Goal: Task Accomplishment & Management: Complete application form

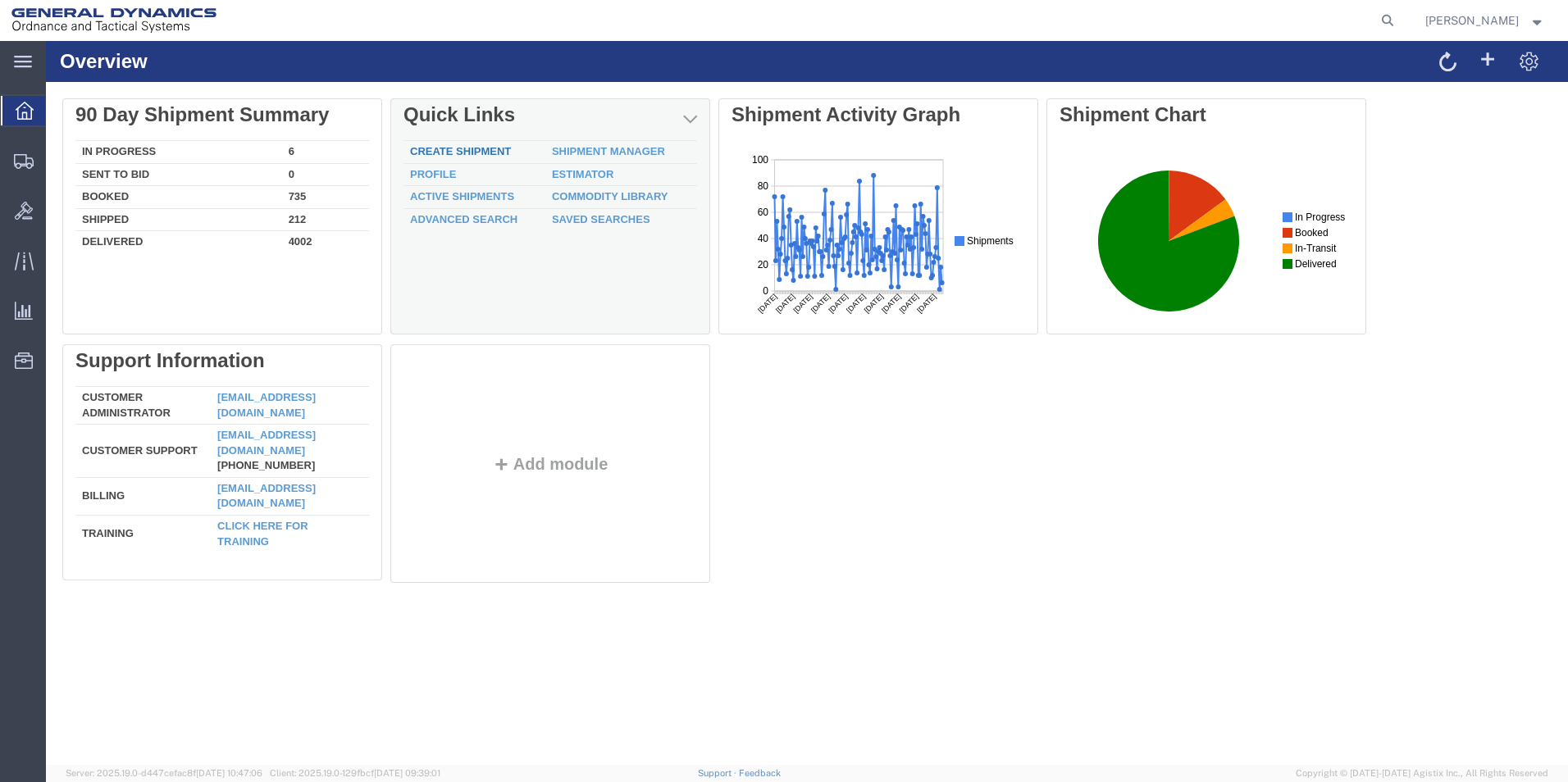
click at [494, 147] on link "Create Shipment" at bounding box center [461, 151] width 101 height 12
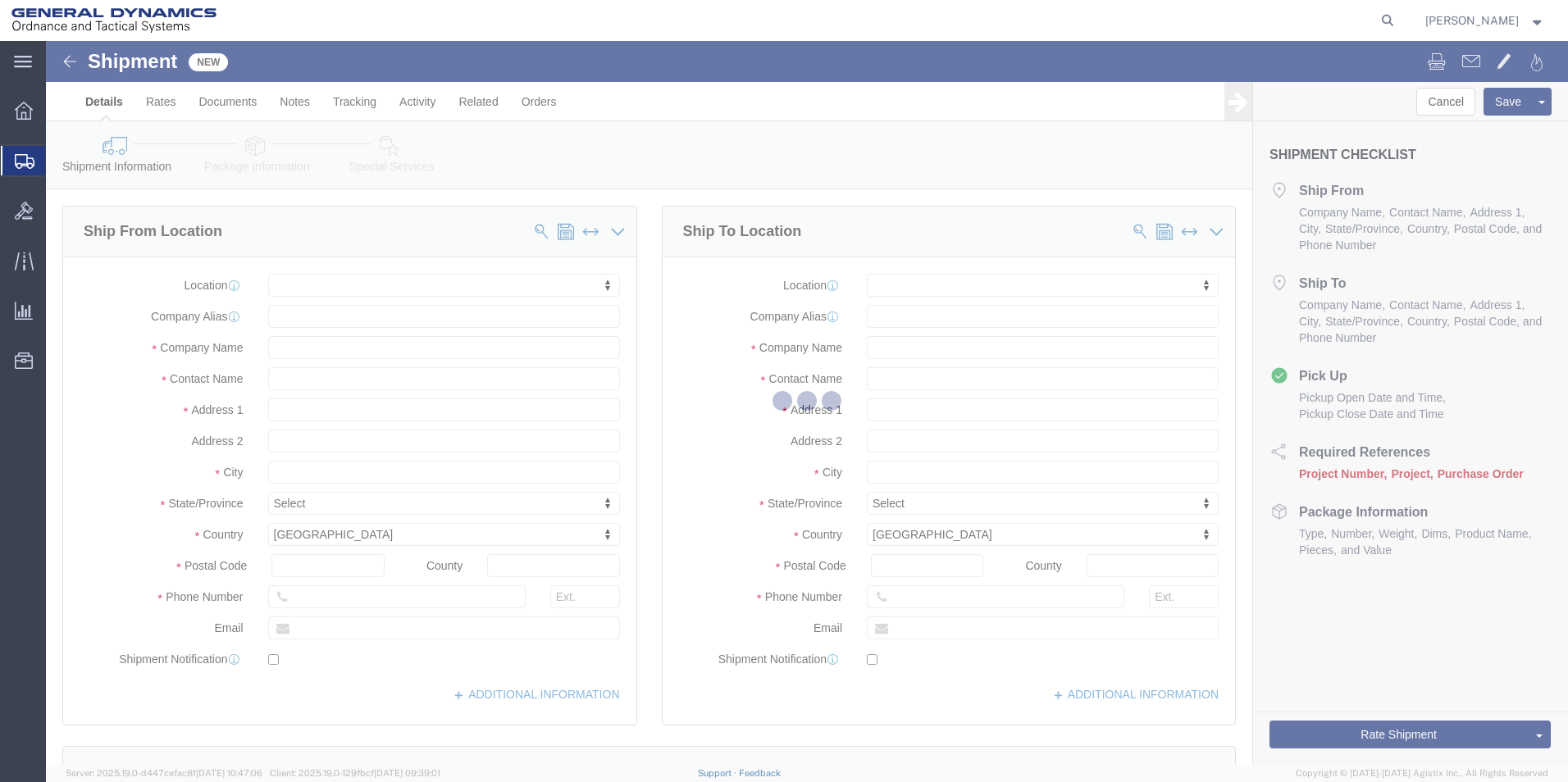
select select
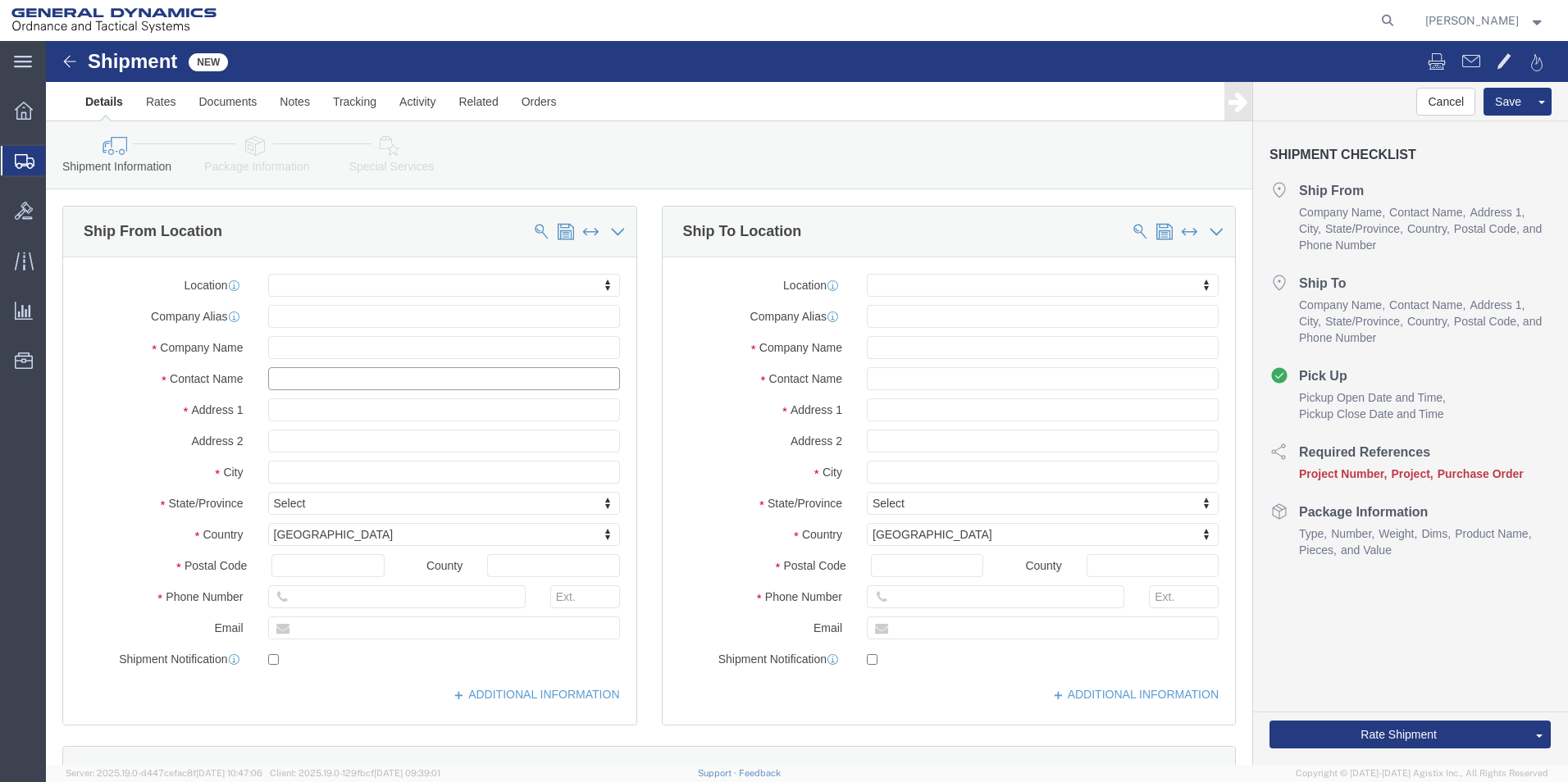
click input "text"
type input "Britney"
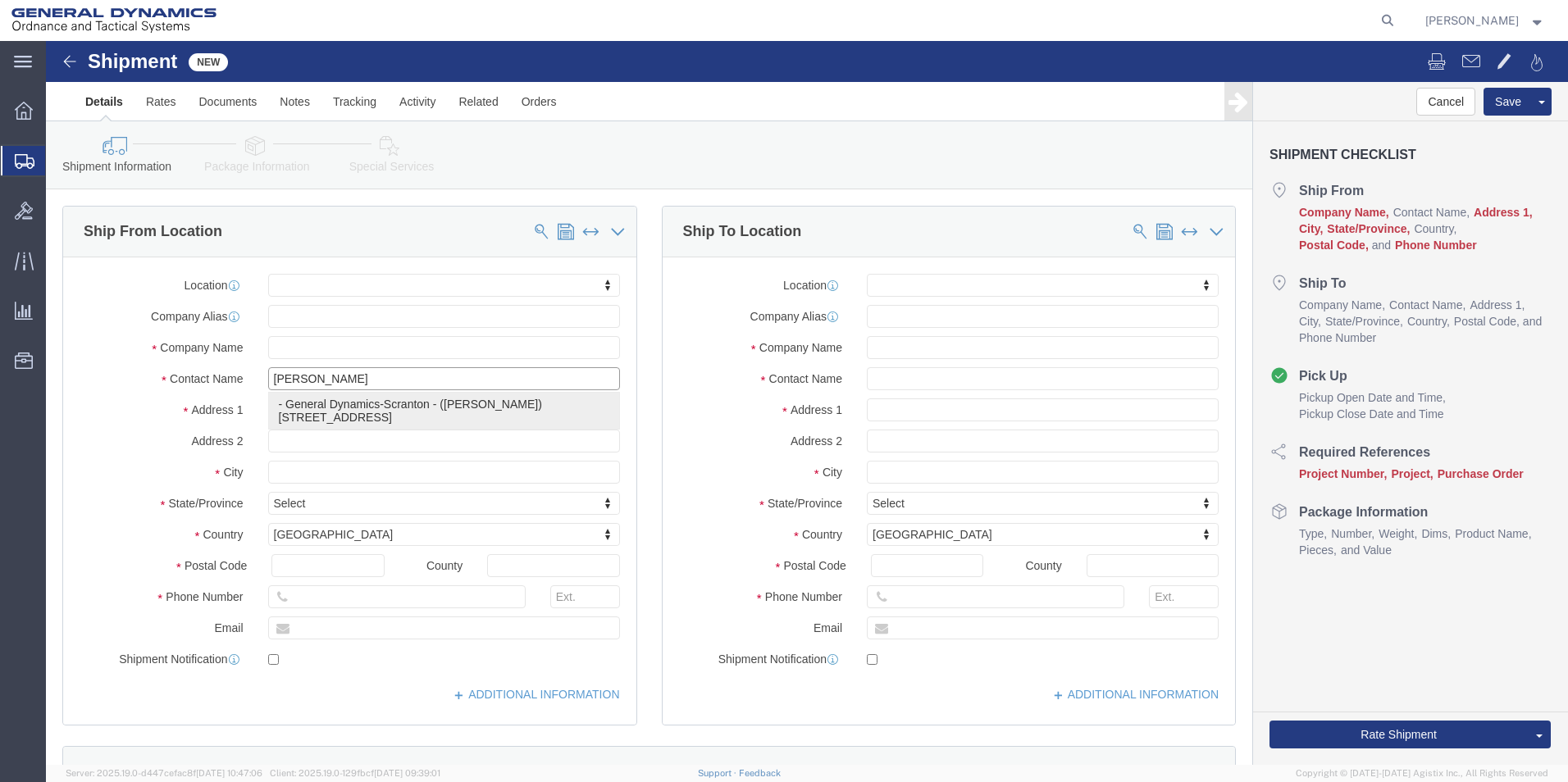
click p "- General Dynamics-Scranton - (Britney Atkins) 156 Cedar Ave, Scranton, PA, 185…"
select select
type input "General Dynamics-Scranton"
type input "Britney Atkins"
type input "156 Cedar Ave"
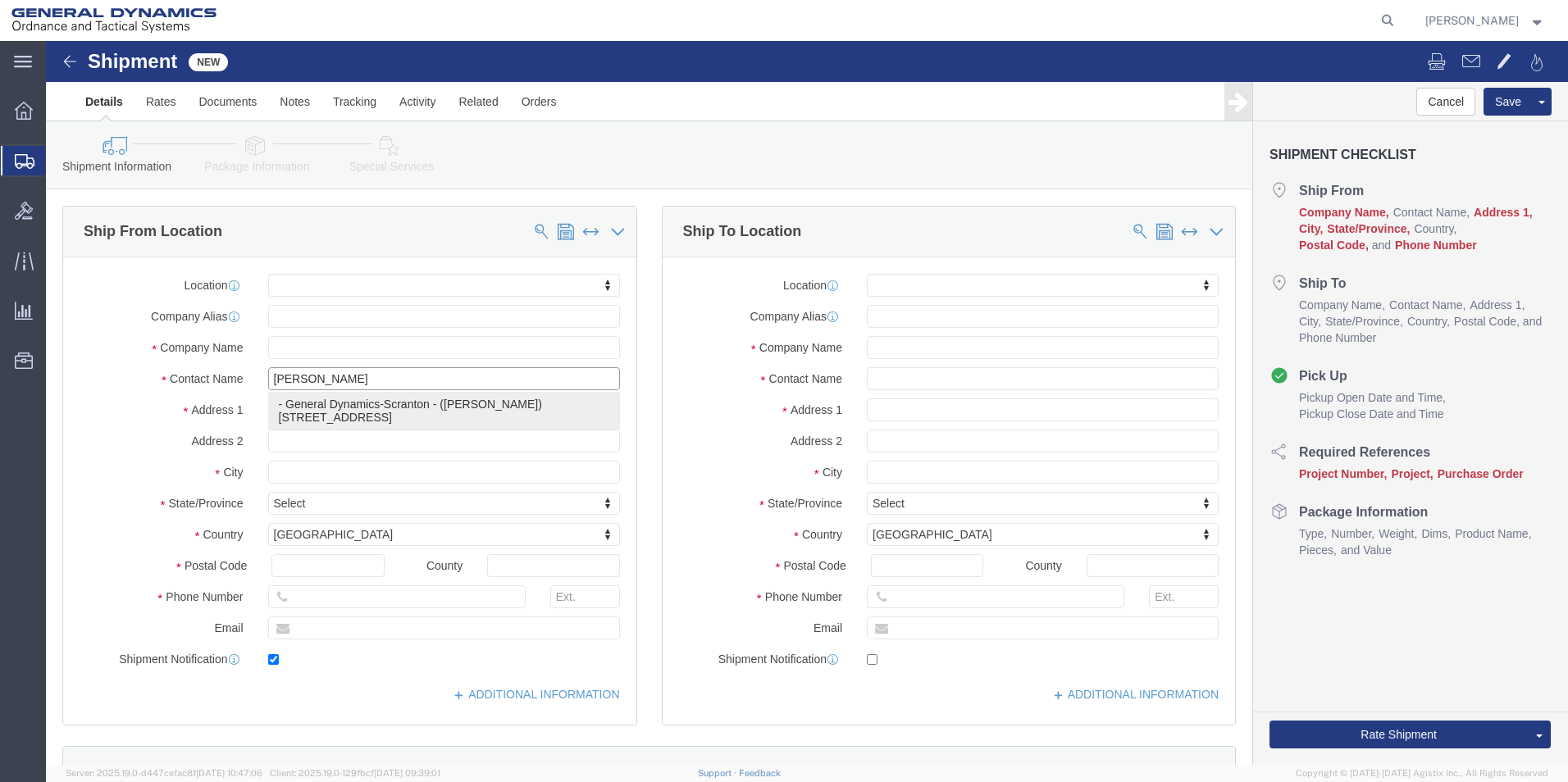
type input "Scranton"
type input "18505"
type input "570-340-1140"
type input "britney.atkins@gd-ots.com"
checkbox input "true"
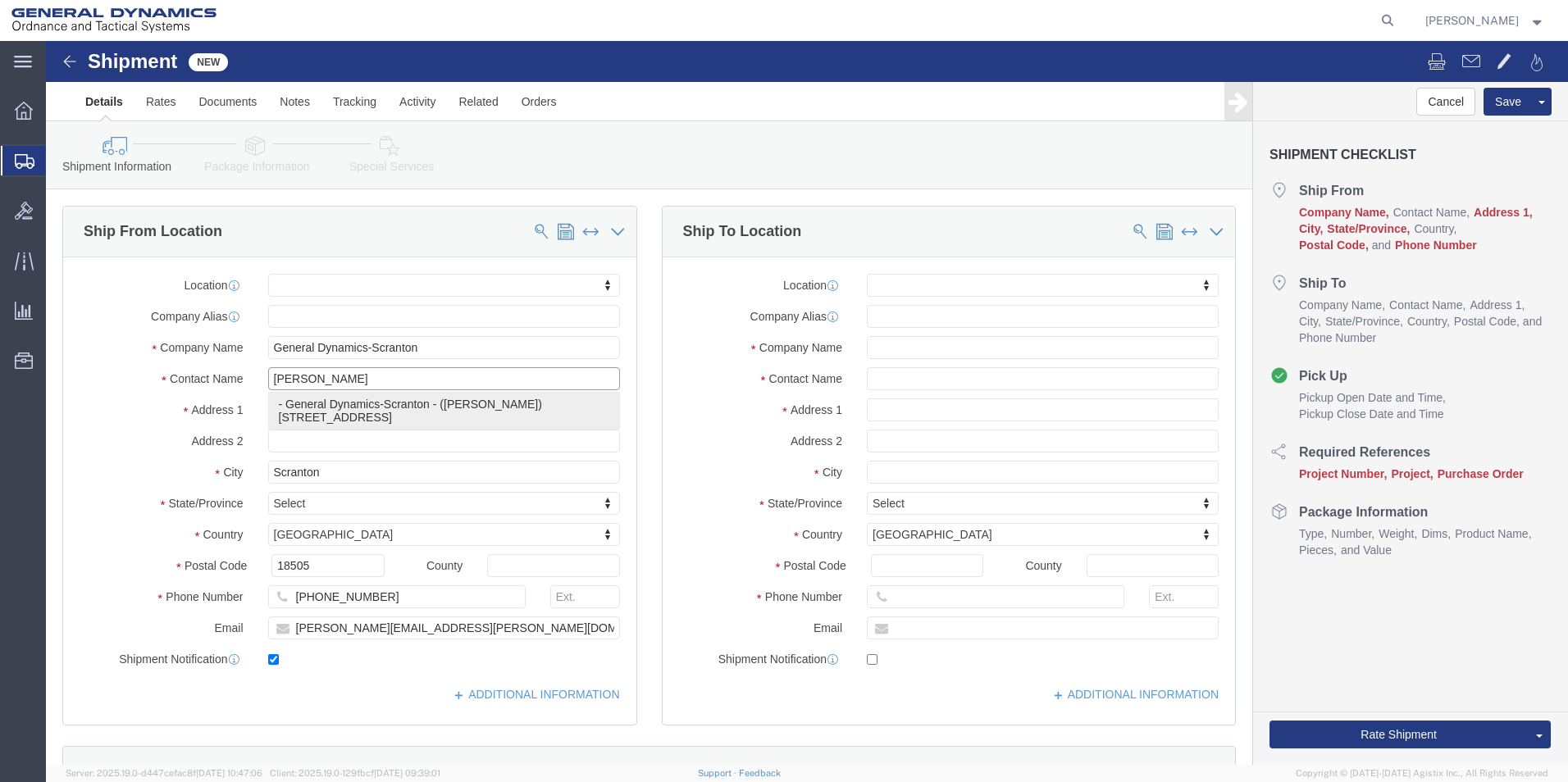
select select "PA"
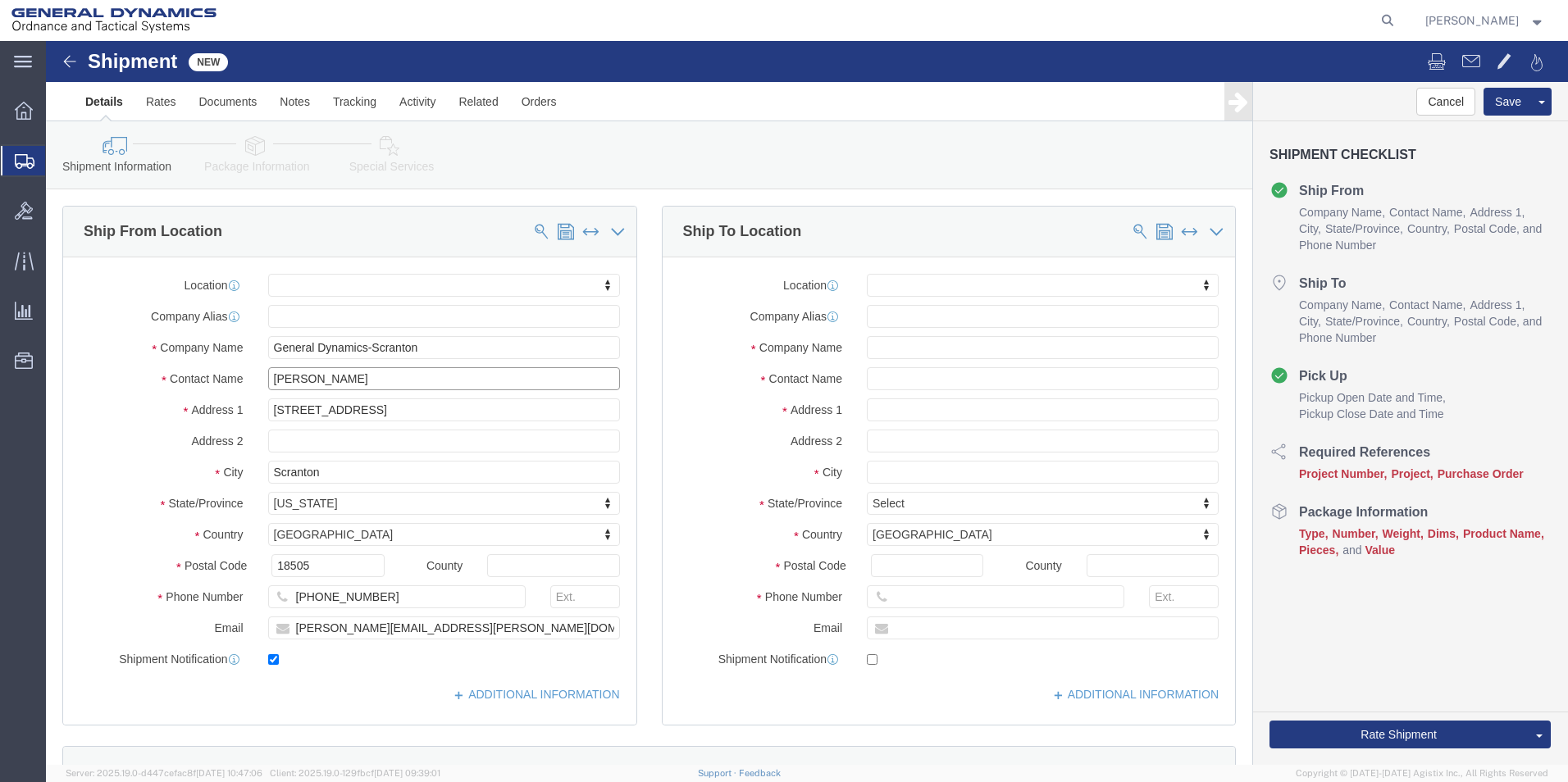
type input "Britney Atkins"
click input "text"
type input "JK Customs"
click input "text"
type input "Joe"
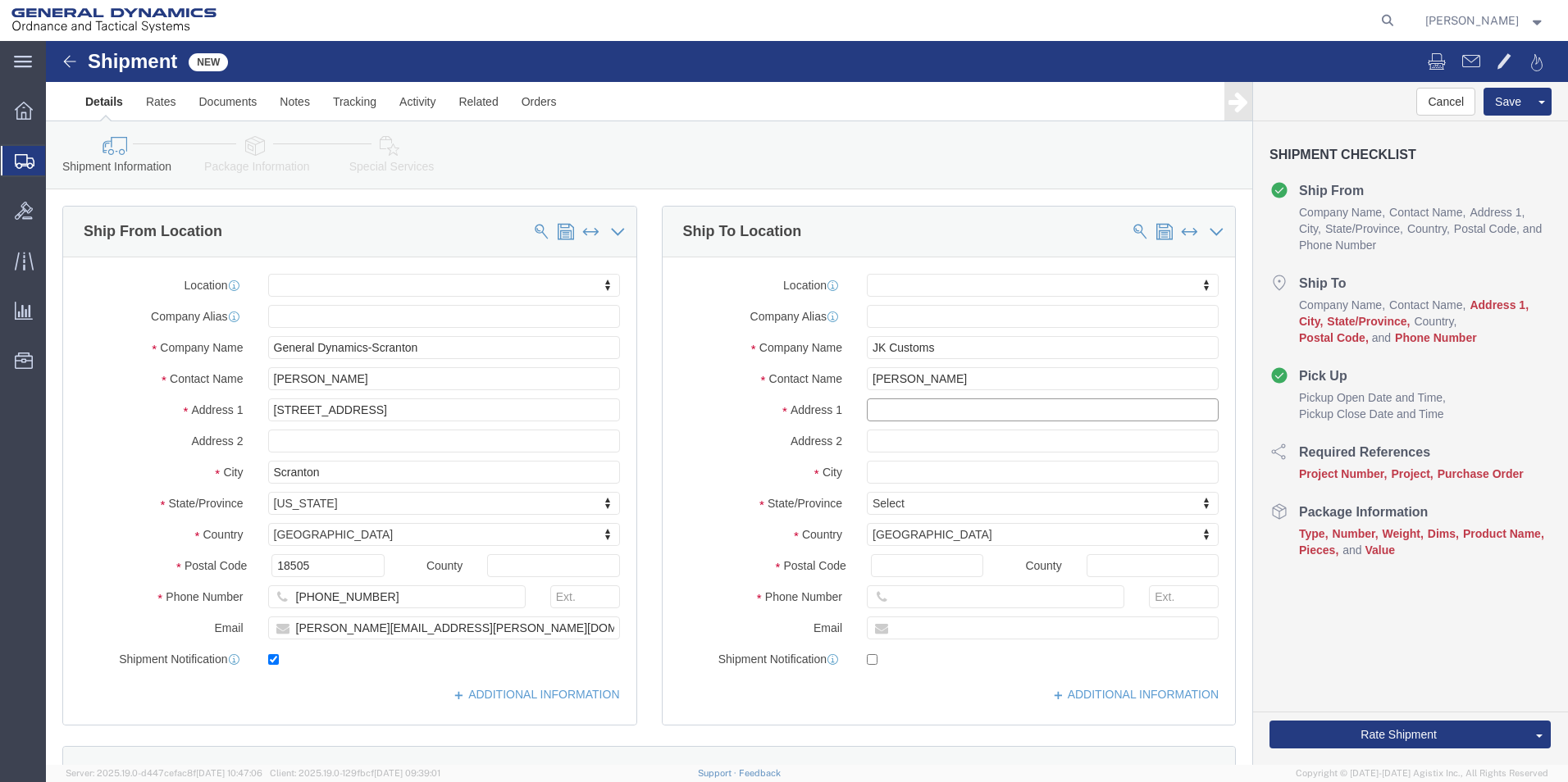
click input "text"
type input "131 Second St"
select select
type input "Palins"
select select
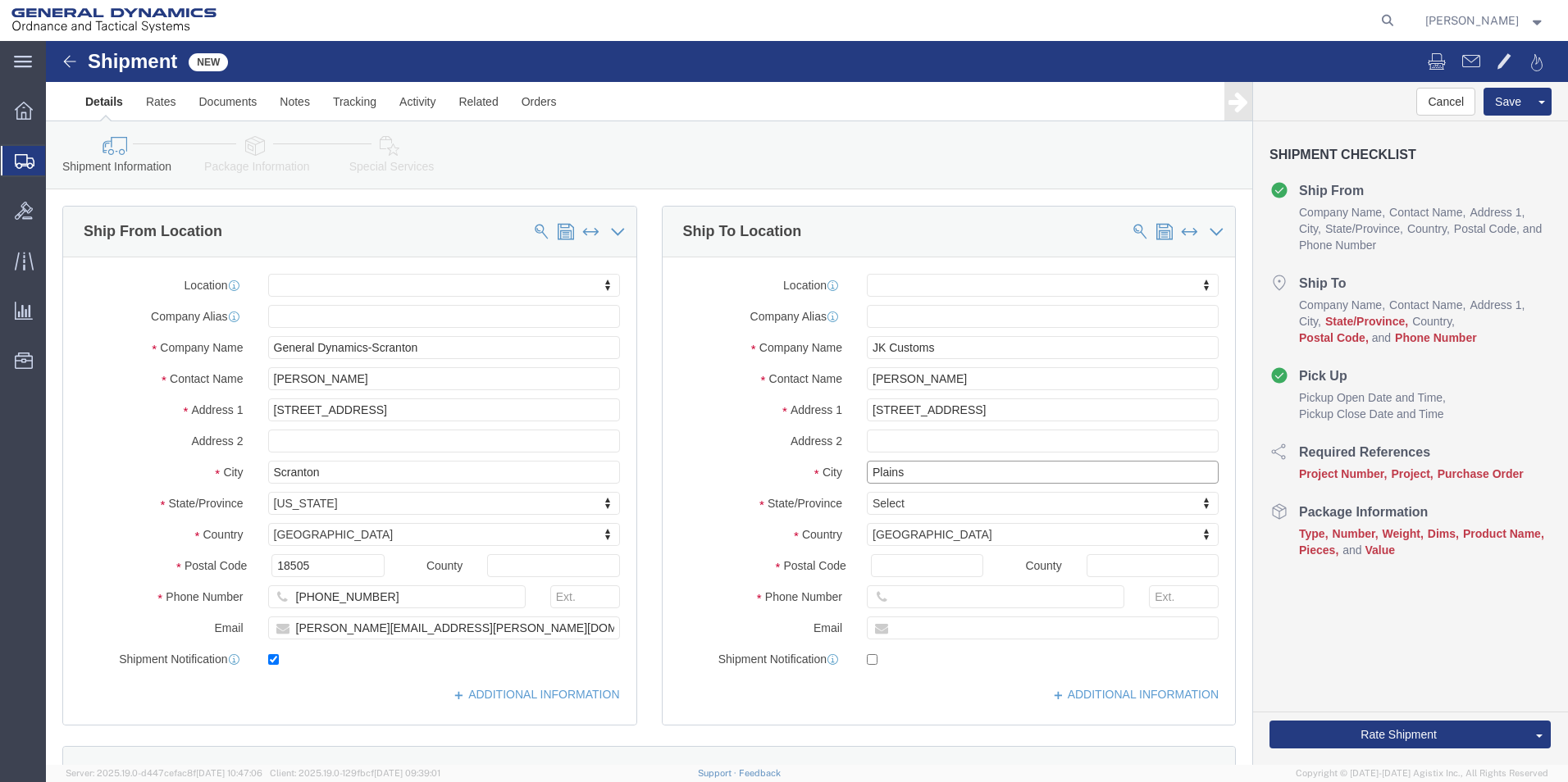
type input "Plains"
select select
type input "p"
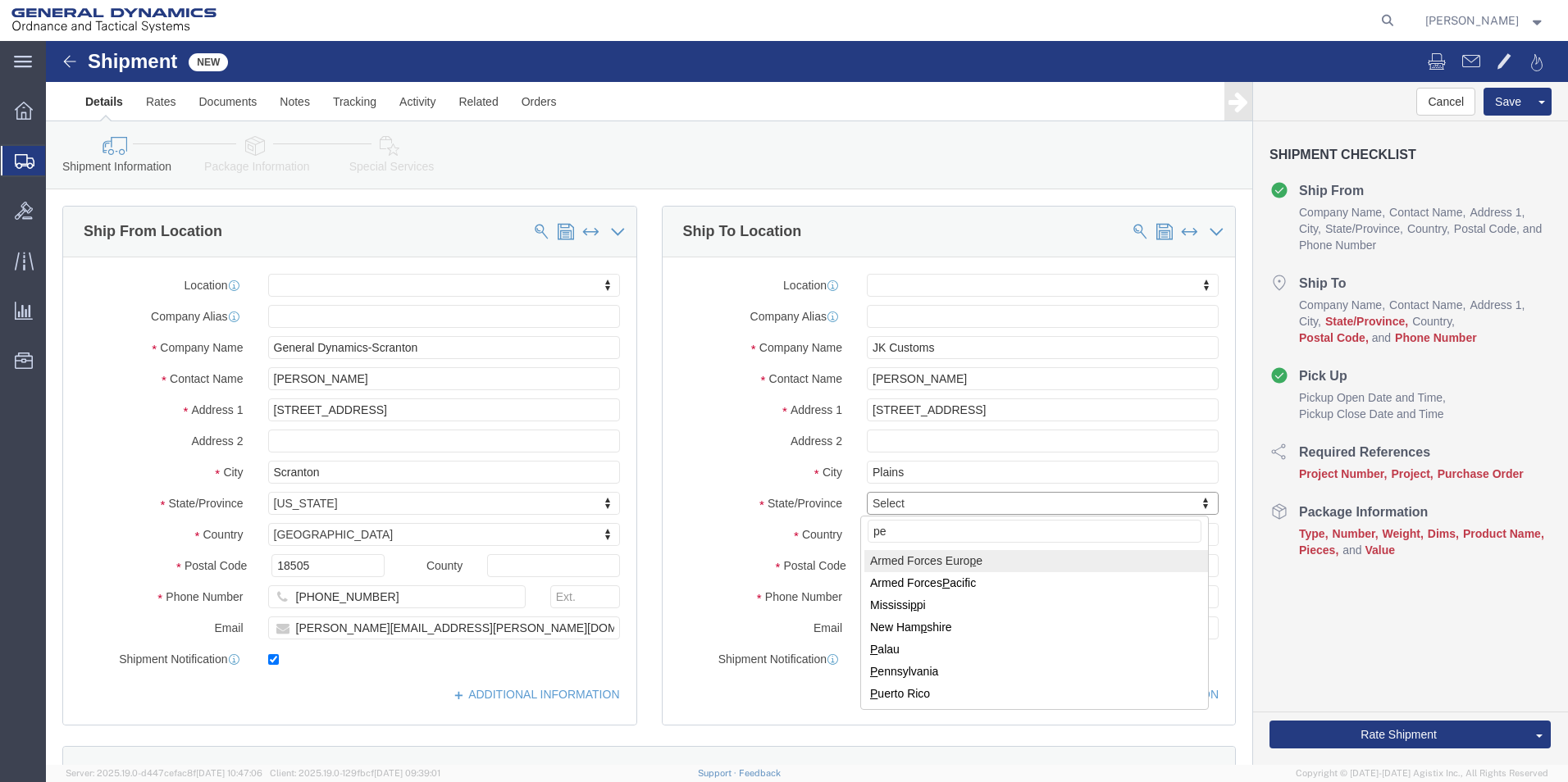
type input "pen"
select select
select select "PA"
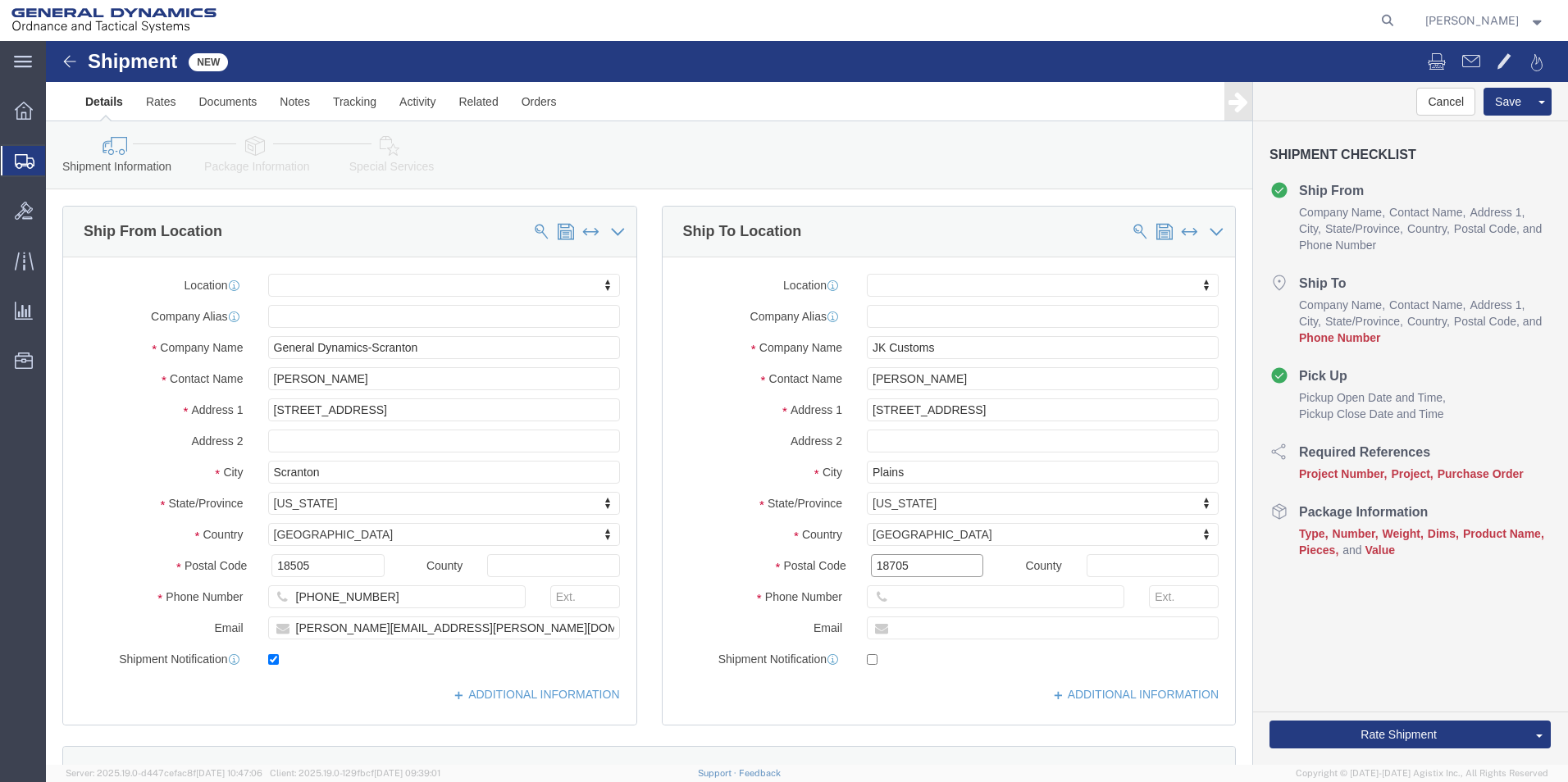
type input "18705"
select select
type input "5708260052"
click span
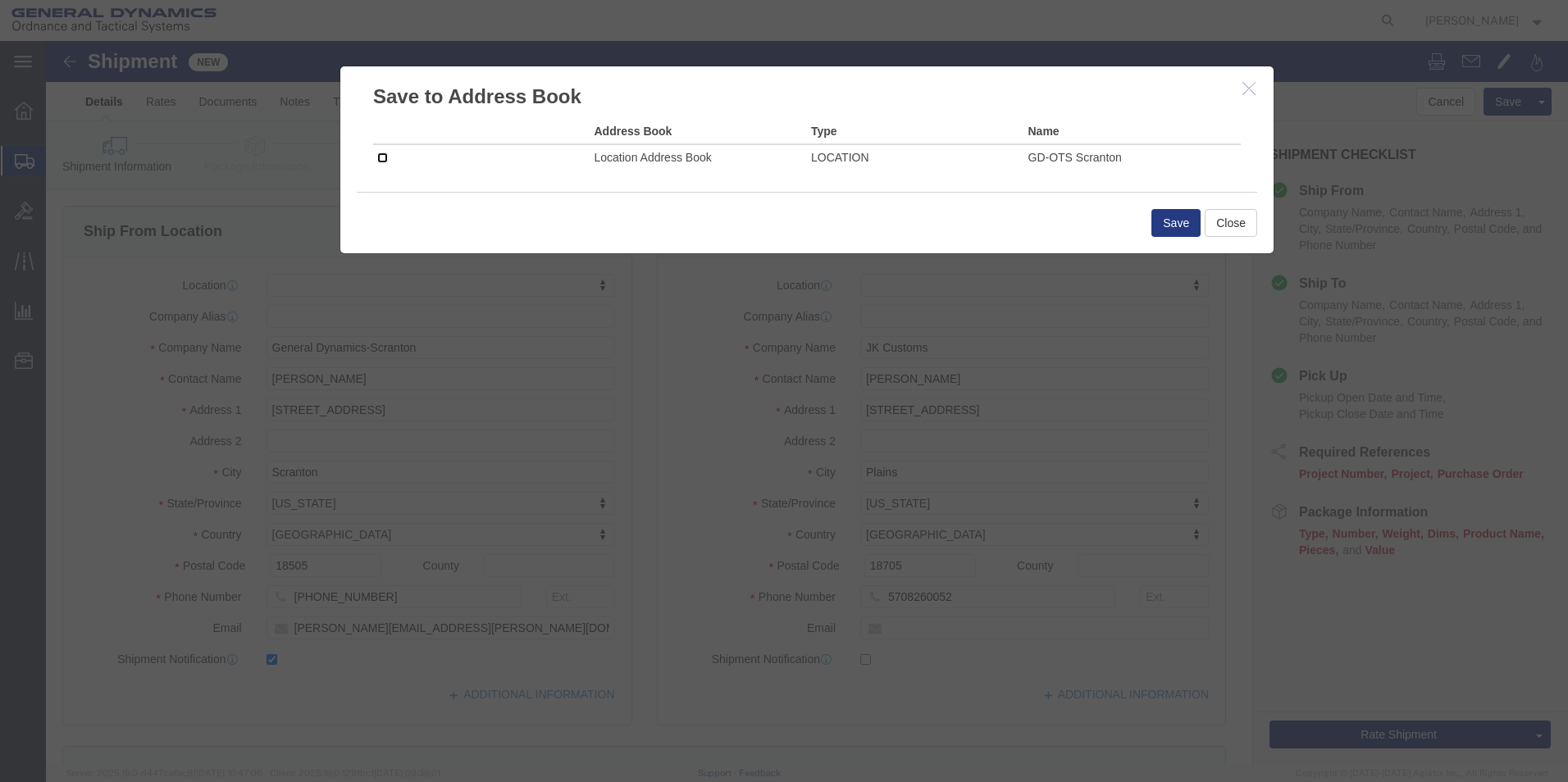
click input "checkbox"
checkbox input "true"
click button "Save"
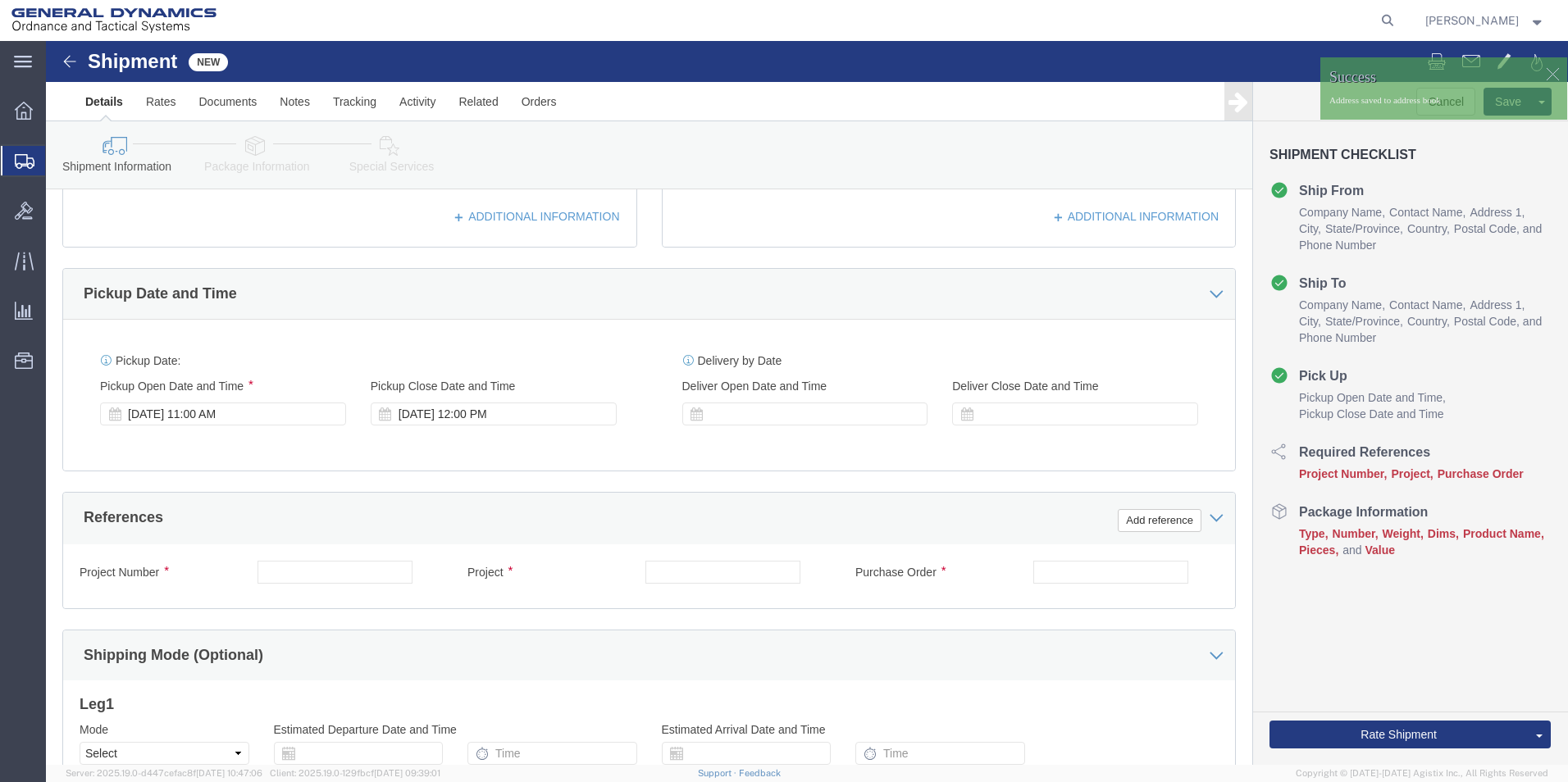
scroll to position [492, 0]
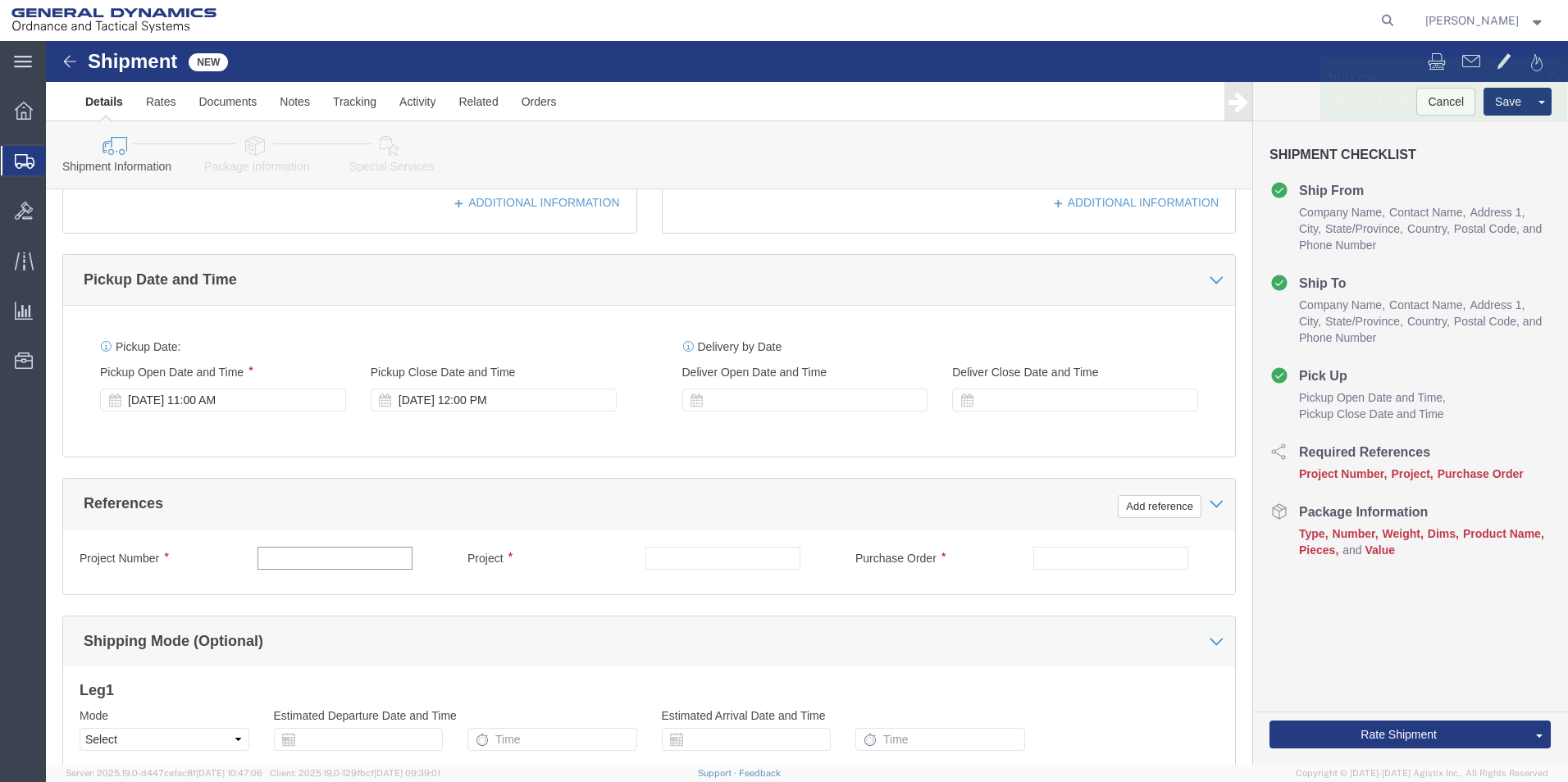
click input "text"
type input "na"
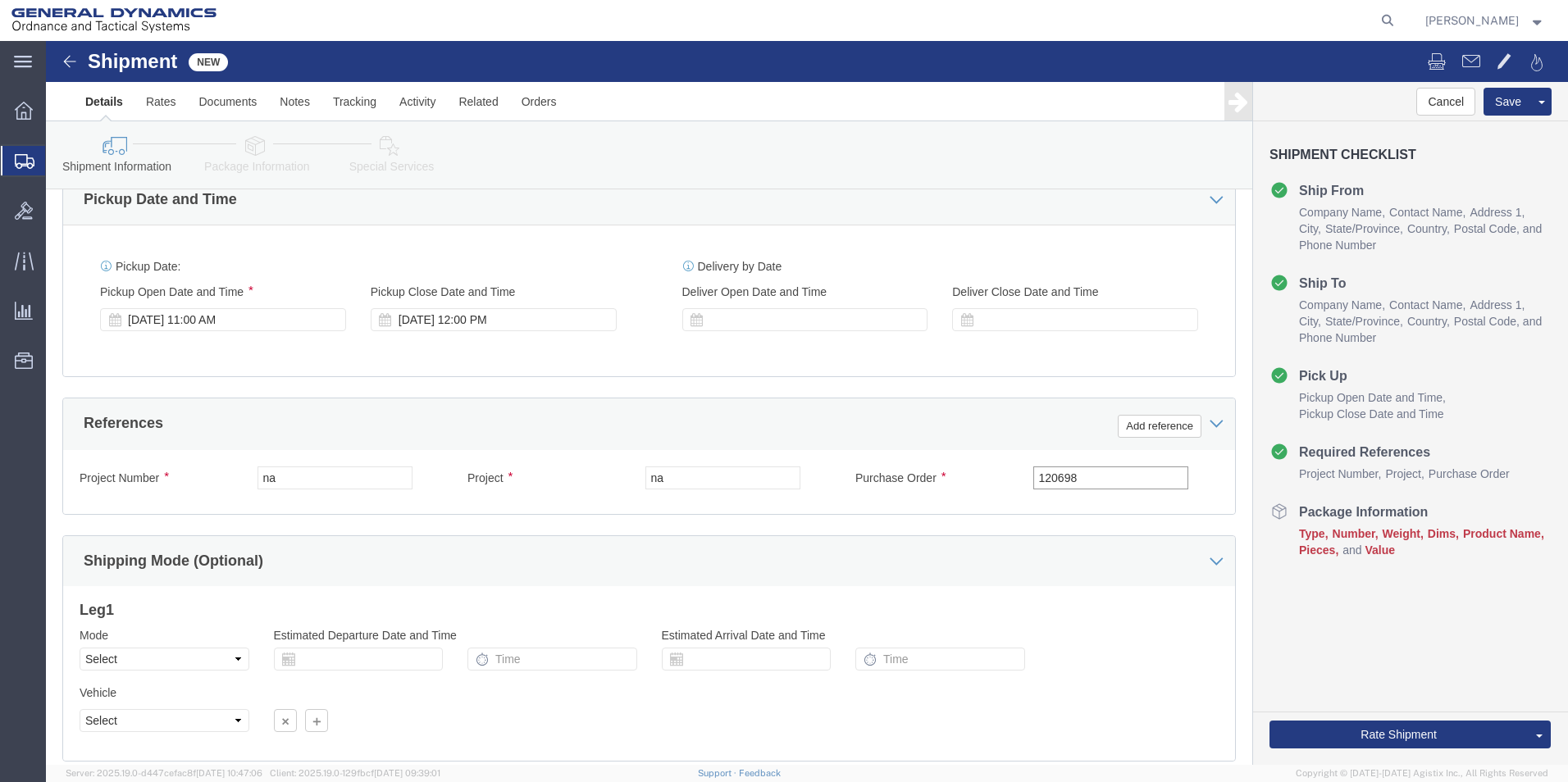
scroll to position [683, 0]
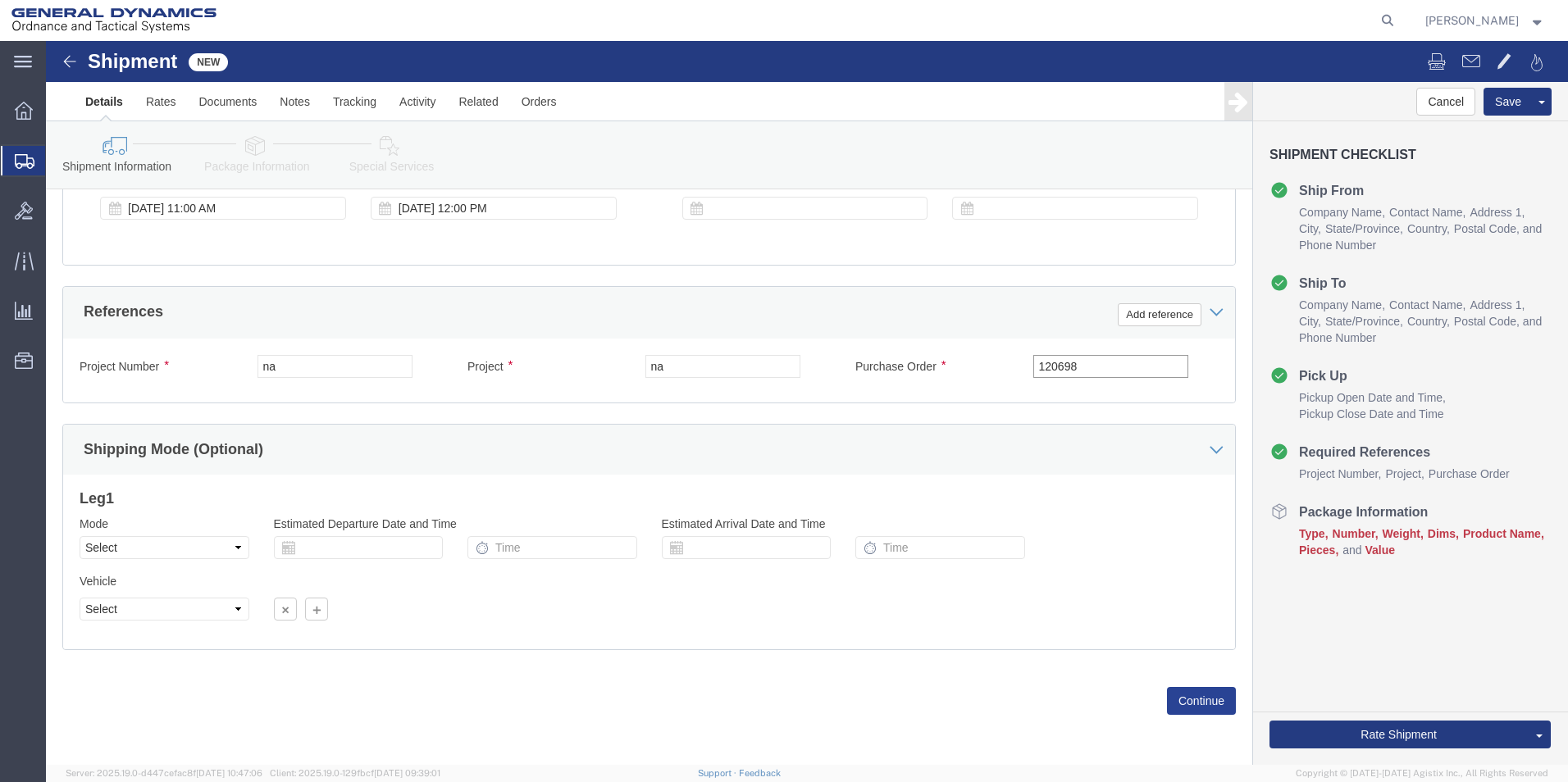
type input "120698"
click button "Continue"
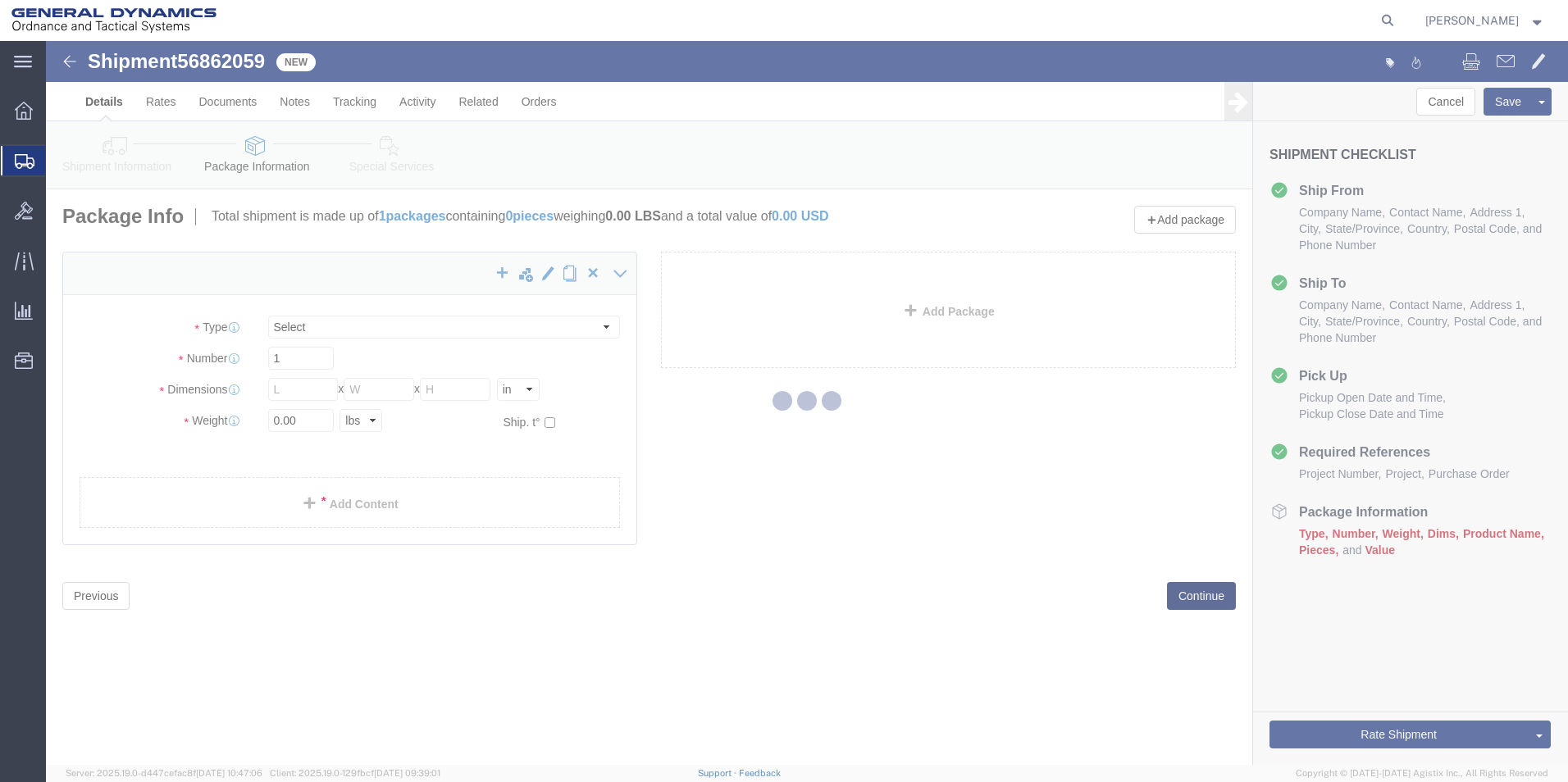
select select "CBOX"
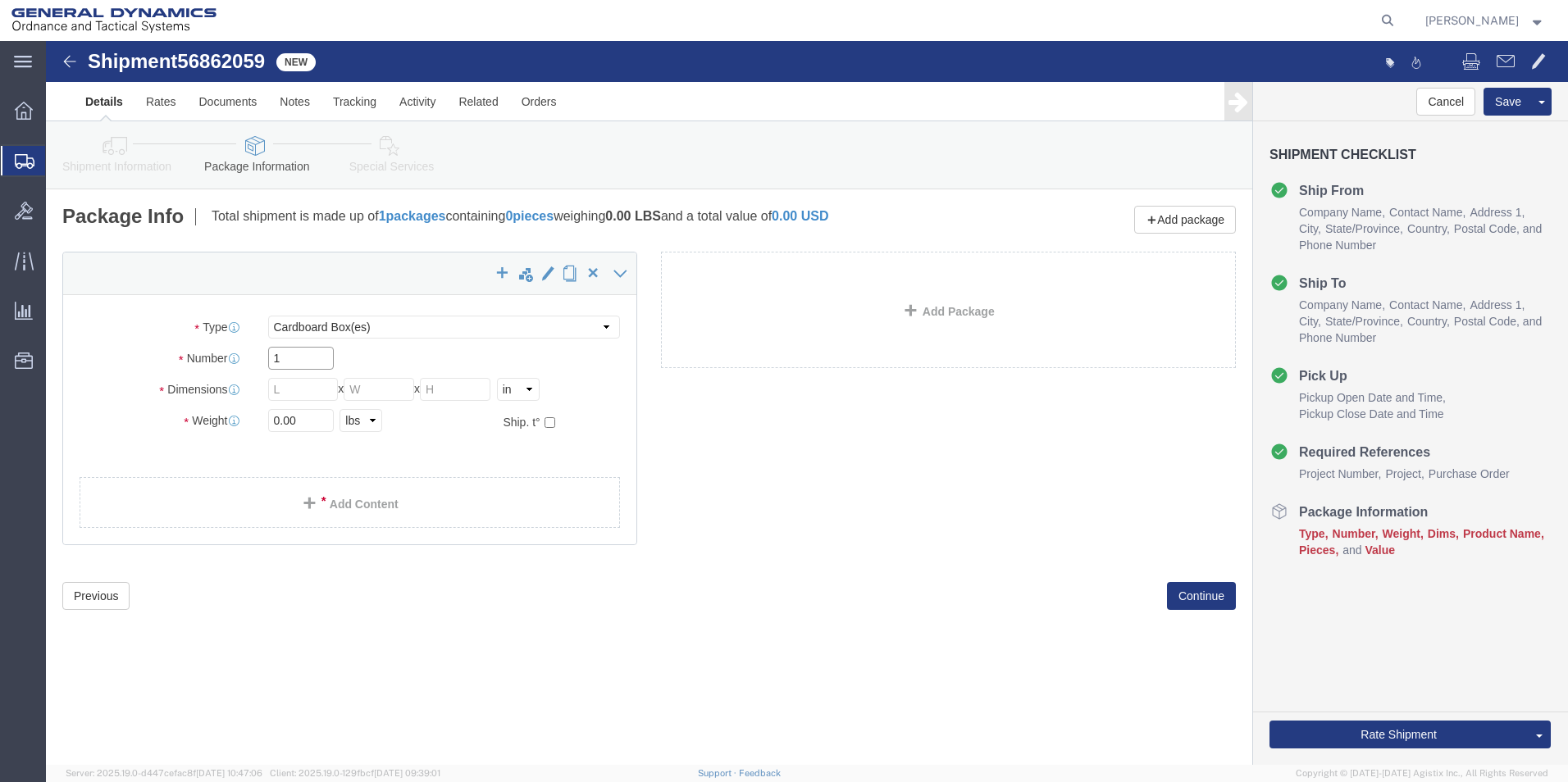
drag, startPoint x: 231, startPoint y: 311, endPoint x: 200, endPoint y: 311, distance: 31.0
click div "Number 1"
type input "2"
type input "12"
type input "6"
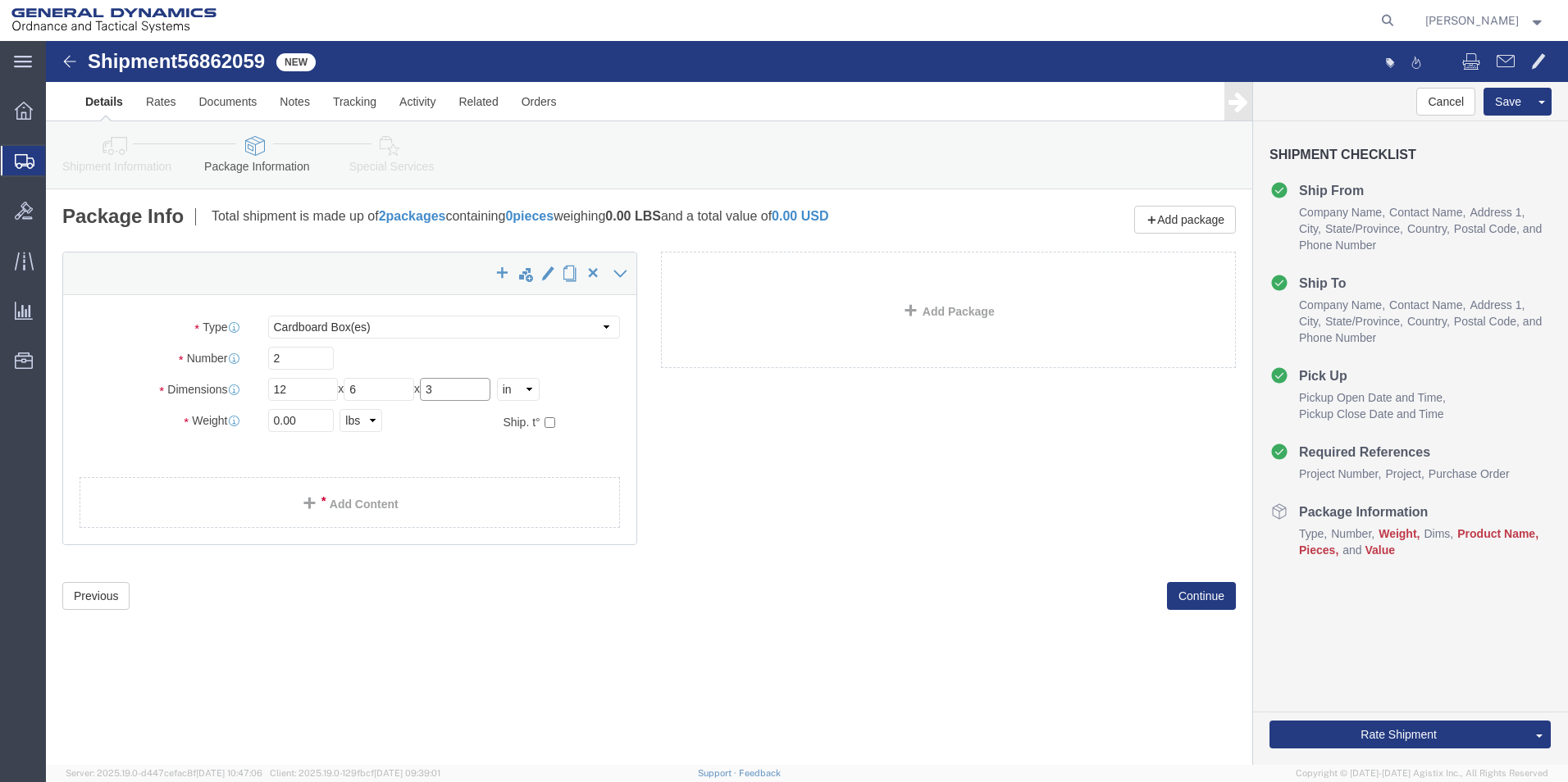
type input "3"
drag, startPoint x: 235, startPoint y: 379, endPoint x: 181, endPoint y: 390, distance: 55.1
click div "Weight 0.00 Select kgs lbs Ship. t°"
type input "40.00"
click link "Add Content"
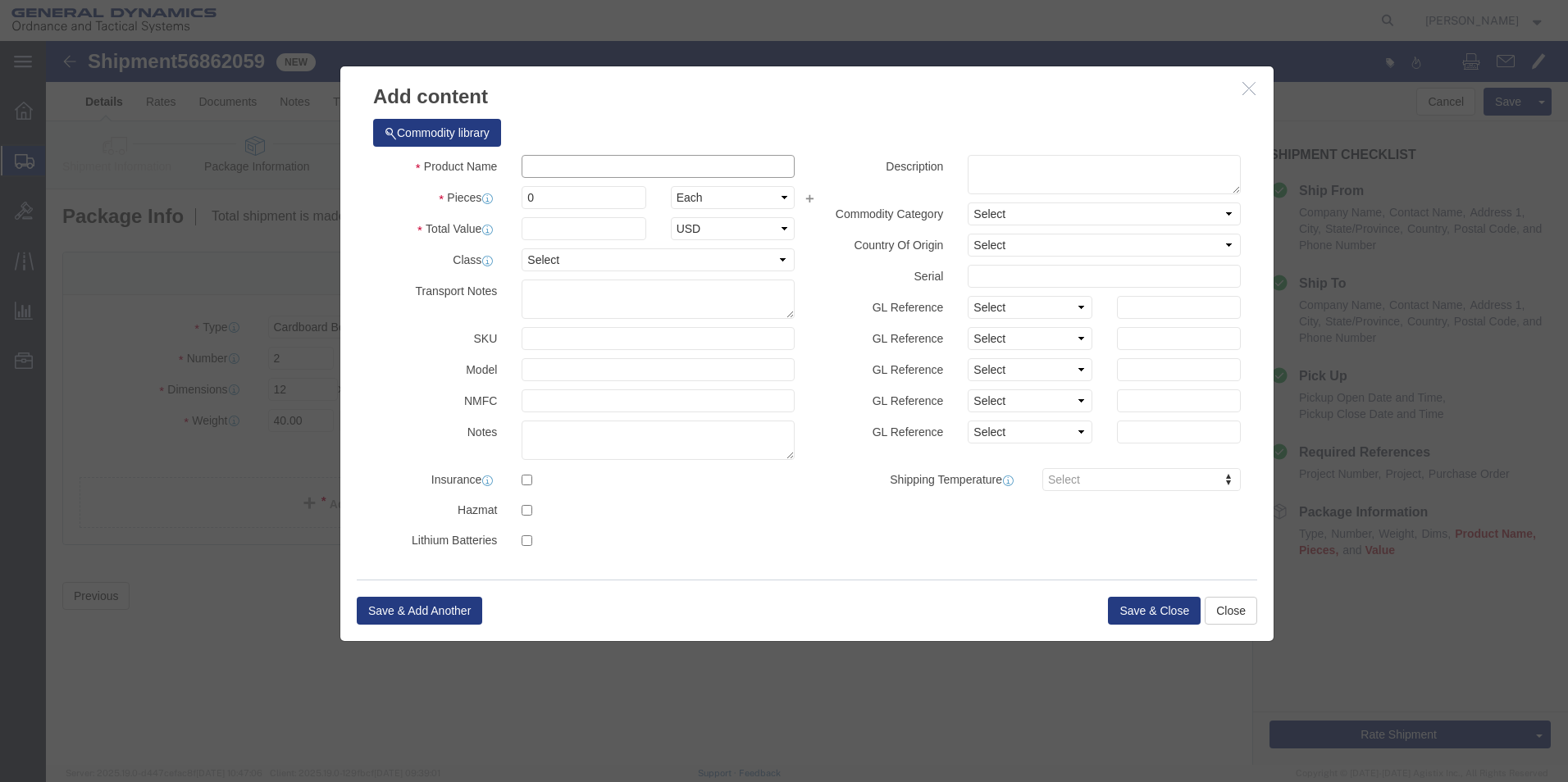
click input "text"
type input "Blades"
type input "36"
type input "5000"
click button "Save & Close"
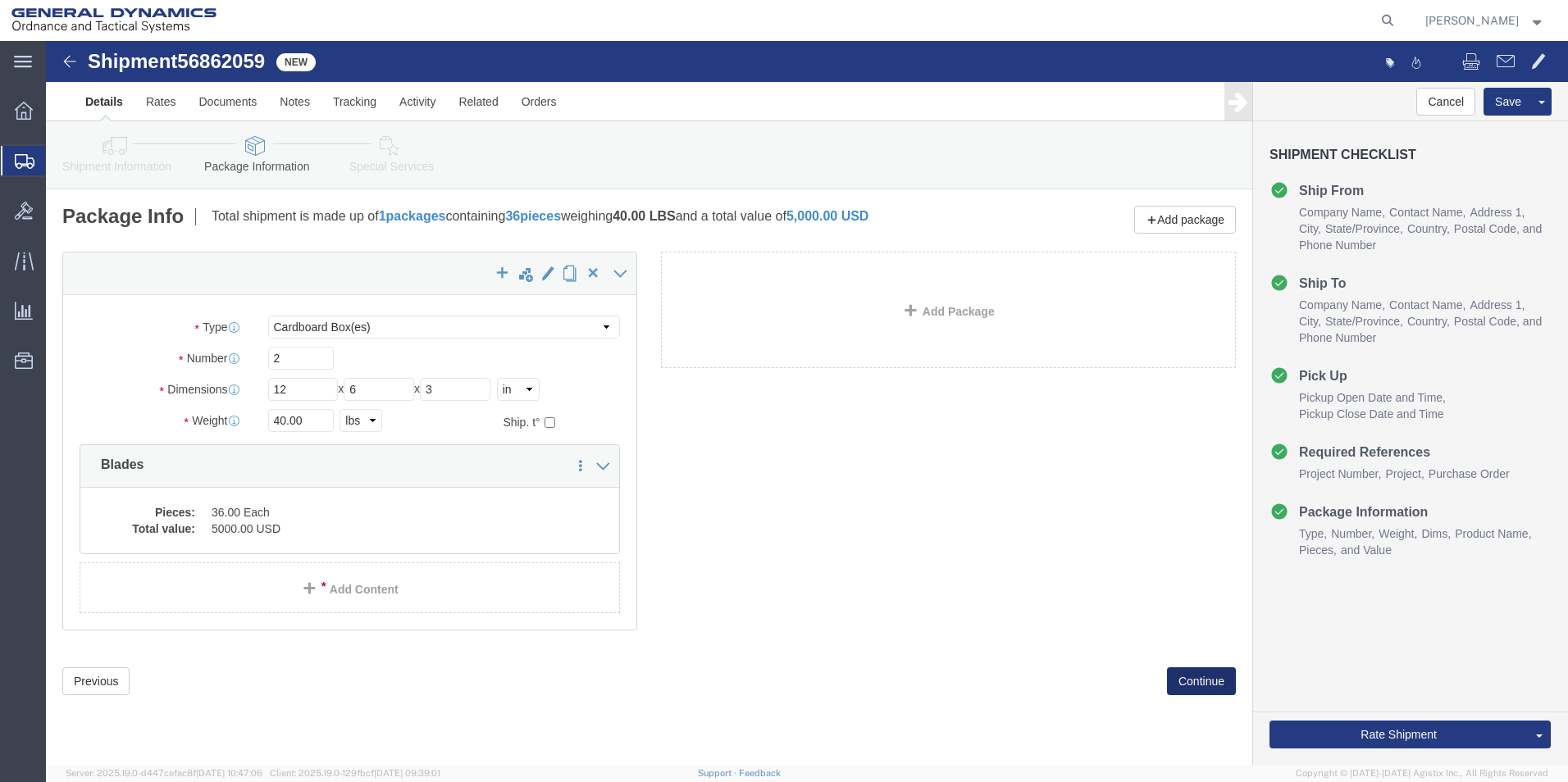
click button "Continue"
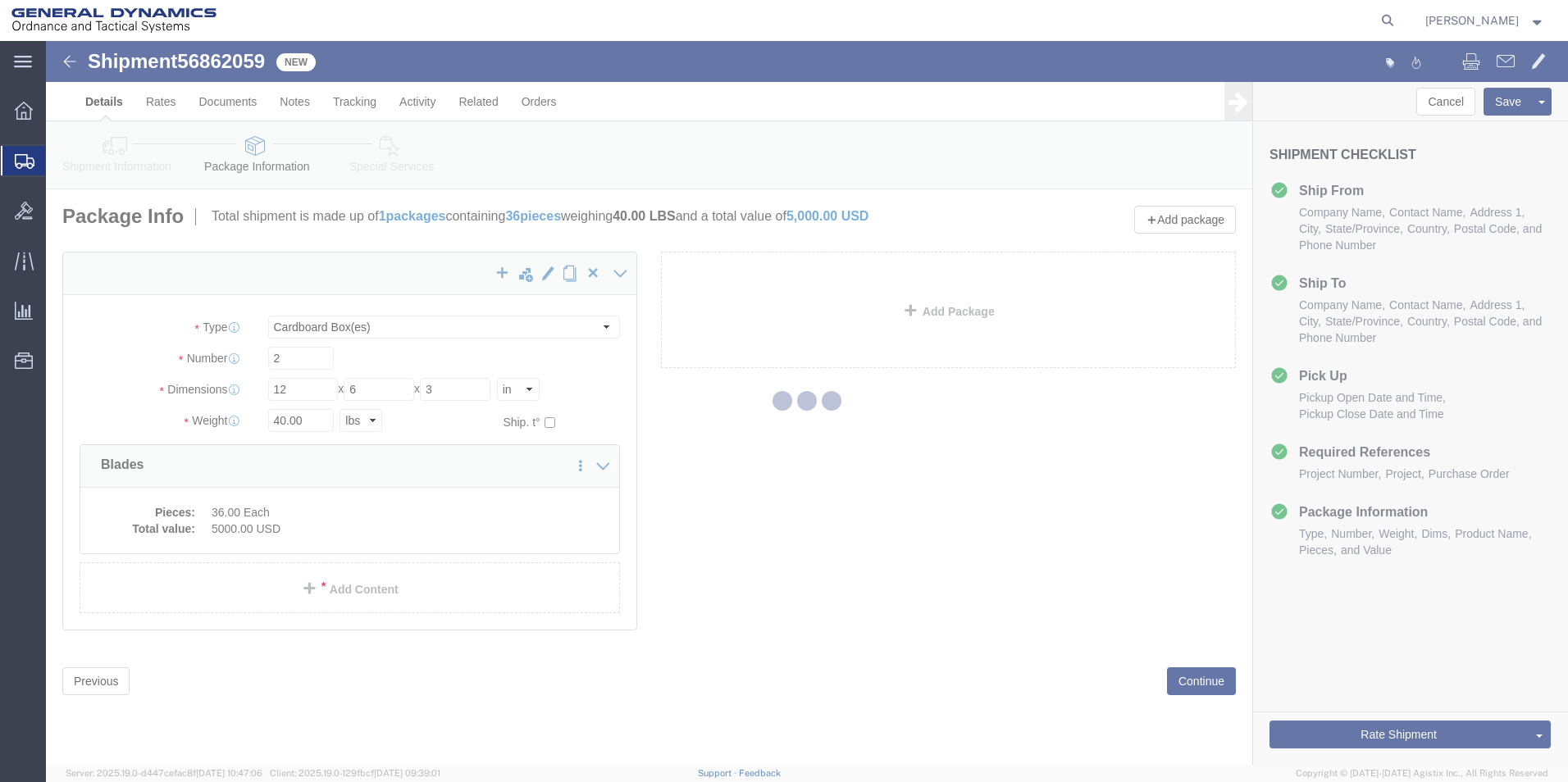
select select
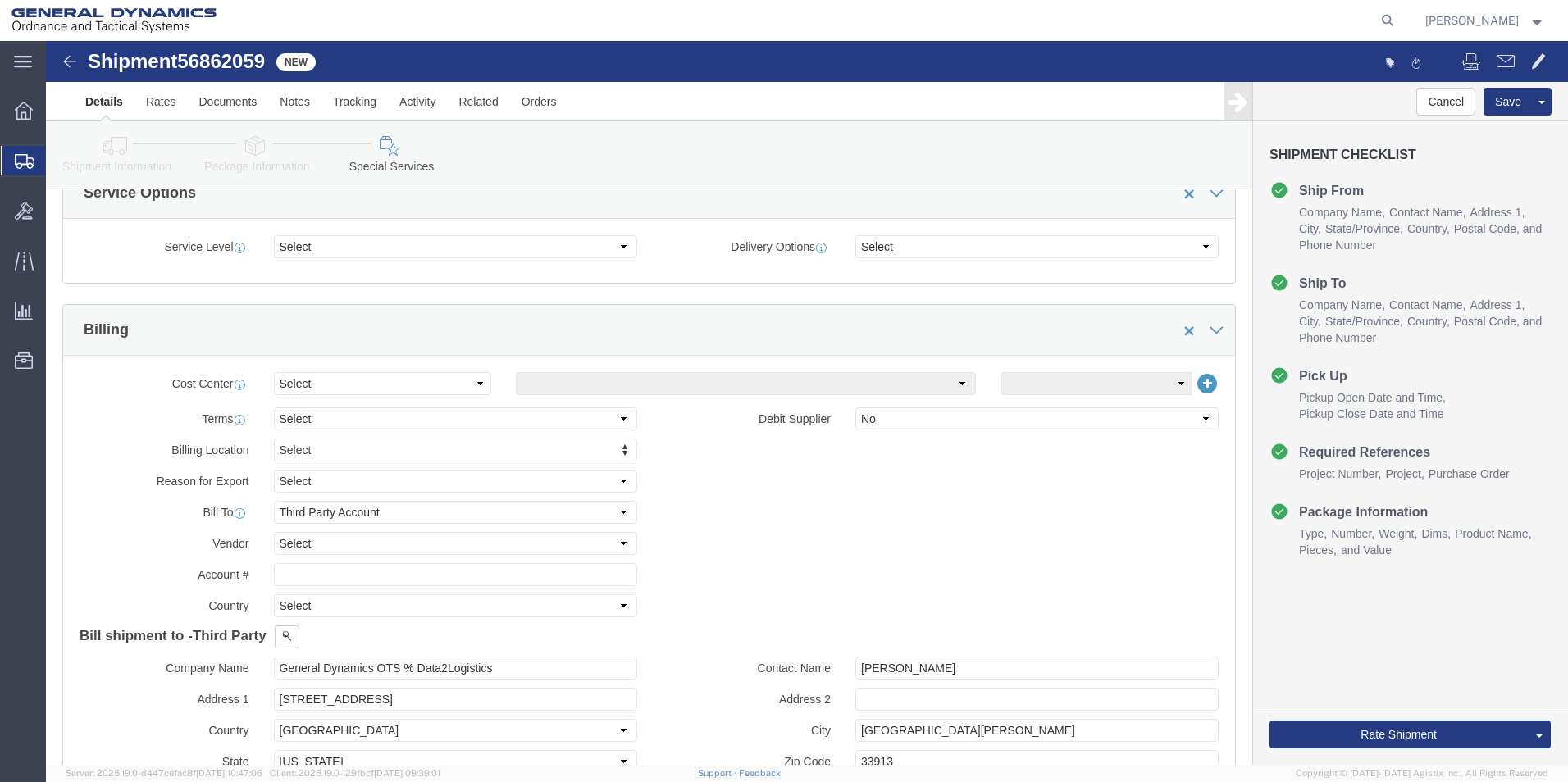
scroll to position [737, 0]
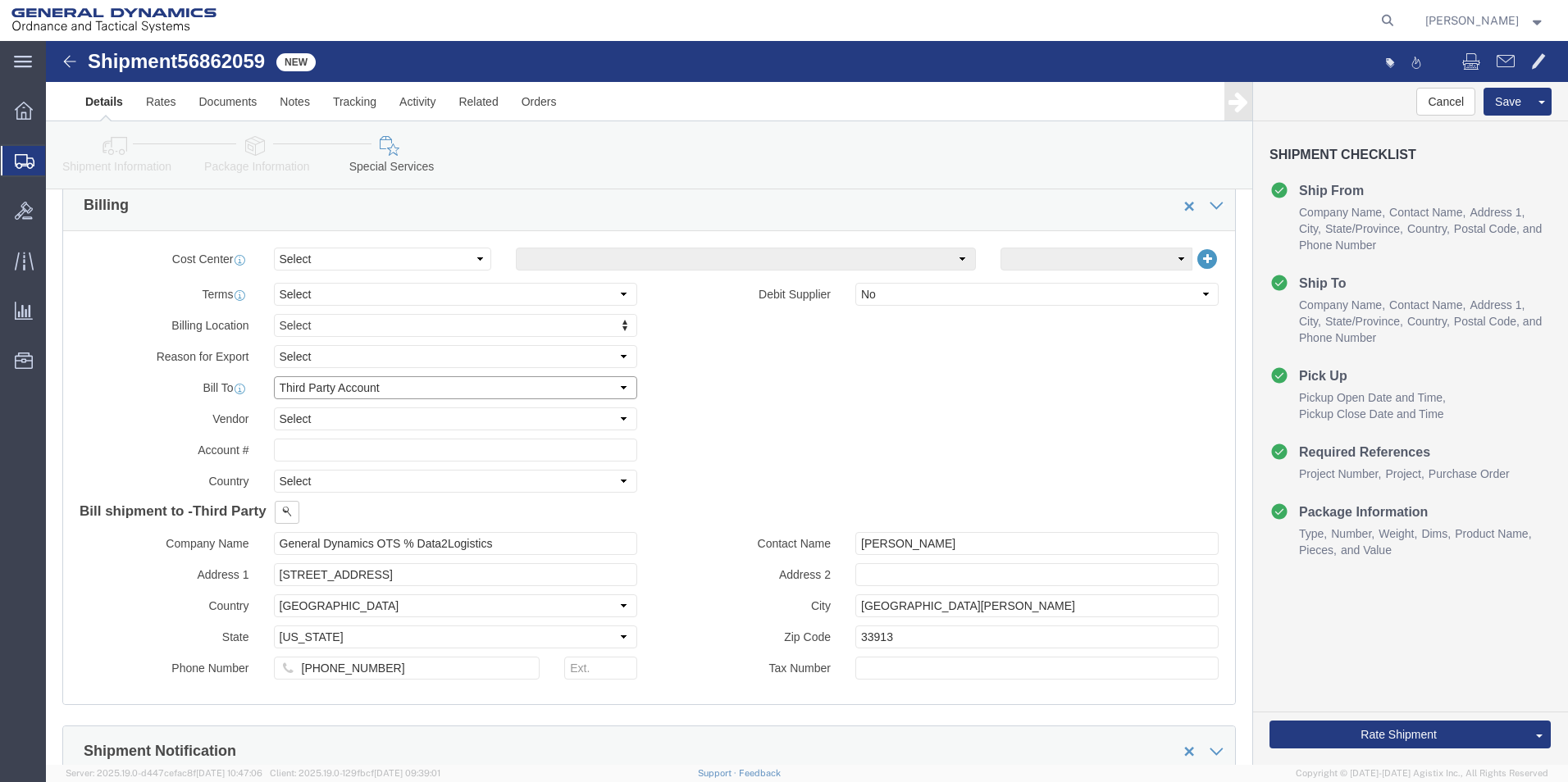
drag, startPoint x: 337, startPoint y: 349, endPoint x: 337, endPoint y: 358, distance: 9.0
click select "Select Recipient Account Sender/Shipper Third Party Account"
select select "SHIP"
click select "Select Recipient Account Sender/Shipper Third Party Account"
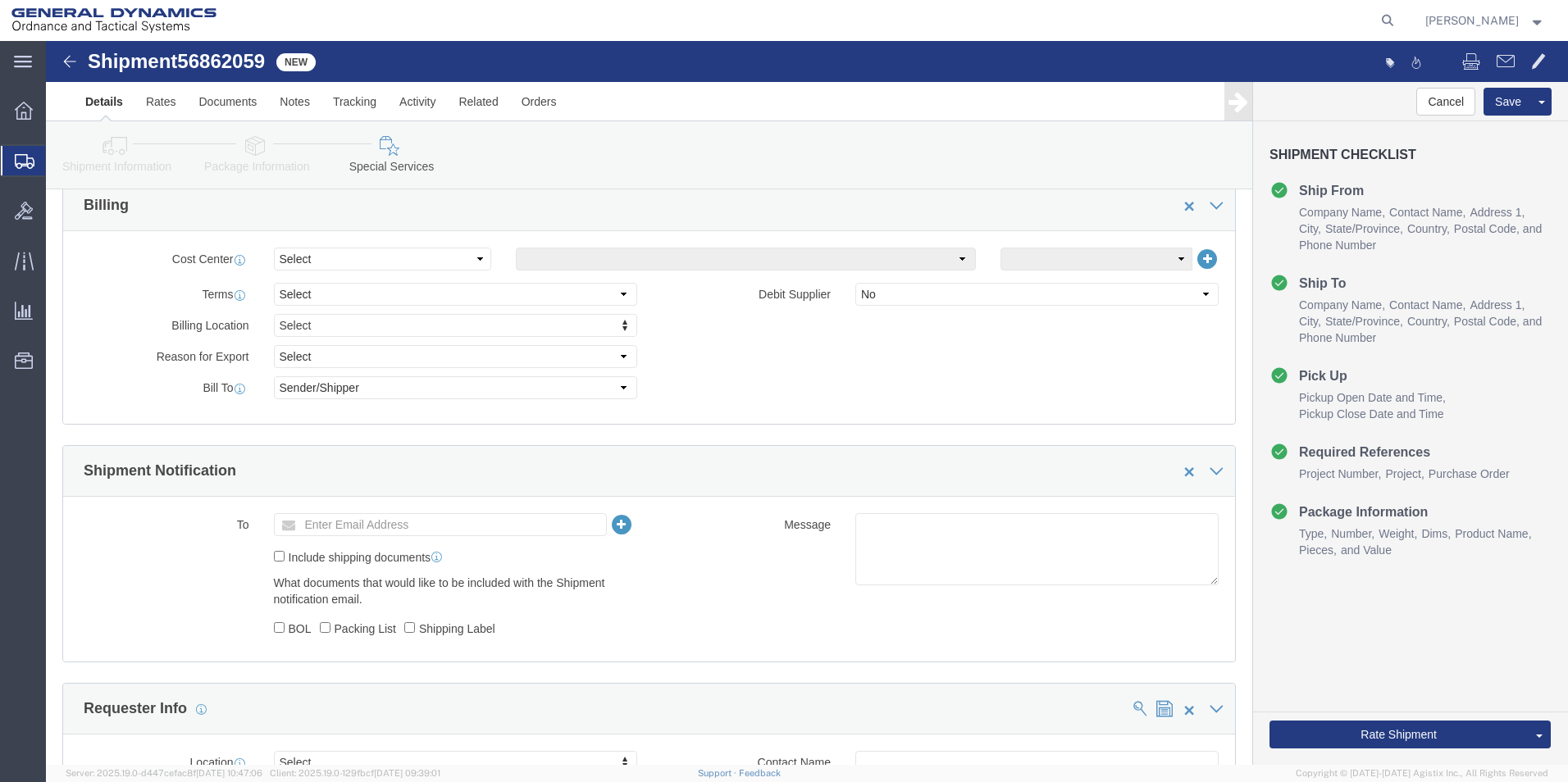
click div "Billing Location Select Select My Profile Location GD-OTS Anniston (Commerce) G…"
click button "Rate Shipment"
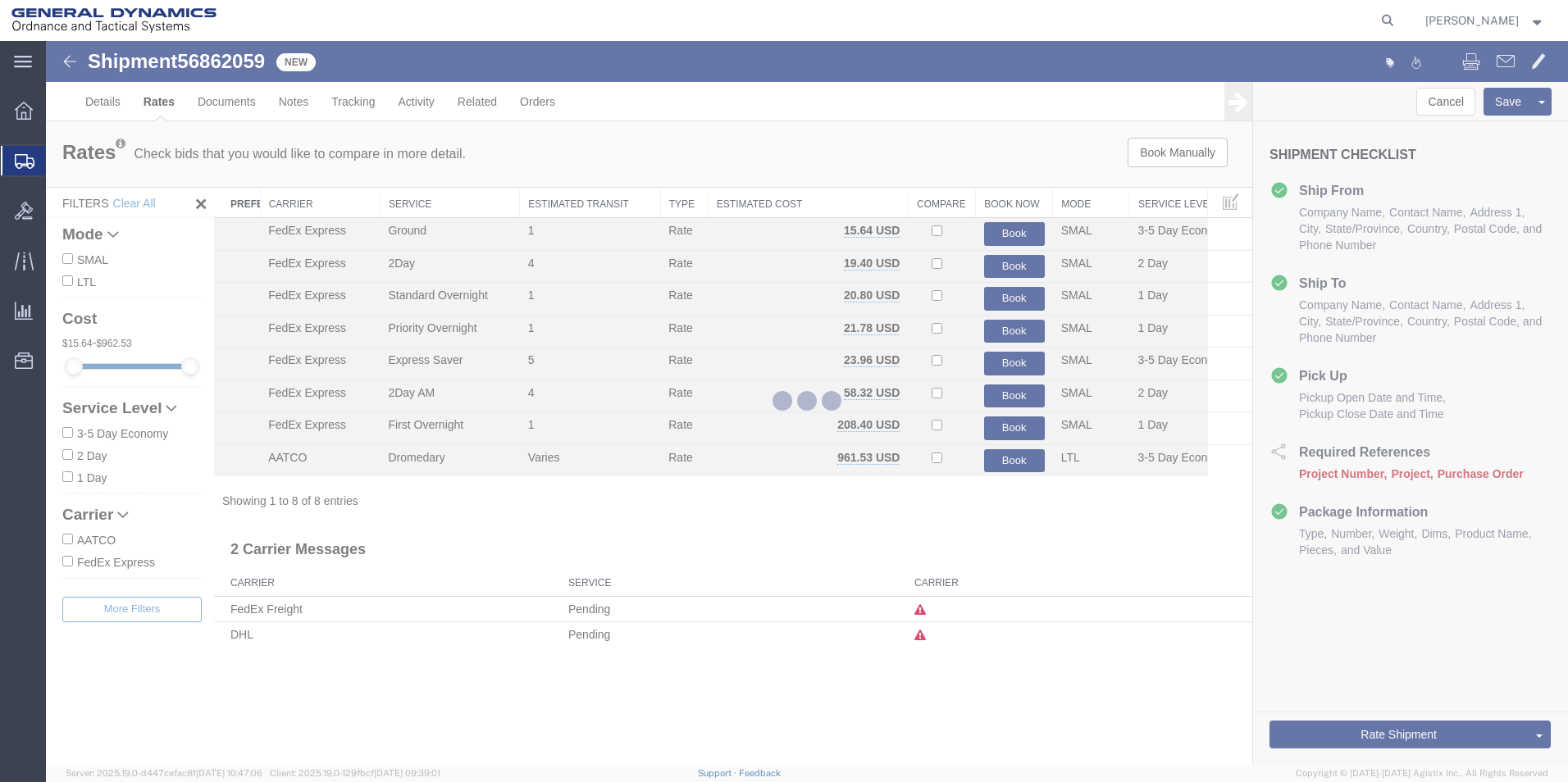
scroll to position [0, 0]
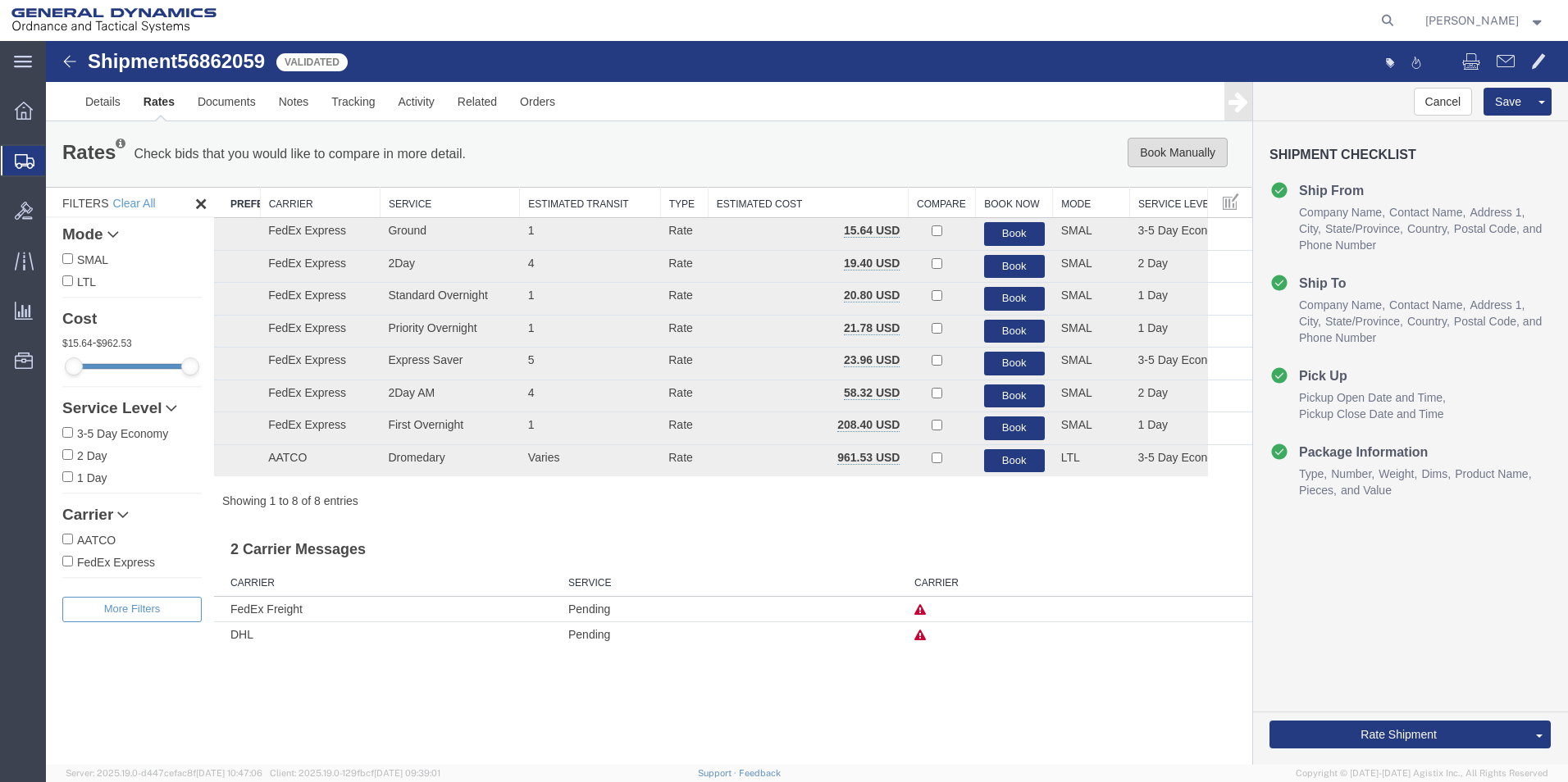
click at [1208, 147] on button "Book Manually" at bounding box center [1177, 153] width 100 height 29
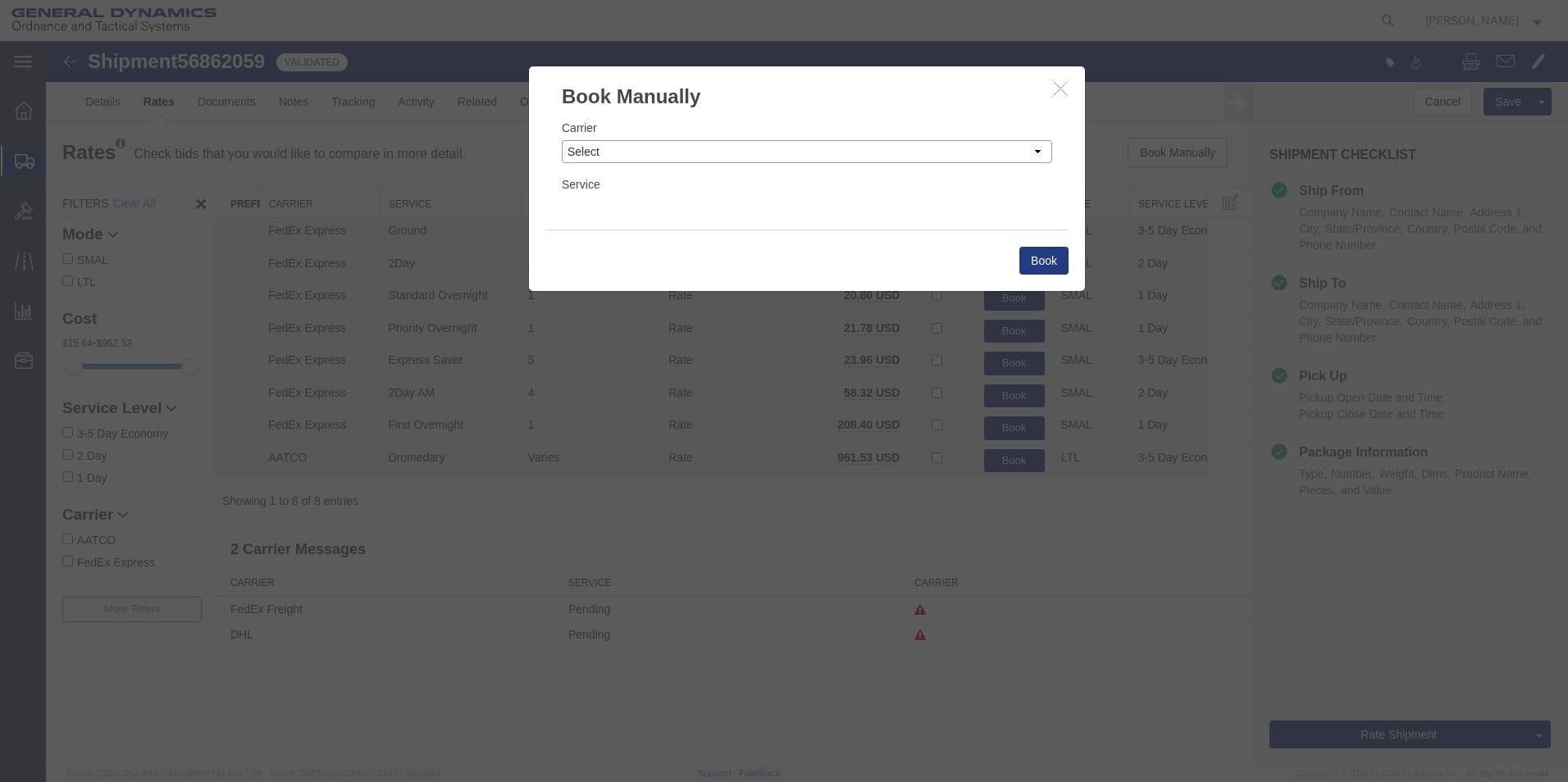
click at [841, 143] on select "Select Add New Carrier (and default service) AATCO Advanced Fluid Systems Airga…" at bounding box center [807, 151] width 491 height 23
select select "22413"
click at [562, 140] on select "Select Add New Carrier (and default service) AATCO Advanced Fluid Systems Airga…" at bounding box center [807, 151] width 491 height 23
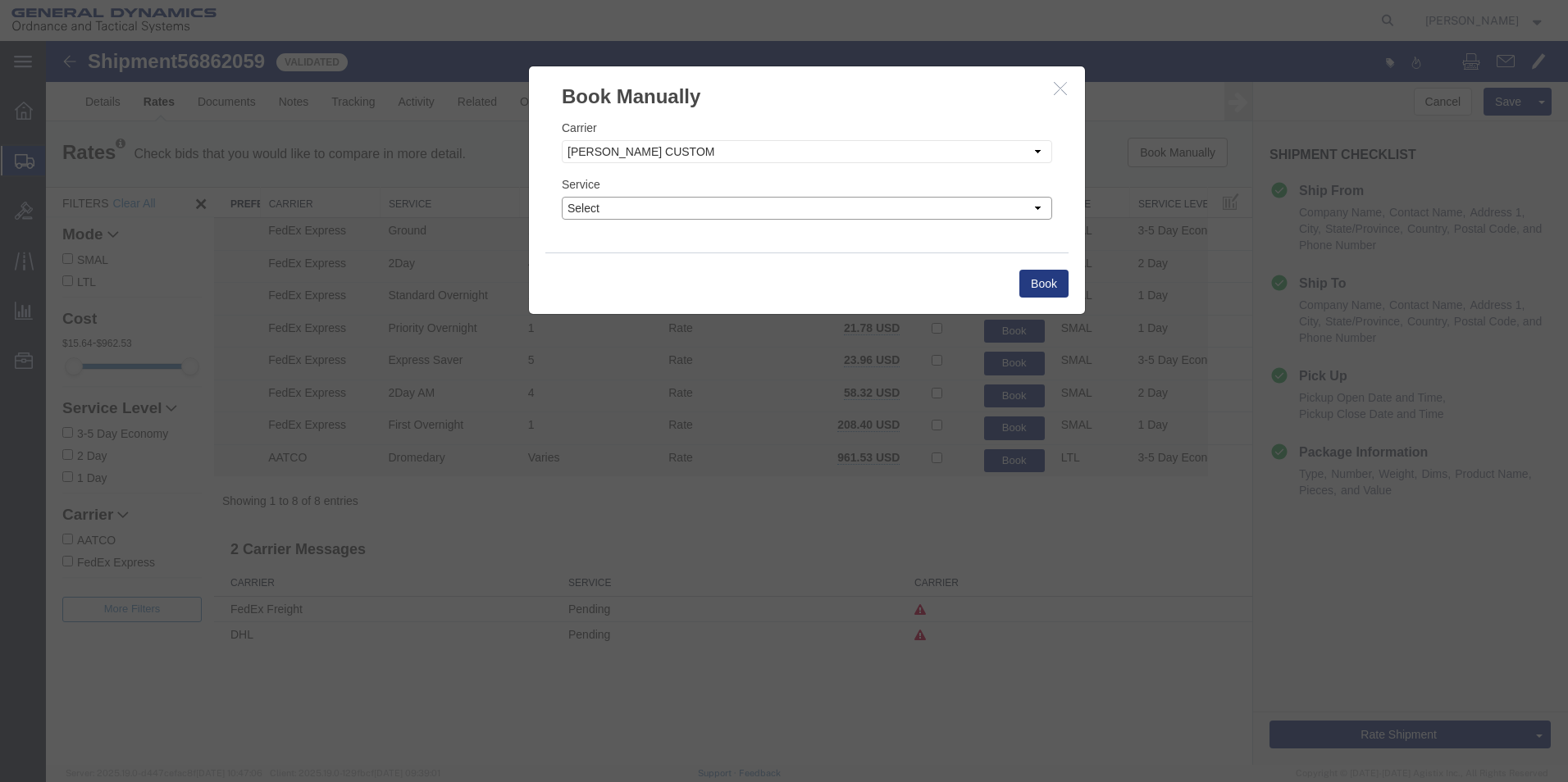
click at [754, 211] on select "Select Less Than Truckload" at bounding box center [807, 208] width 491 height 23
select select "41502"
click at [562, 196] on select "Select Less Than Truckload" at bounding box center [807, 208] width 491 height 23
click at [1034, 280] on button "Book" at bounding box center [1043, 283] width 49 height 28
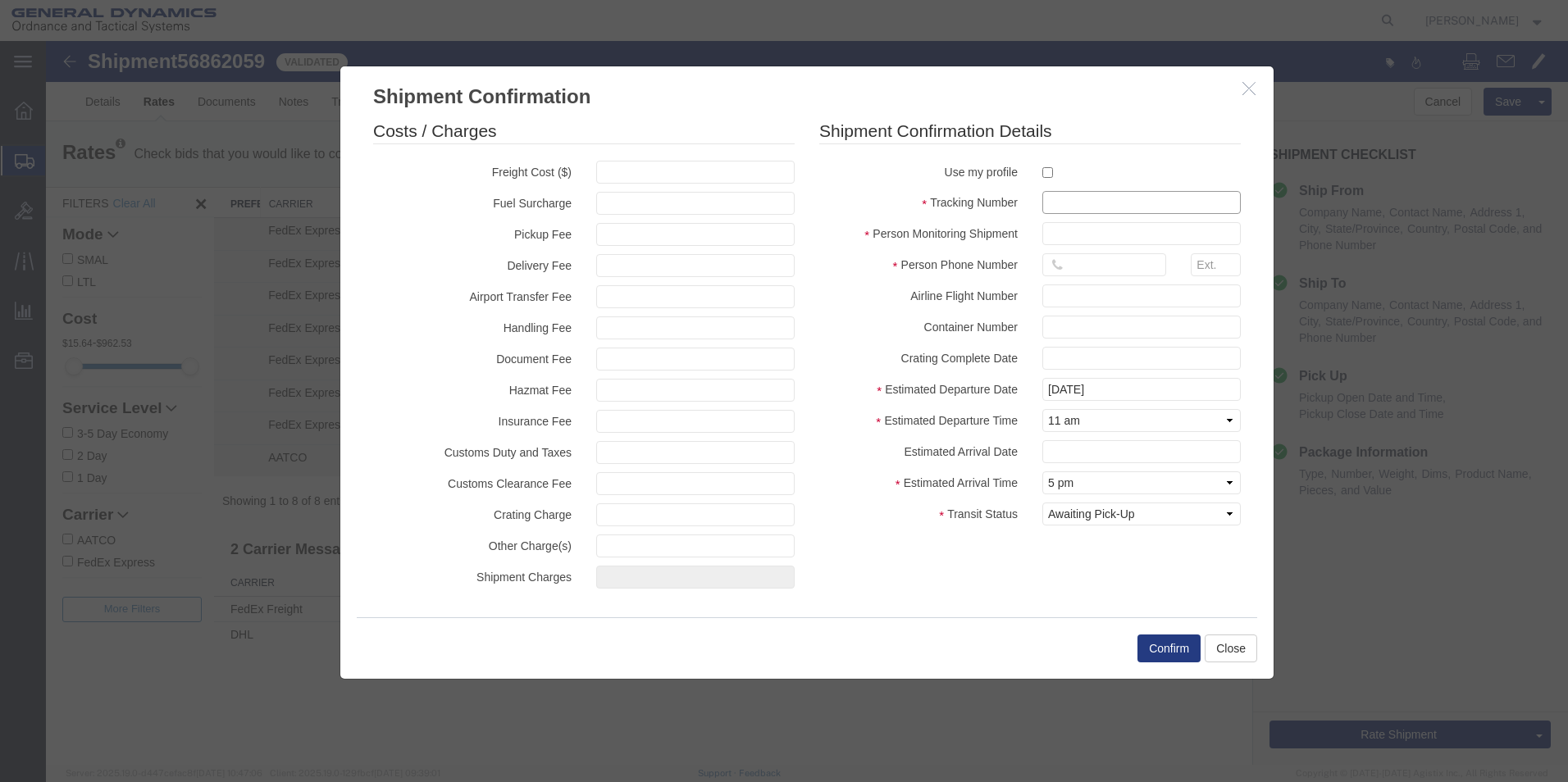
click at [1066, 202] on input "text" at bounding box center [1141, 202] width 198 height 23
type input "56862059"
type input "Britney Atkins"
type input "5703401140"
click at [953, 376] on fieldset "Shipment Confirmation Details Use my profile Tracking Number 56862059 Person Mo…" at bounding box center [1029, 327] width 421 height 415
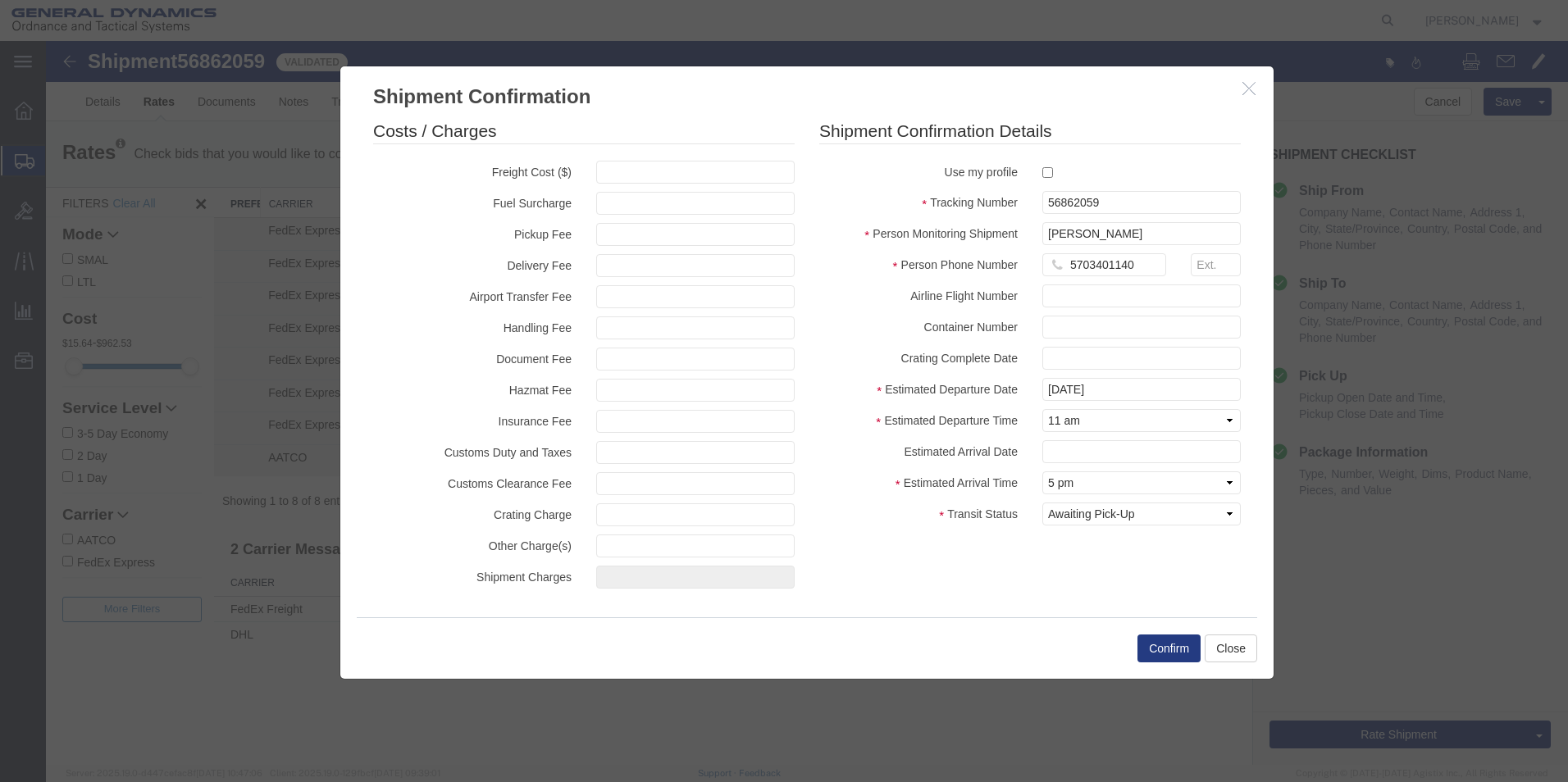
click at [1095, 532] on fieldset "Shipment Confirmation Details Use my profile Tracking Number 56862059 Person Mo…" at bounding box center [1029, 327] width 421 height 415
click at [1095, 519] on select "Select Arrival Notice Available Arrival Notice Imported Arrive at Delivery Loca…" at bounding box center [1141, 514] width 198 height 23
select select "PICKEDUP"
click at [1042, 502] on select "Select Arrival Notice Available Arrival Notice Imported Arrive at Delivery Loca…" at bounding box center [1141, 514] width 198 height 23
click at [1186, 655] on button "Confirm" at bounding box center [1169, 648] width 63 height 28
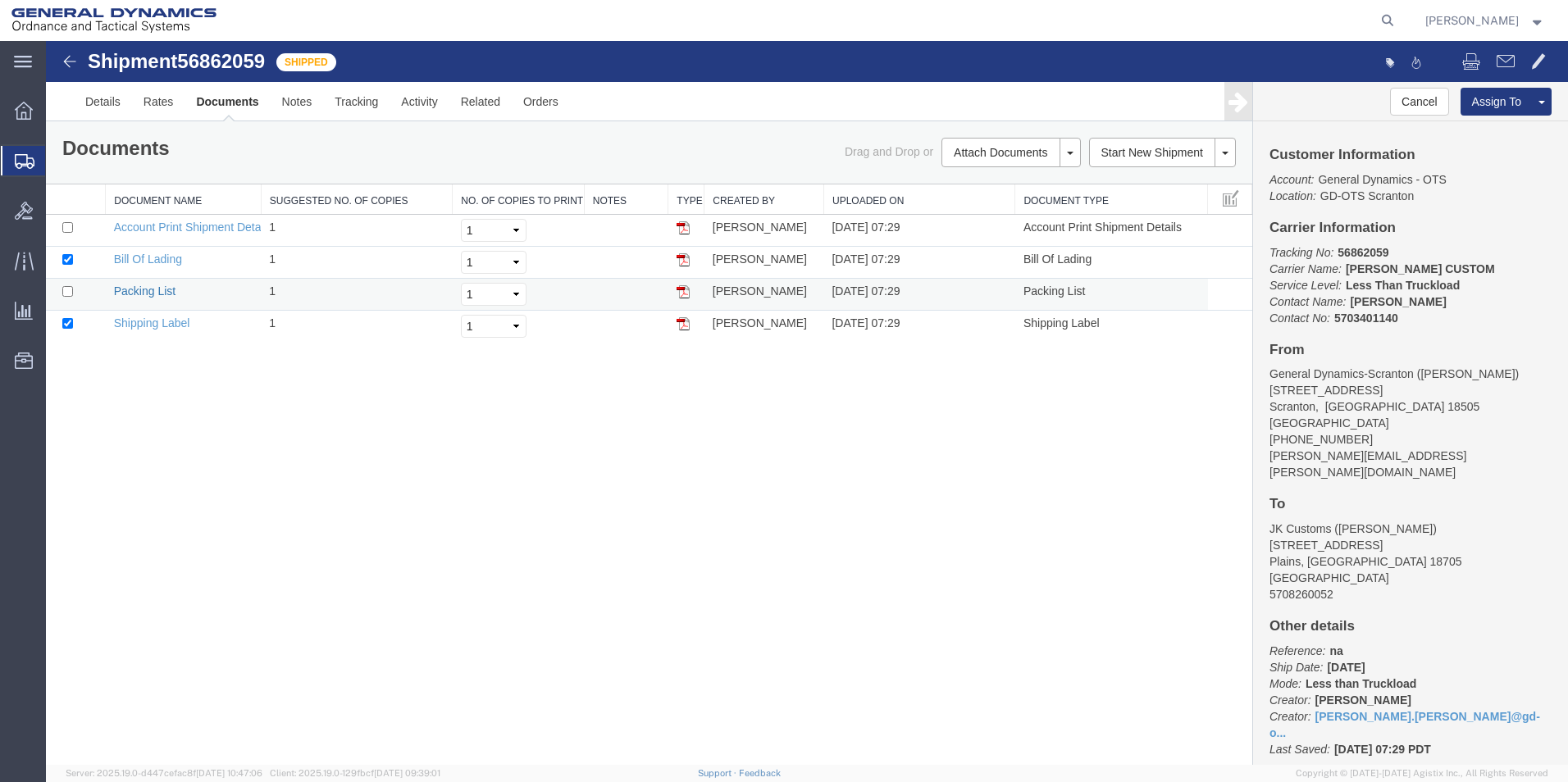
click at [152, 286] on link "Packing List" at bounding box center [145, 291] width 62 height 13
click at [1399, 18] on icon at bounding box center [1387, 21] width 23 height 23
paste input "56663807"
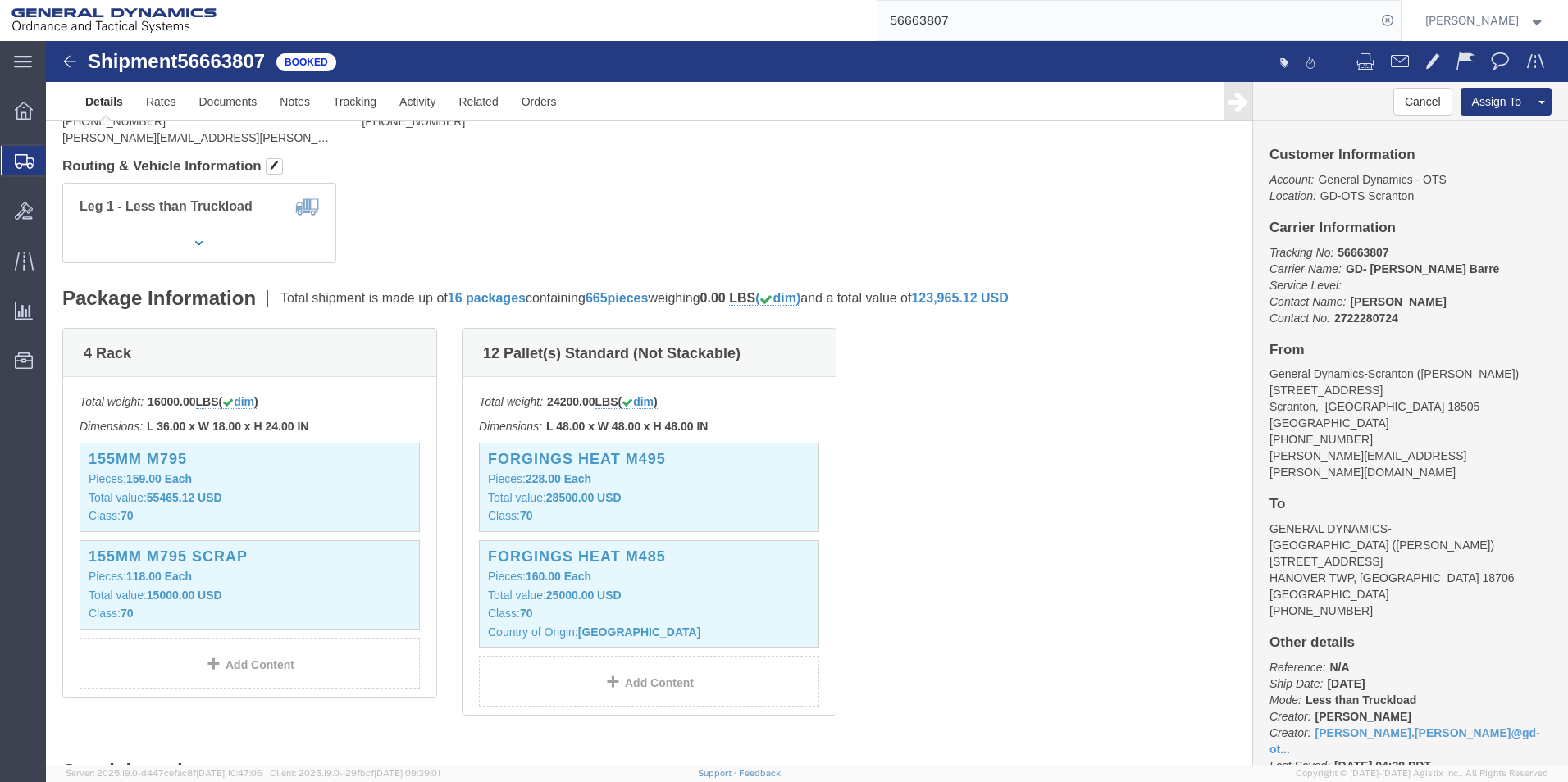
scroll to position [164, 0]
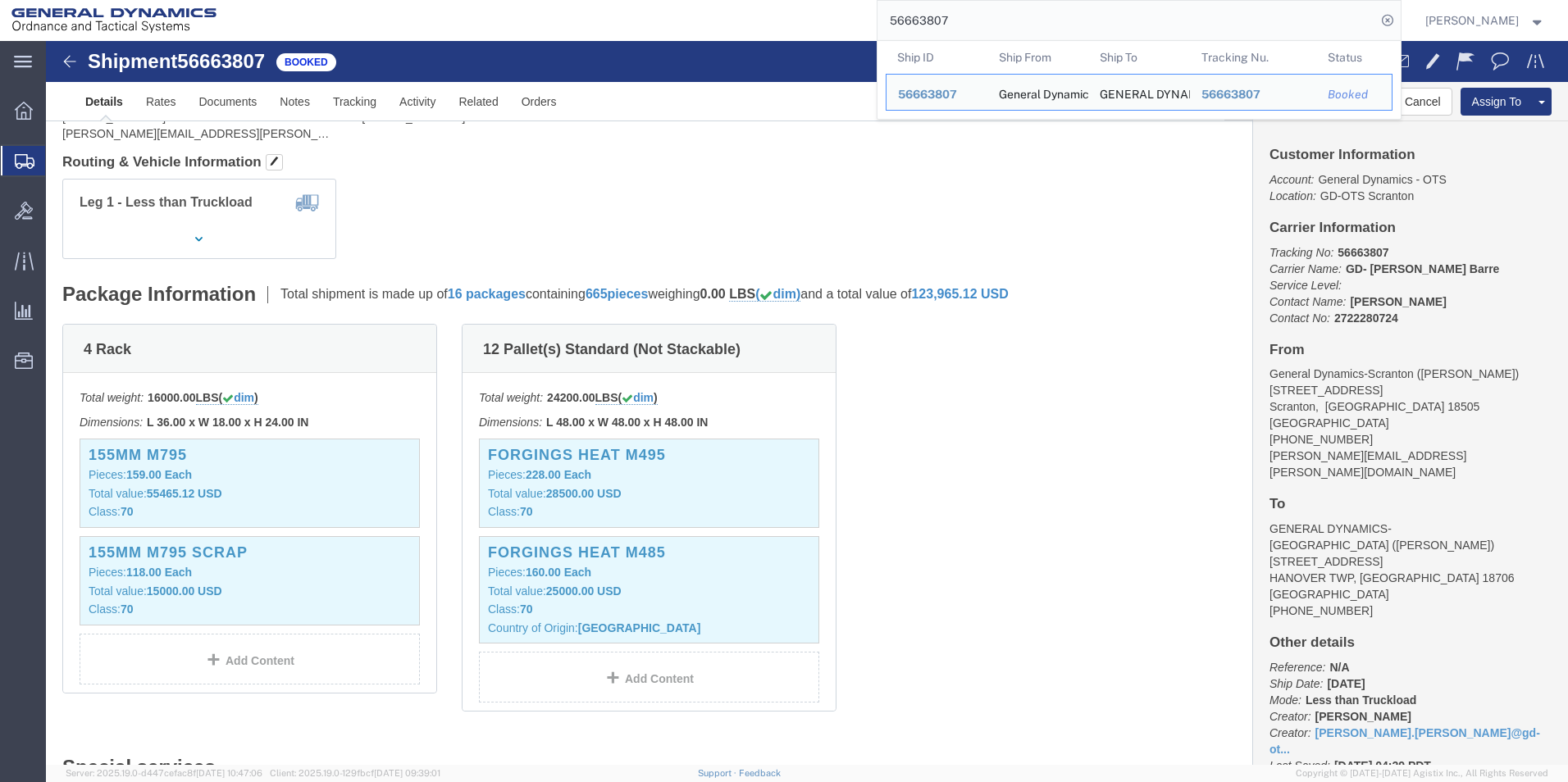
drag, startPoint x: 974, startPoint y: 24, endPoint x: 820, endPoint y: 20, distance: 154.1
click at [820, 20] on div "56663807 Ship ID Ship From Ship To Tracking Nu. Status Ship ID 56663807 Ship Fr…" at bounding box center [815, 21] width 1173 height 41
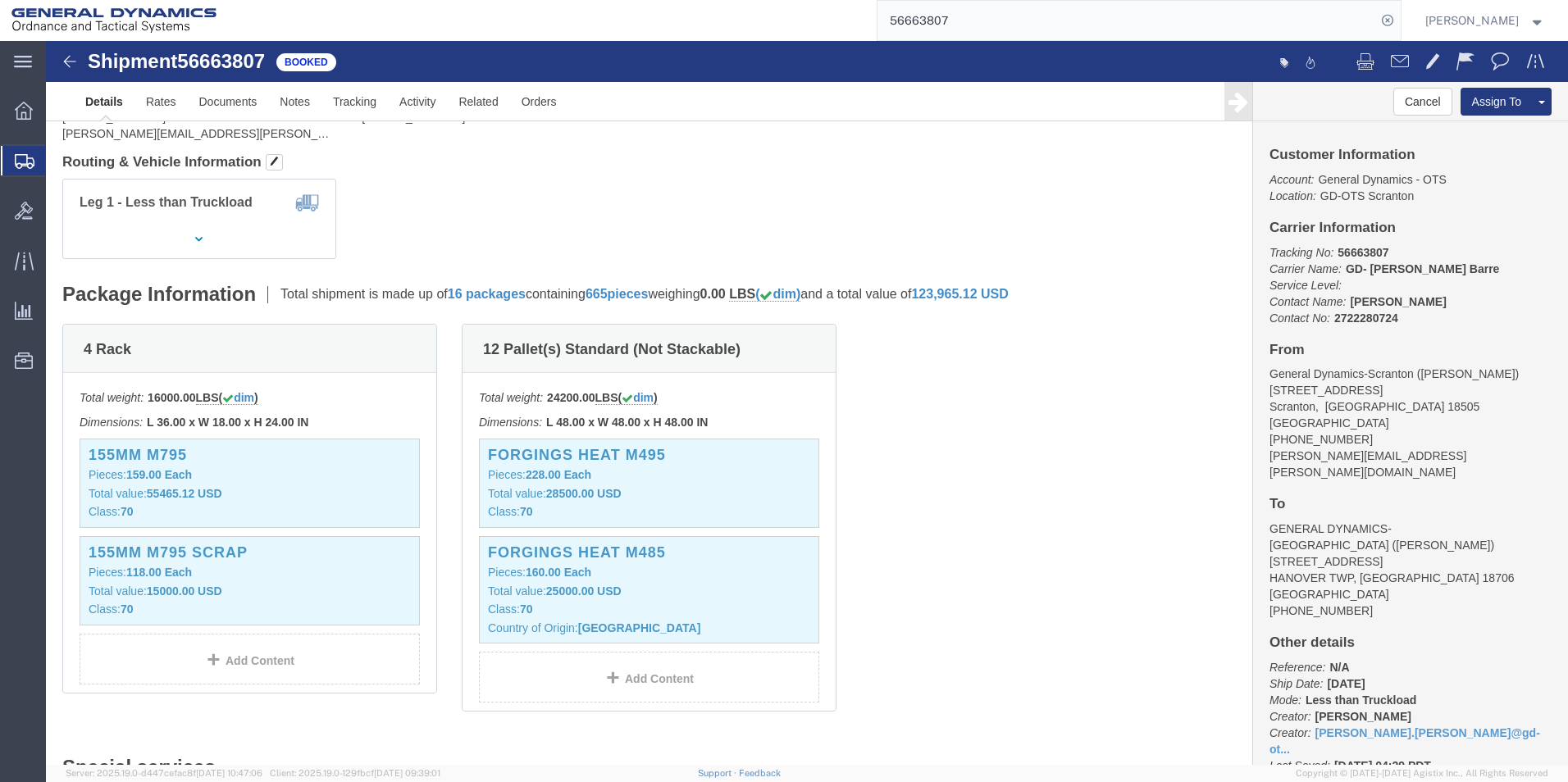
paste input "27574"
type input "56627574"
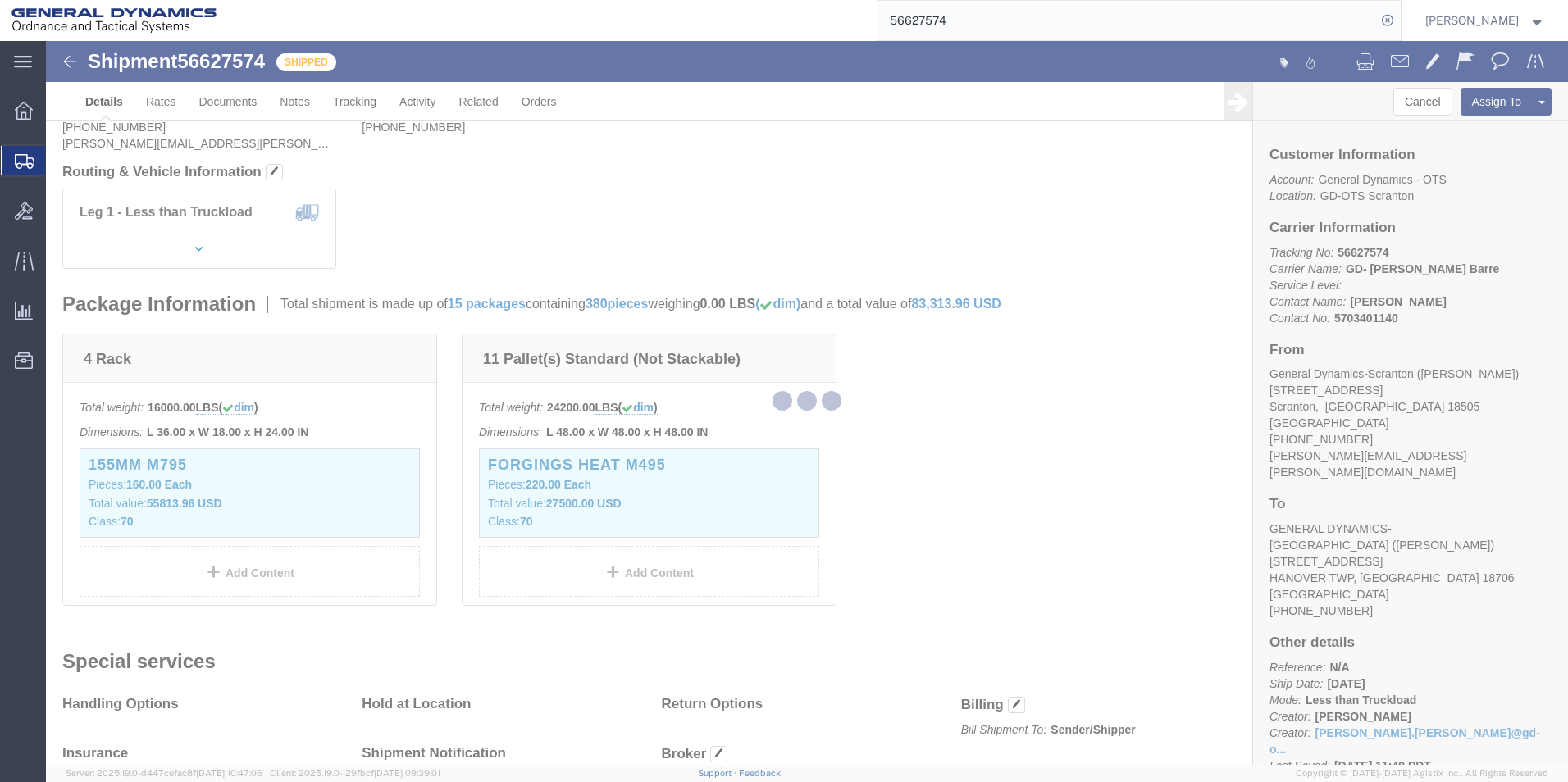
scroll to position [164, 0]
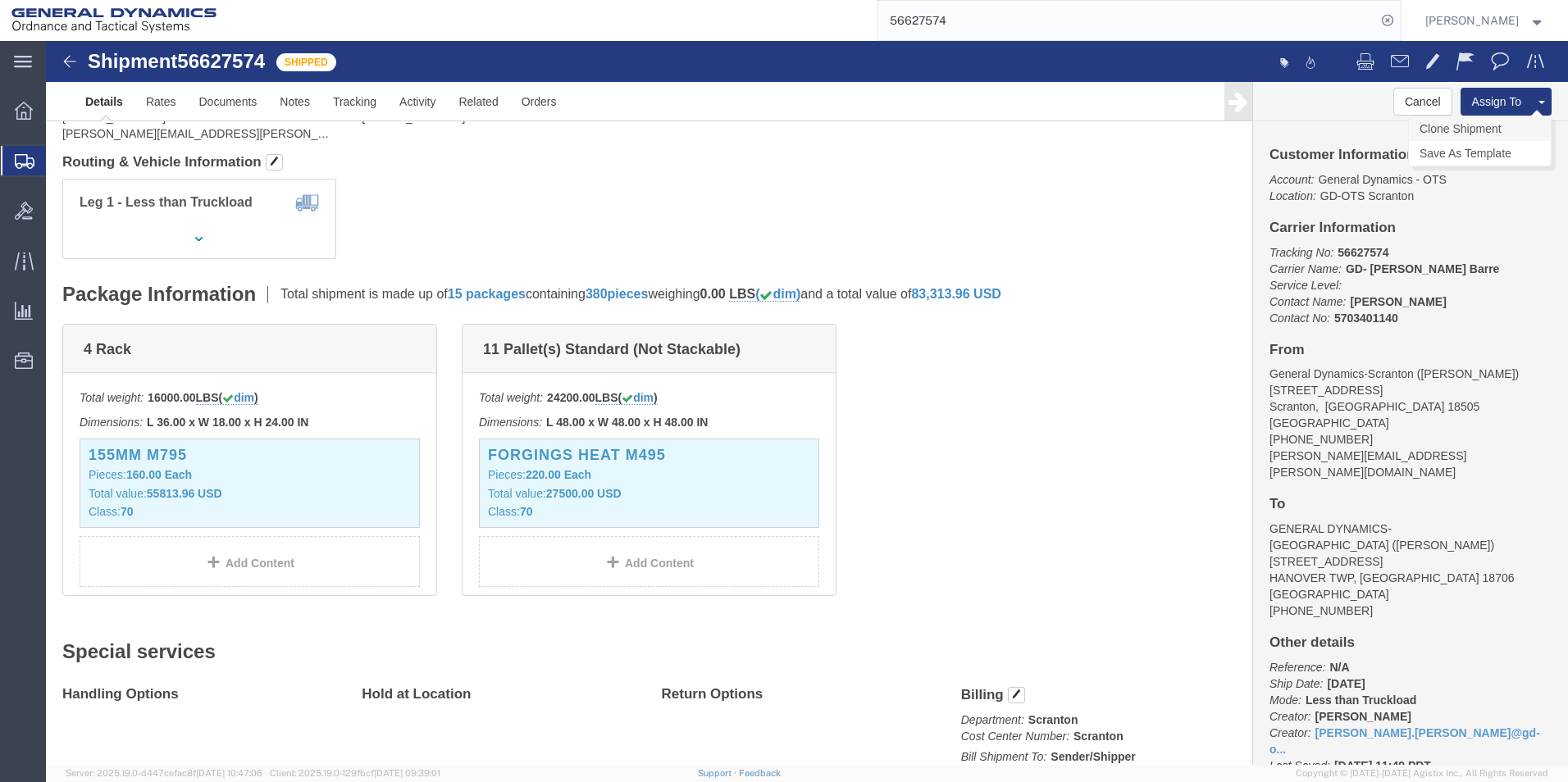
click link "Clone Shipment"
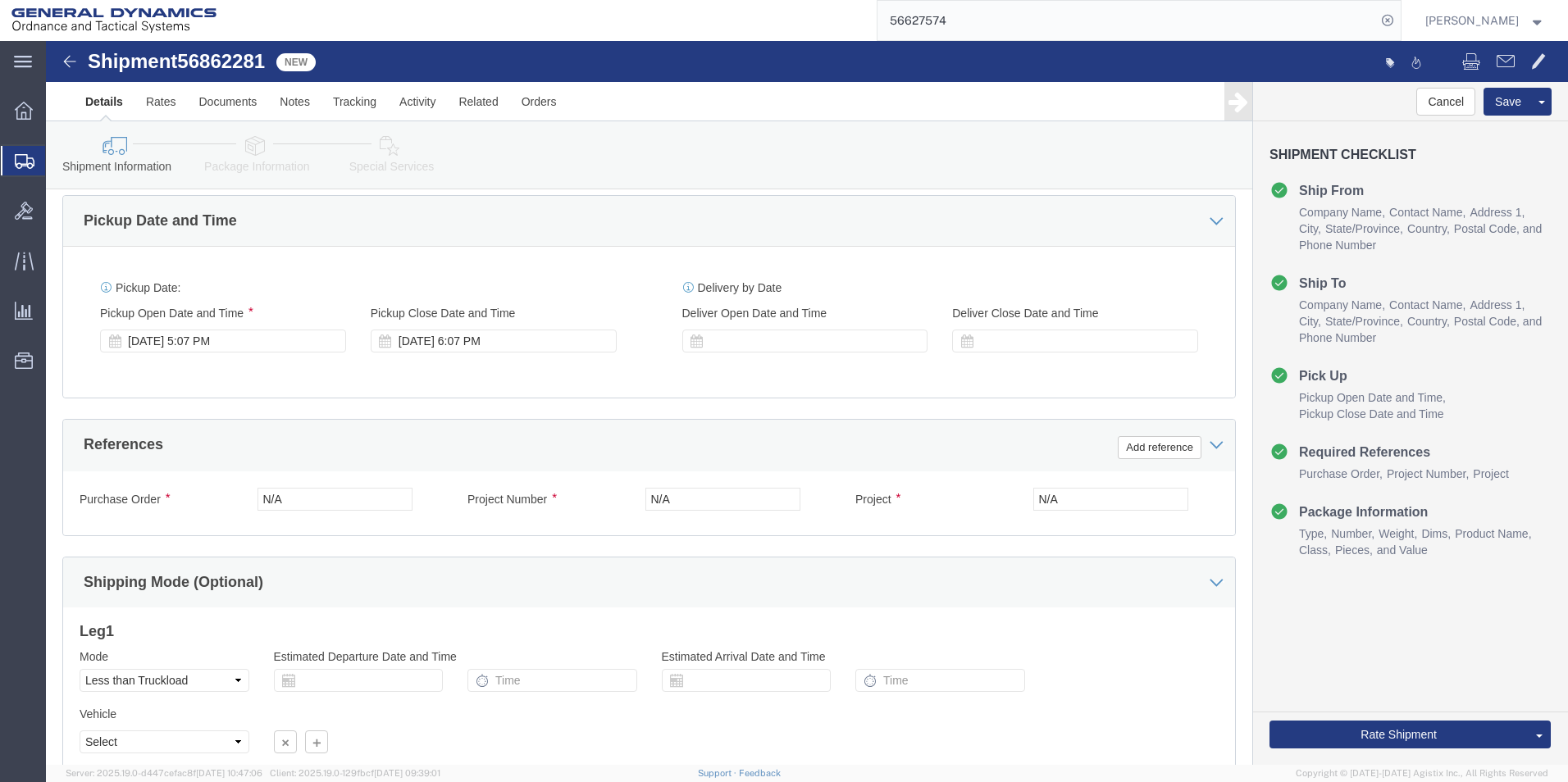
scroll to position [656, 0]
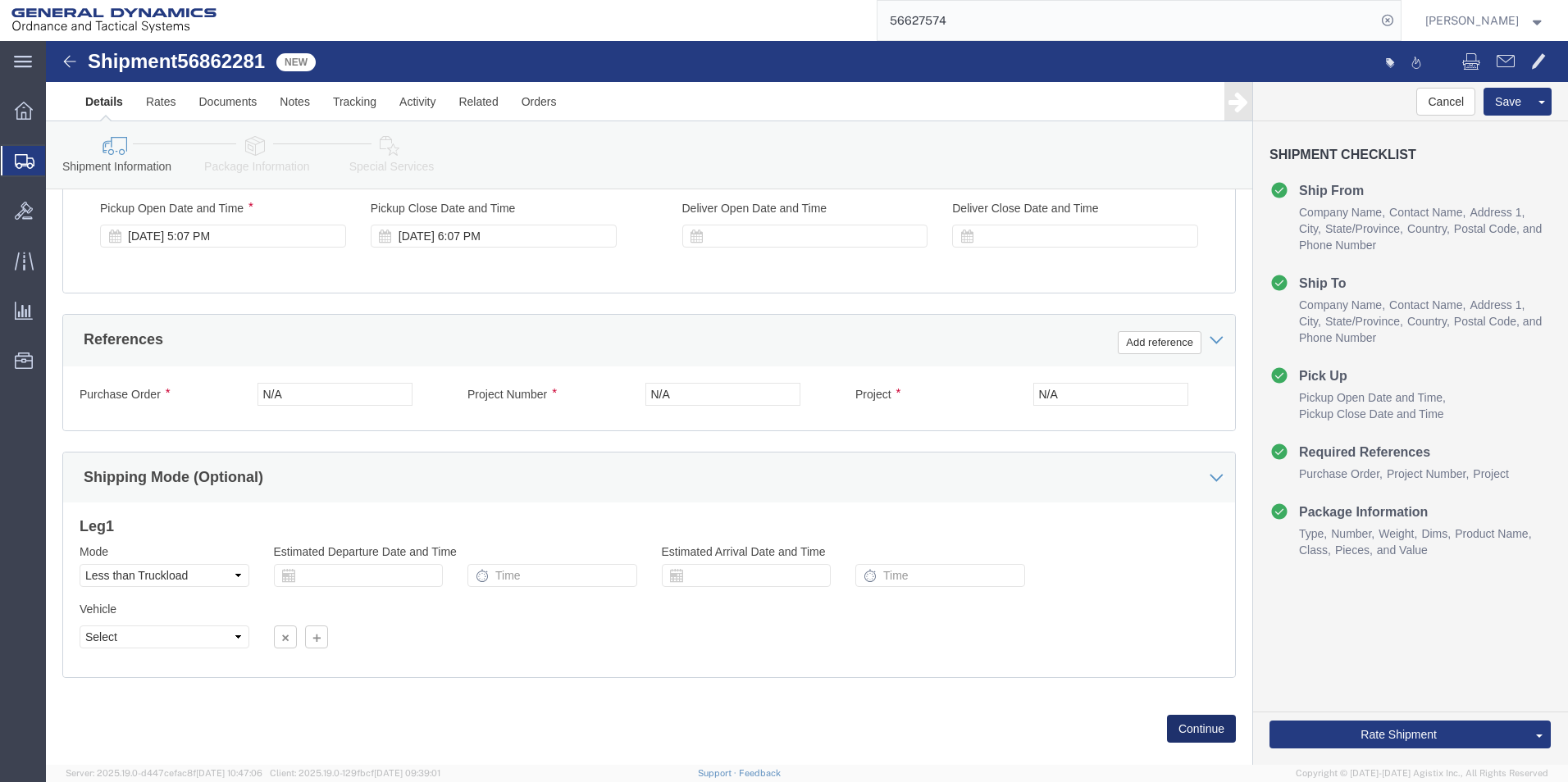
click button "Continue"
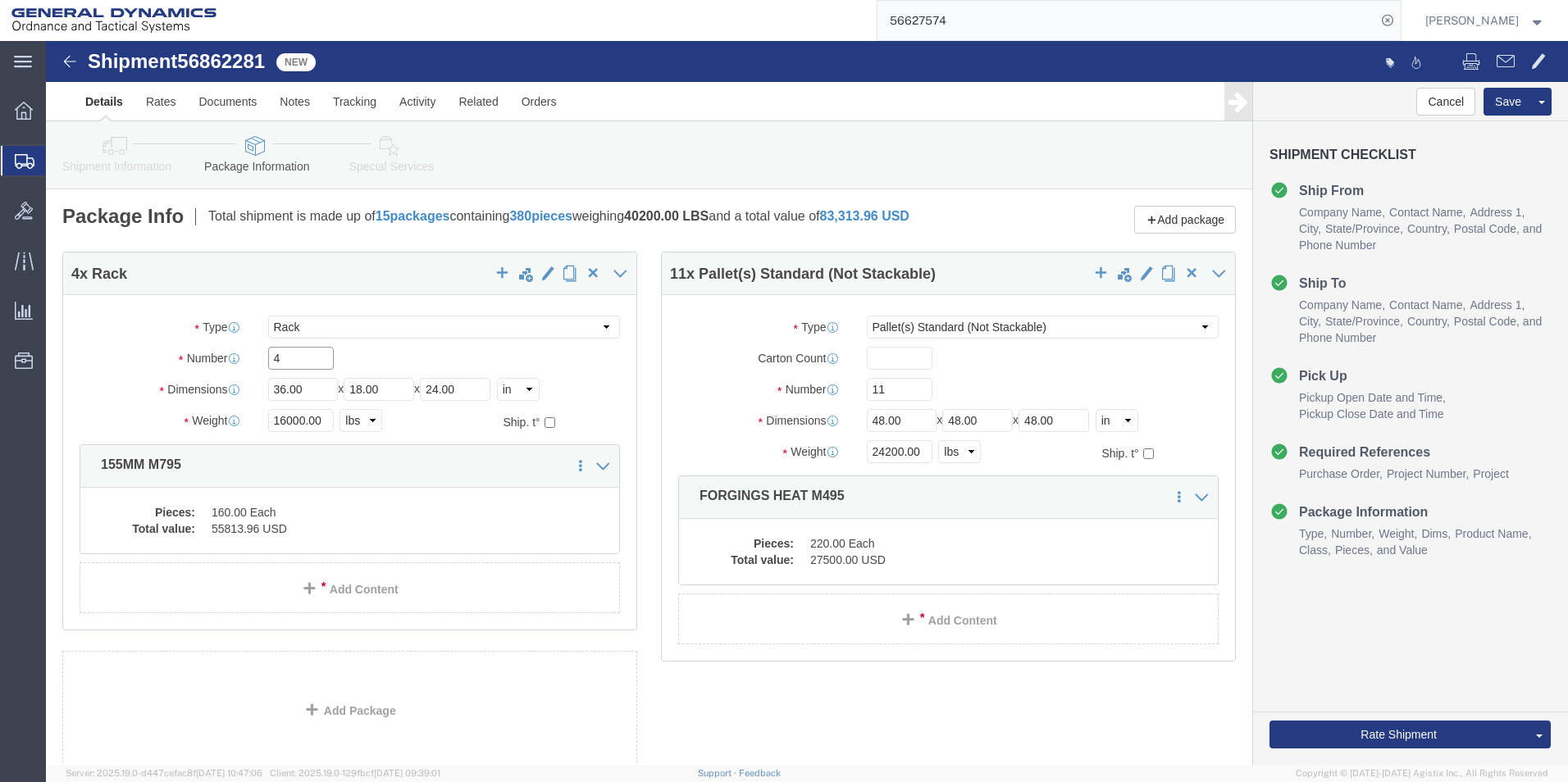
drag, startPoint x: 262, startPoint y: 327, endPoint x: 178, endPoint y: 327, distance: 84.0
click div "Number 4"
click div "Pieces: 160.00 Each Total value: 55813.96 USD"
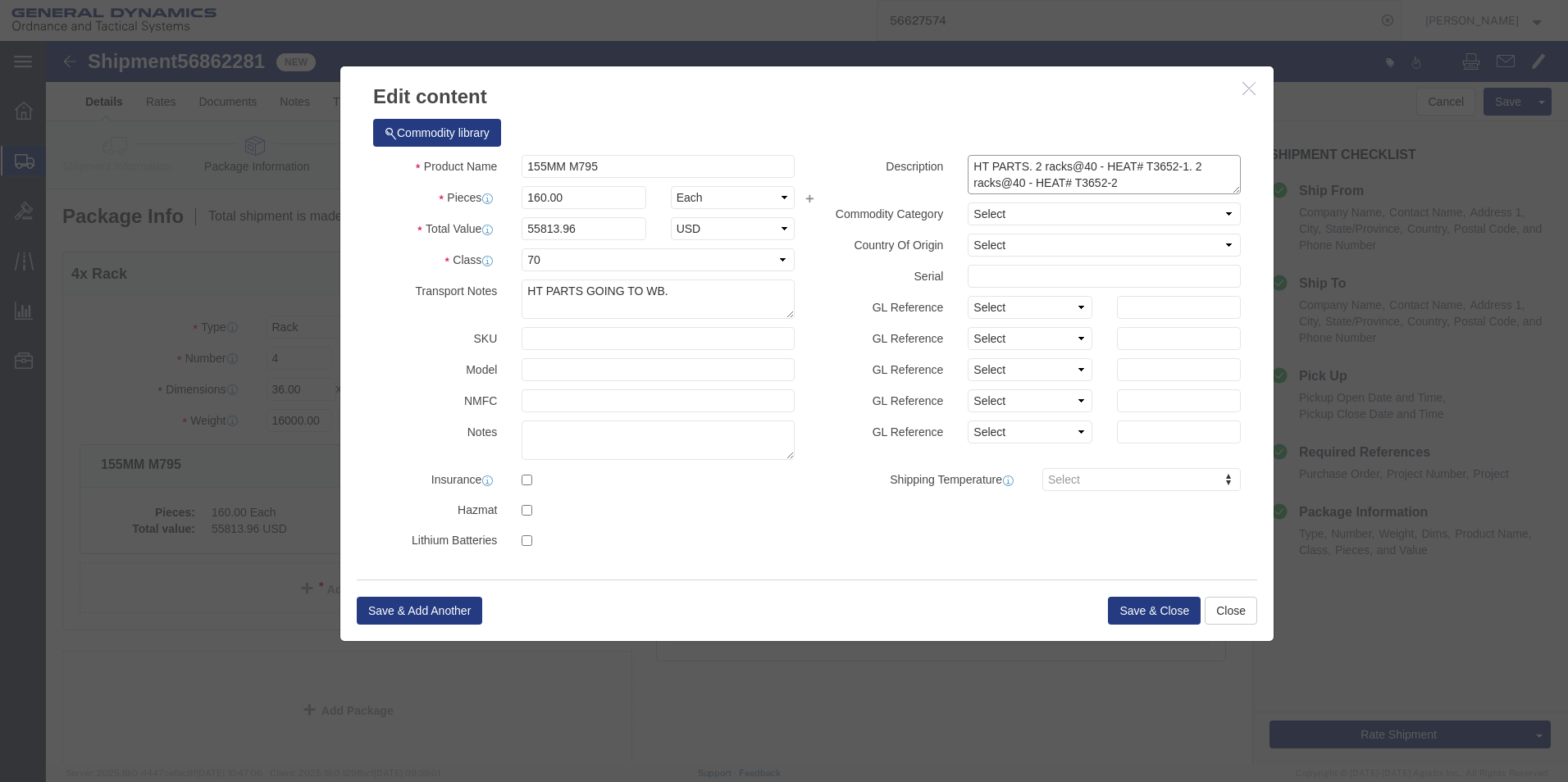
drag, startPoint x: 986, startPoint y: 123, endPoint x: 1070, endPoint y: 143, distance: 86.3
click textarea "HT PARTS. 2 racks@40 - HEAT# T3652-1. 2 racks@40 - HEAT# T3652-2"
type textarea "HT PARTS. HEAT# T4249-1"
click button "Save & Close"
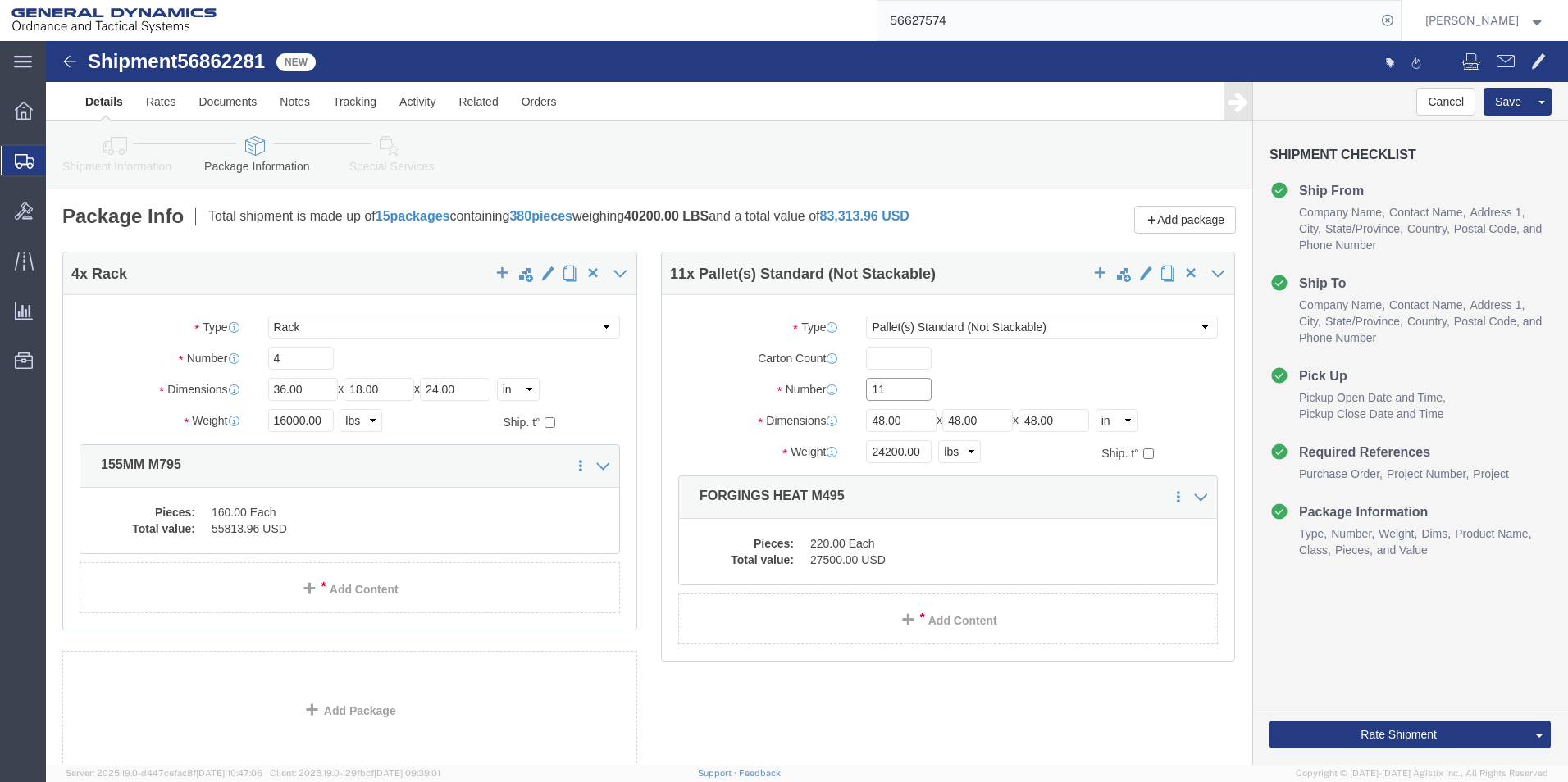
drag, startPoint x: 838, startPoint y: 364, endPoint x: 793, endPoint y: 365, distance: 45.0
click div "Number 11"
type input "9"
drag, startPoint x: 840, startPoint y: 422, endPoint x: 793, endPoint y: 422, distance: 47.0
click div "Weight 24200.00 Select kgs lbs Ship. t°"
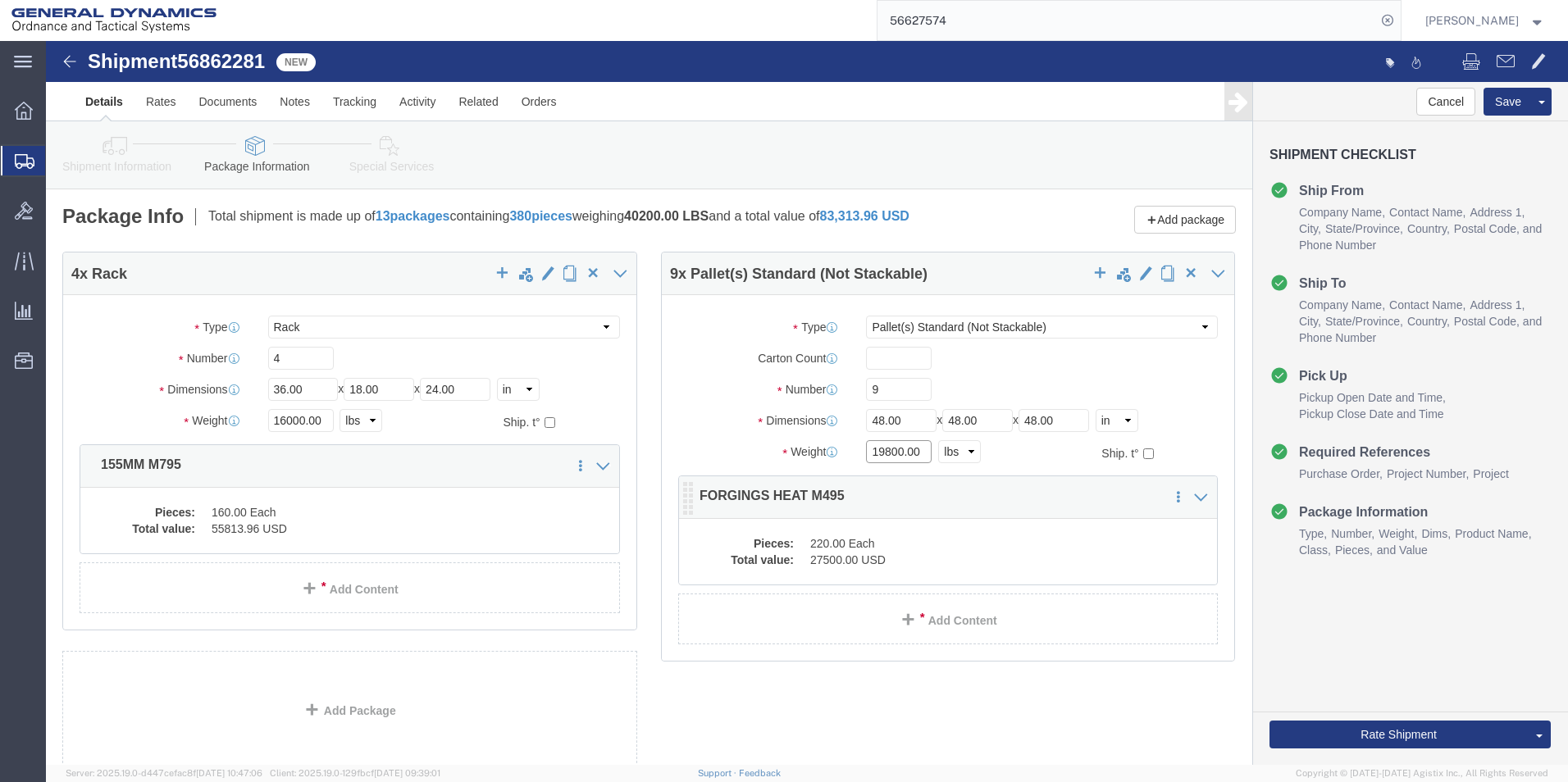
type input "19800.00"
click div "Pieces: 220.00 Each Total value: 27500.00 USD"
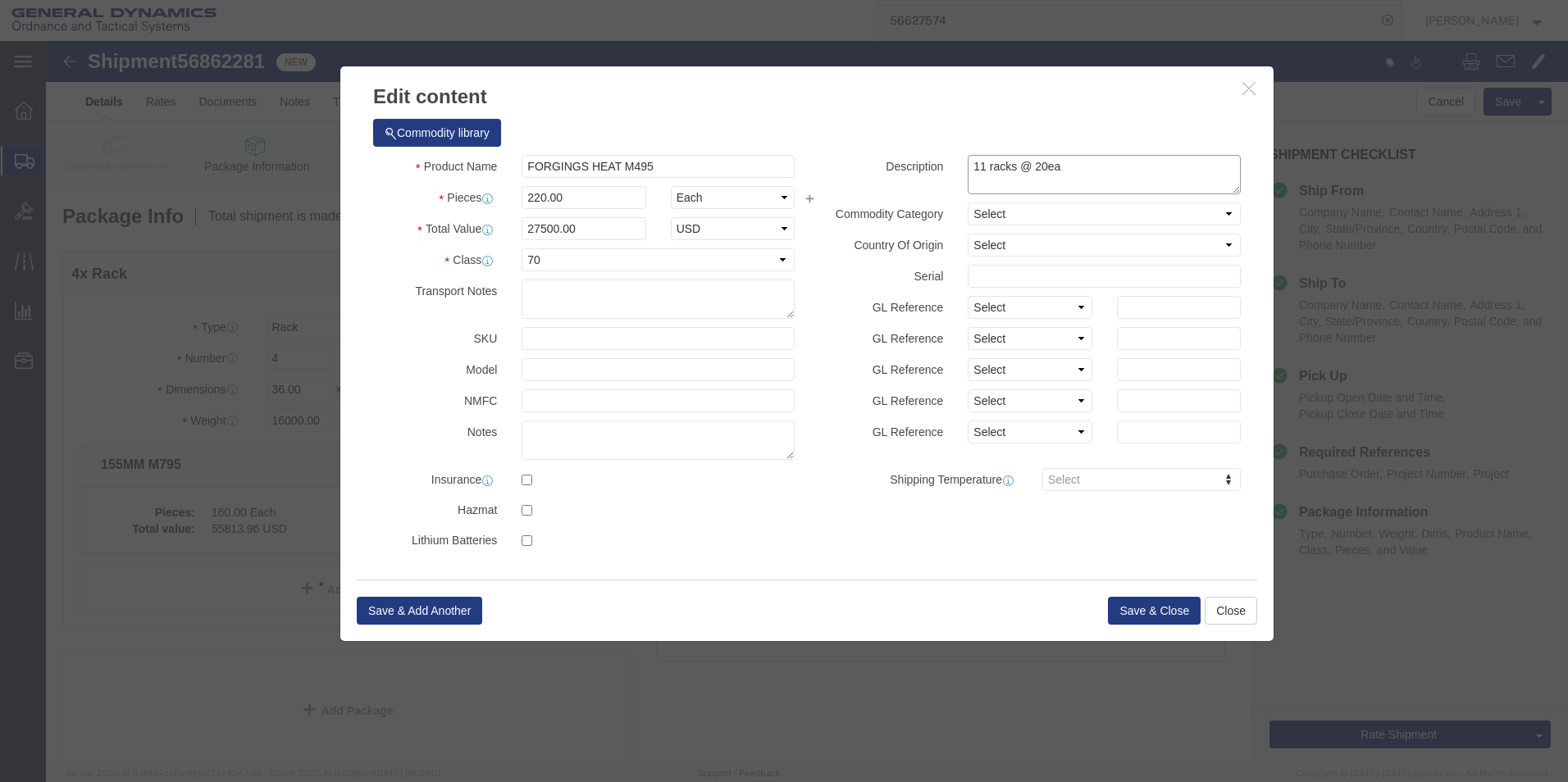
drag, startPoint x: 936, startPoint y: 129, endPoint x: 906, endPoint y: 129, distance: 30.0
click div "11 racks @ 20ea"
type textarea "9 racks @ 20ea"
drag, startPoint x: 495, startPoint y: 153, endPoint x: 449, endPoint y: 153, distance: 46.0
click div "Pieces 220.00 Select Bag Barrels 100Board Feet Bottle Box Blister Pack Carats C…"
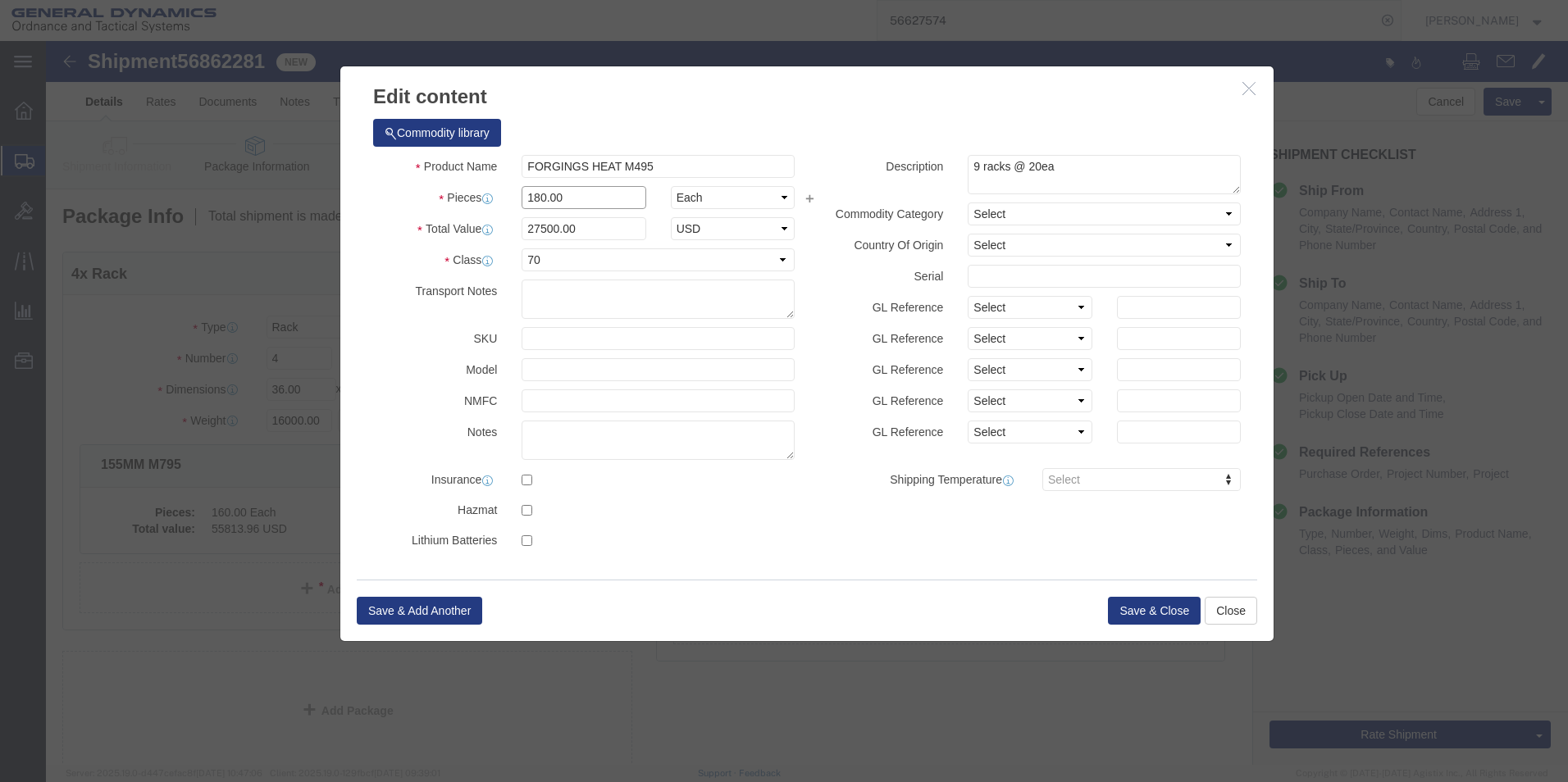
type input "180.00"
type input "22500"
drag, startPoint x: 606, startPoint y: 122, endPoint x: 585, endPoint y: 120, distance: 21.1
click input "FORGINGS HEAT M495"
type input "FORGINGS HEAT M502"
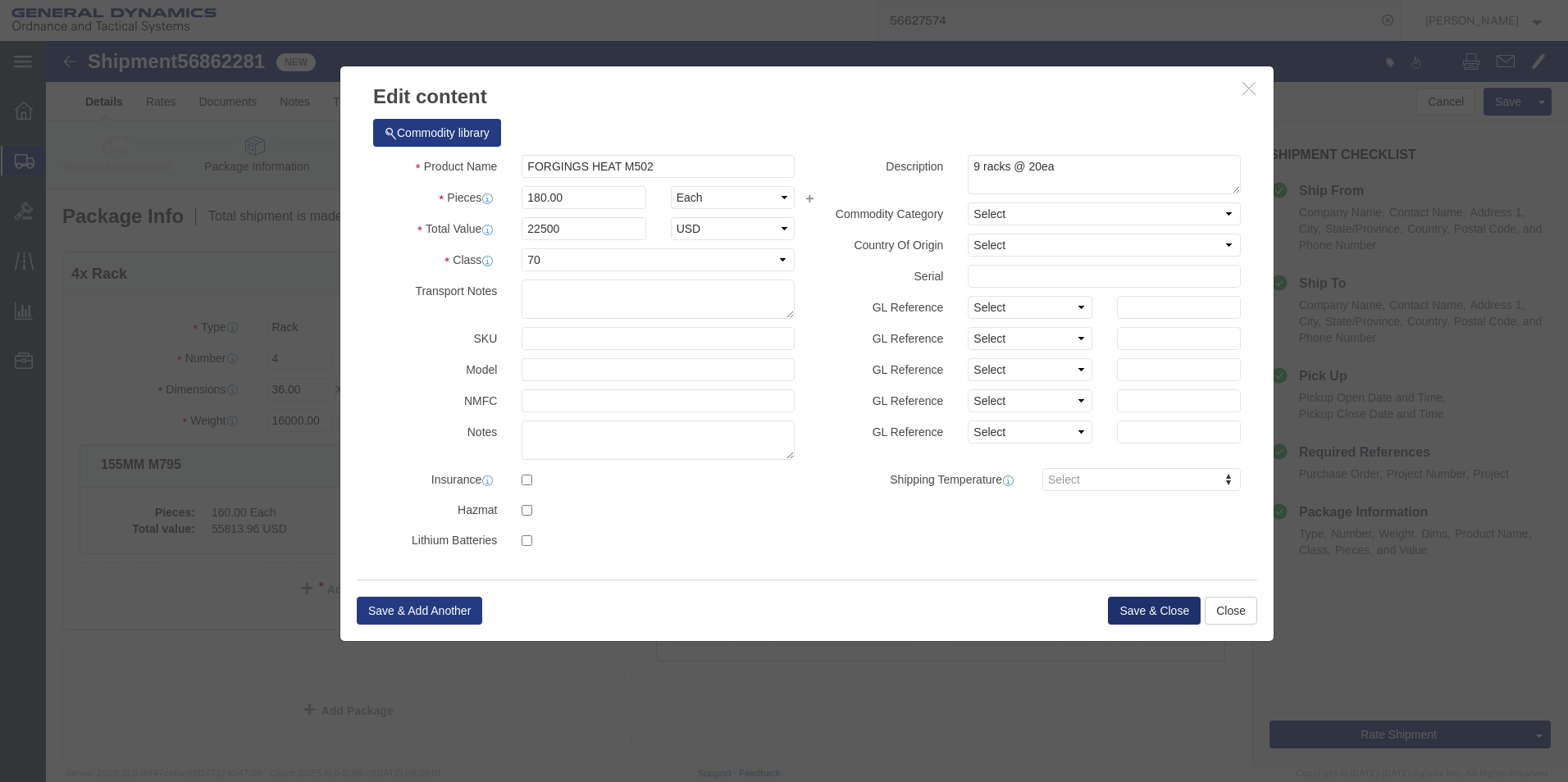
click button "Save & Close"
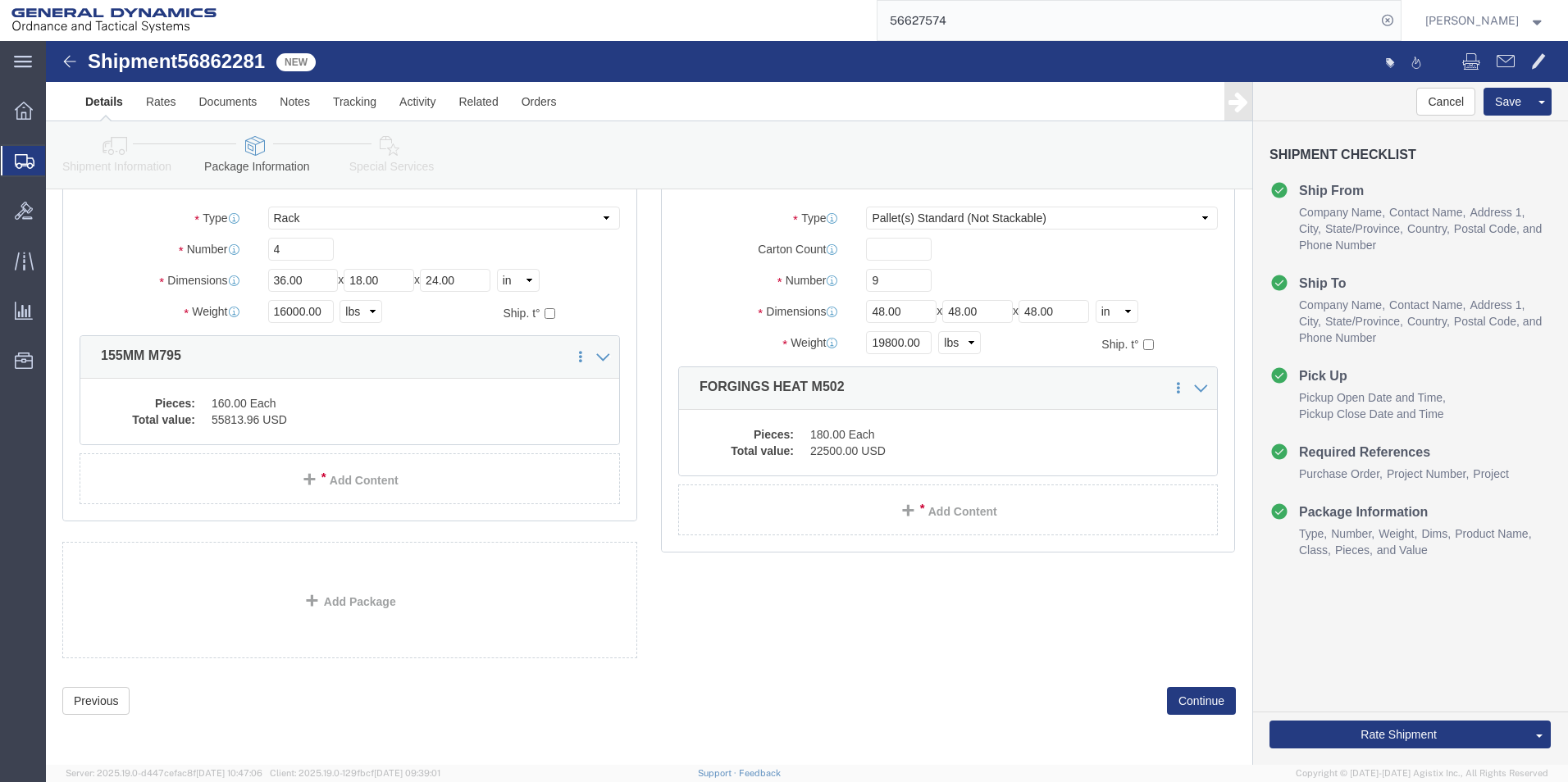
scroll to position [121, 0]
click button "Continue"
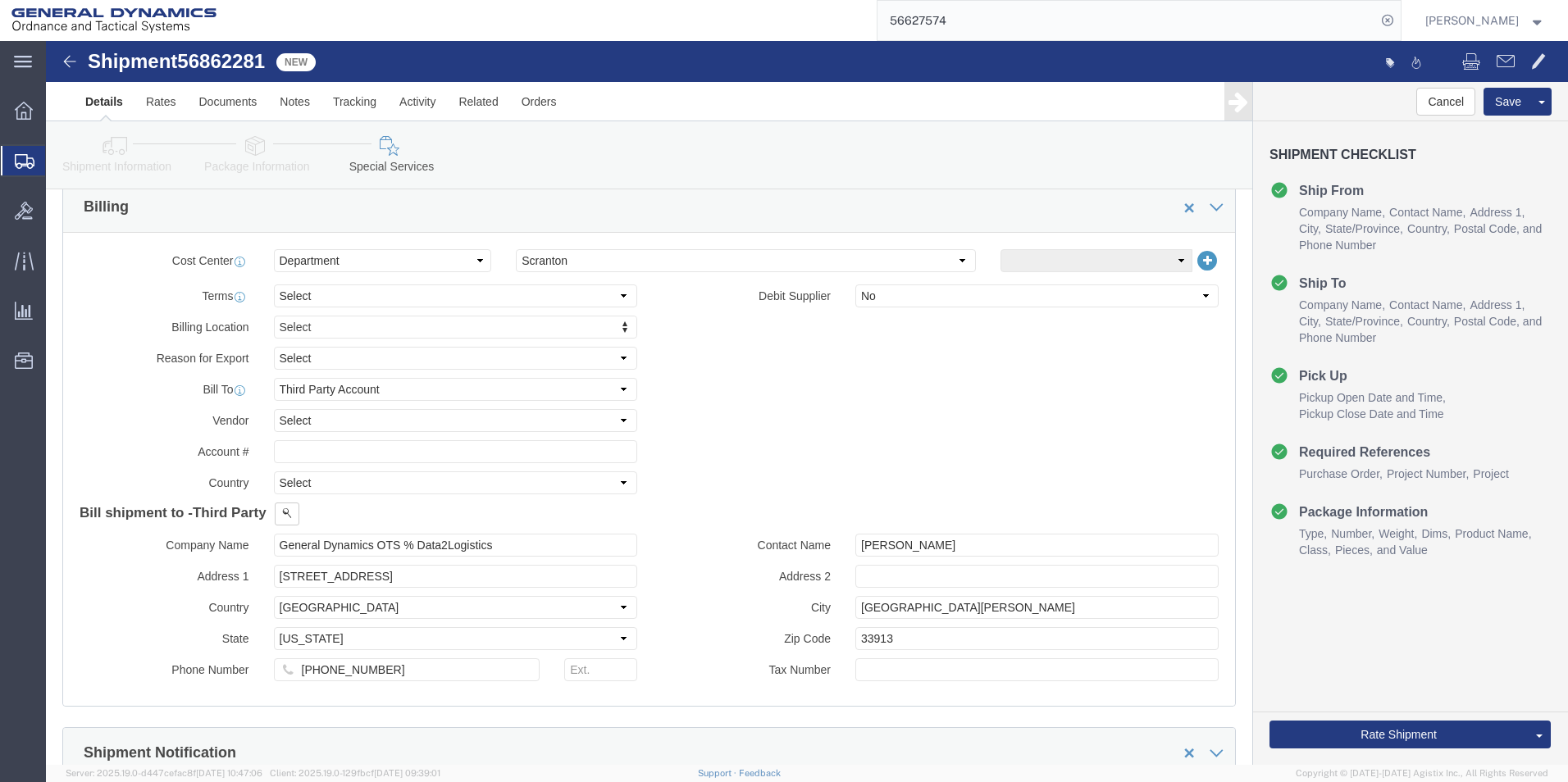
scroll to position [820, 0]
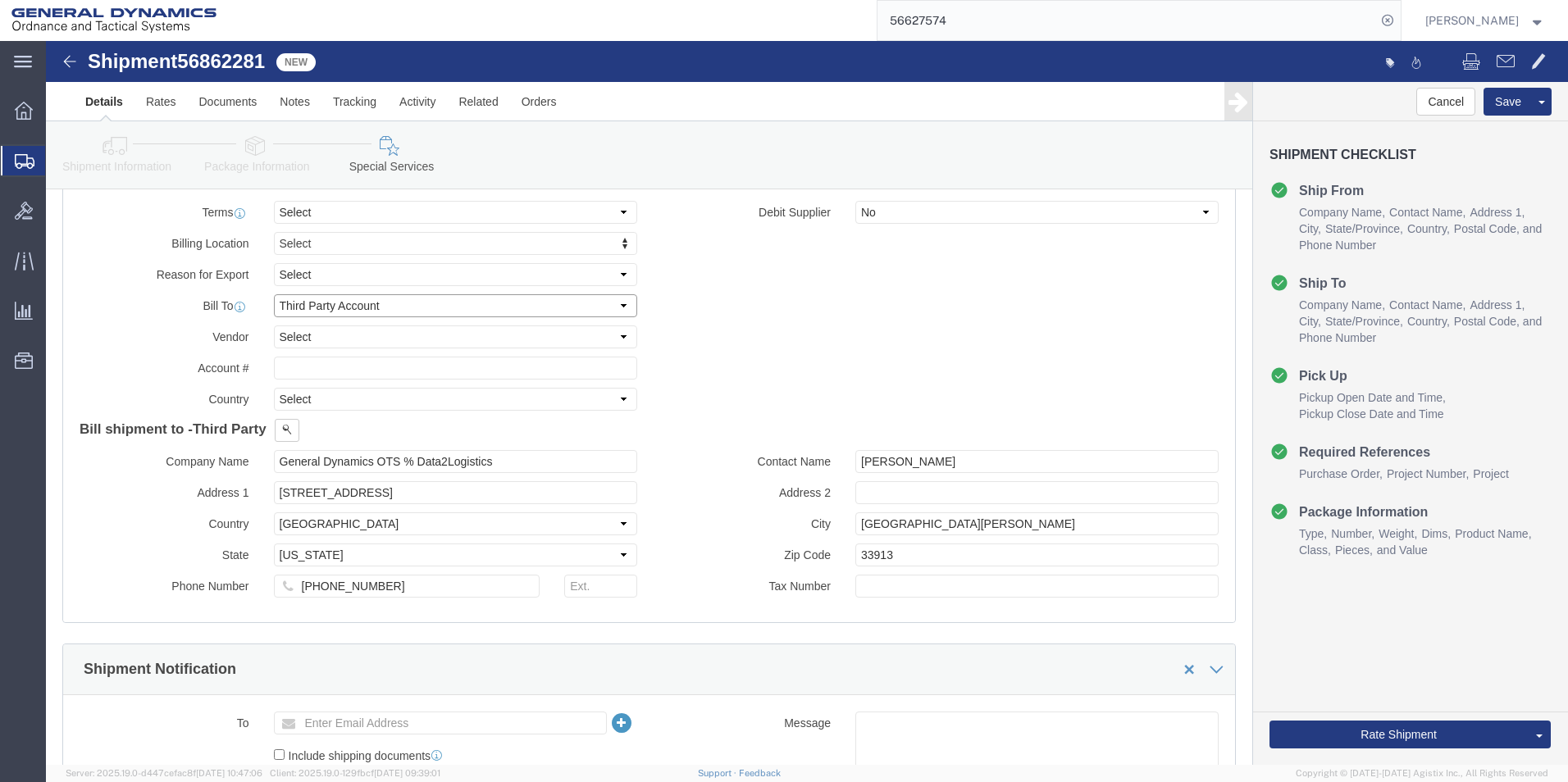
click select "Select Recipient Account Sender/Shipper Third Party Account"
select select "SHIP"
click select "Select Recipient Account Sender/Shipper Third Party Account"
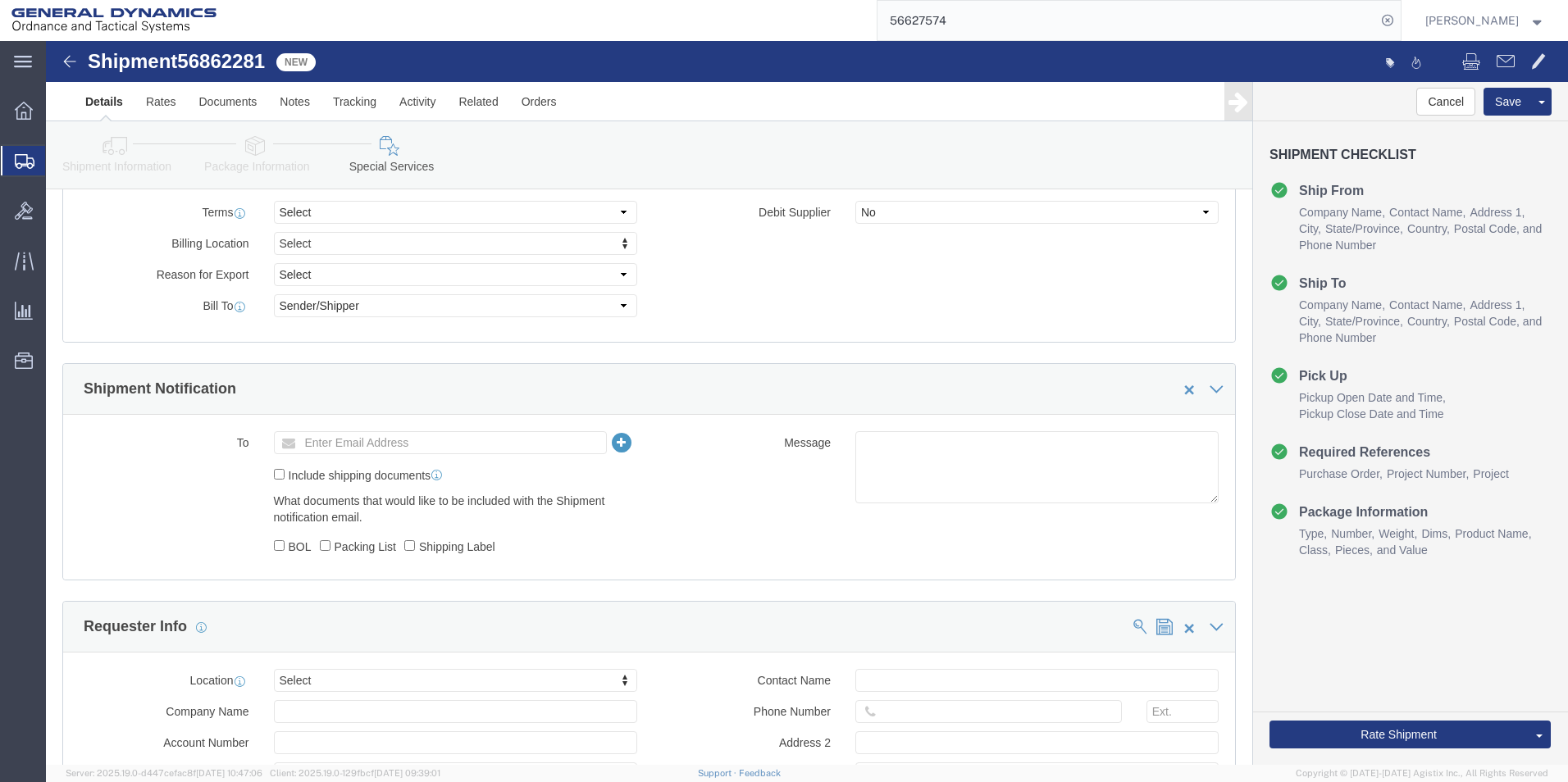
click div "Cost Center Select Buyer Cost Center Department Operations Number Order Number …"
click button "Rate Shipment"
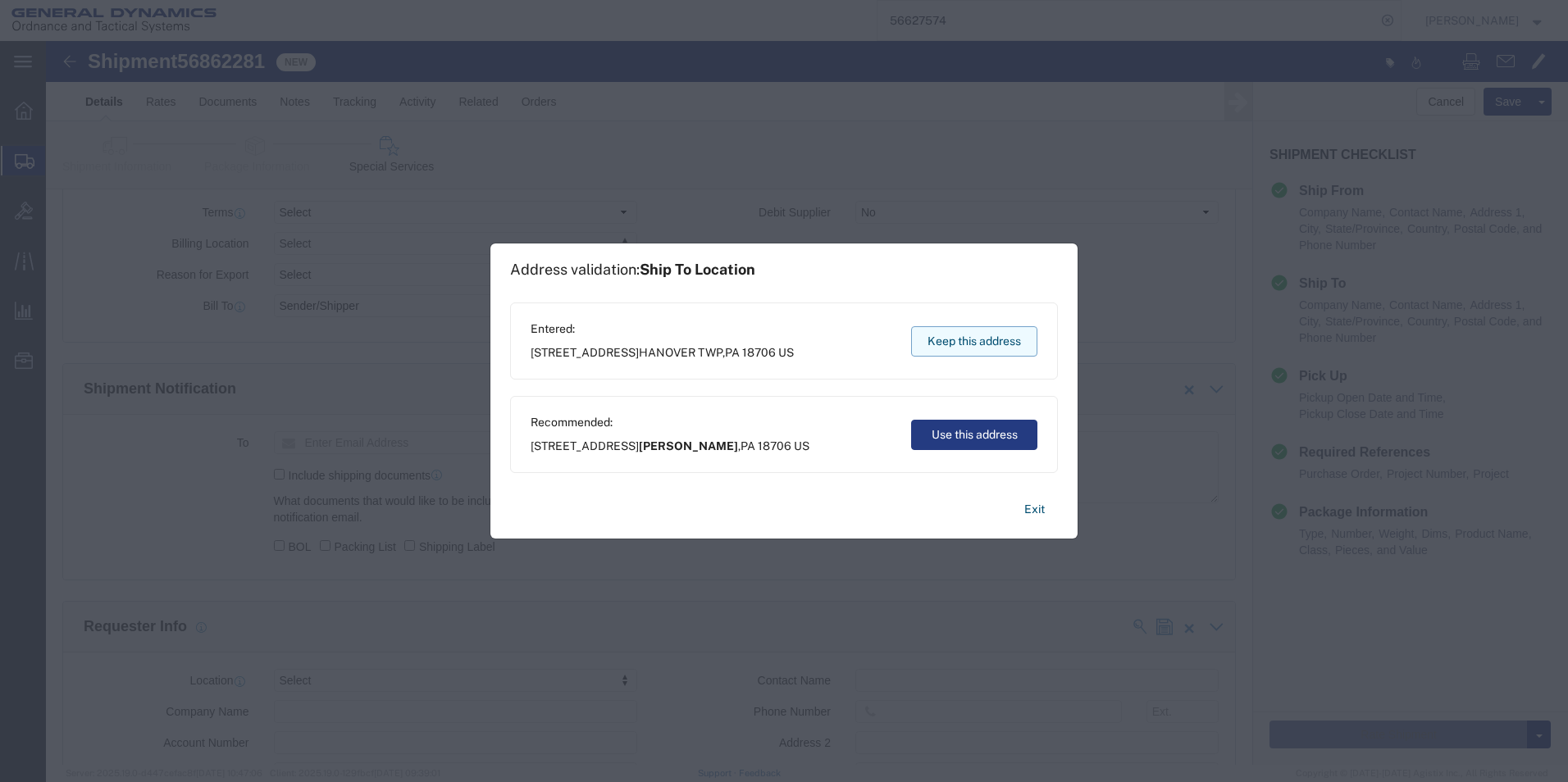
click at [941, 347] on button "Keep this address" at bounding box center [974, 340] width 126 height 30
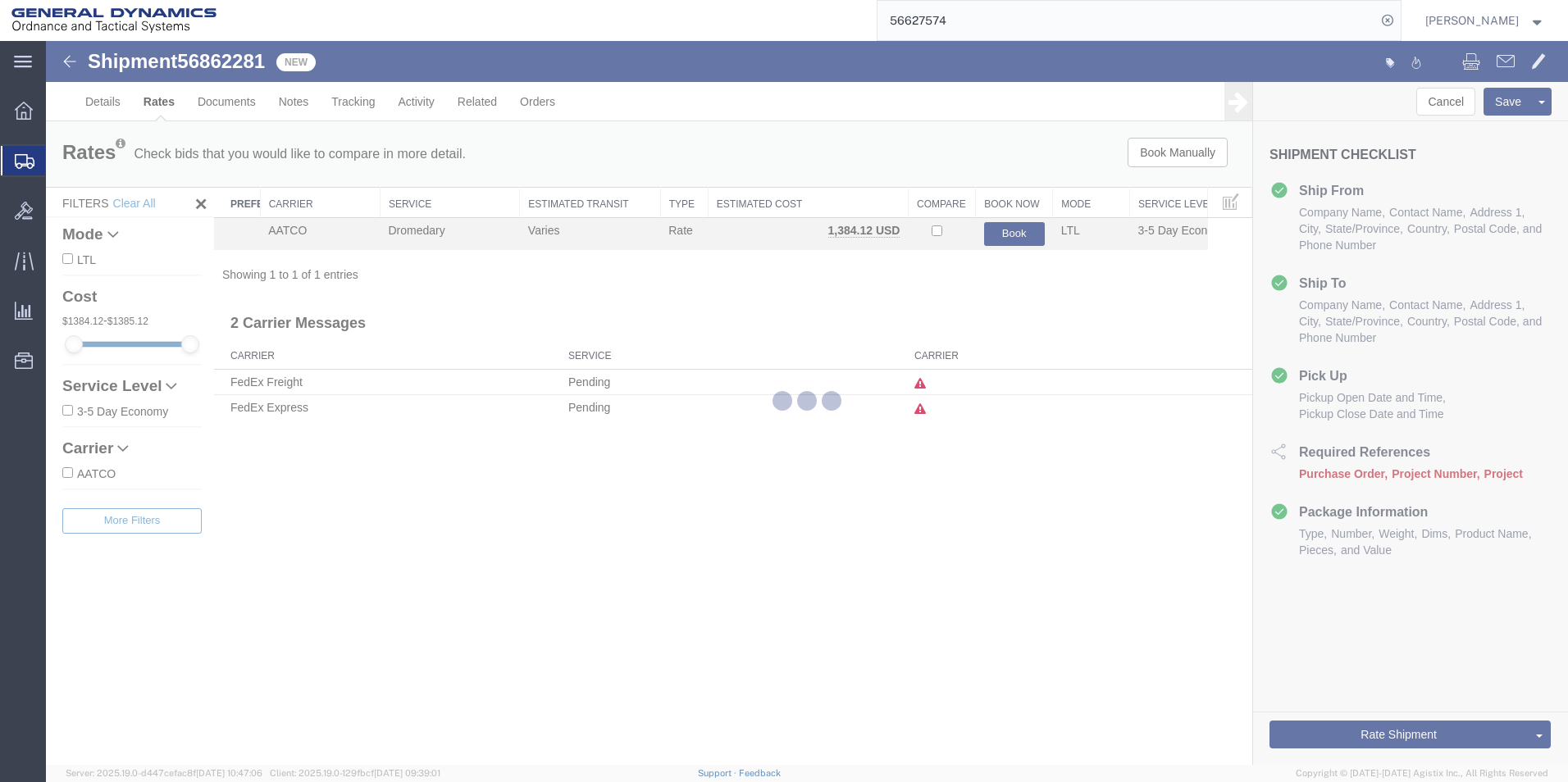
scroll to position [0, 0]
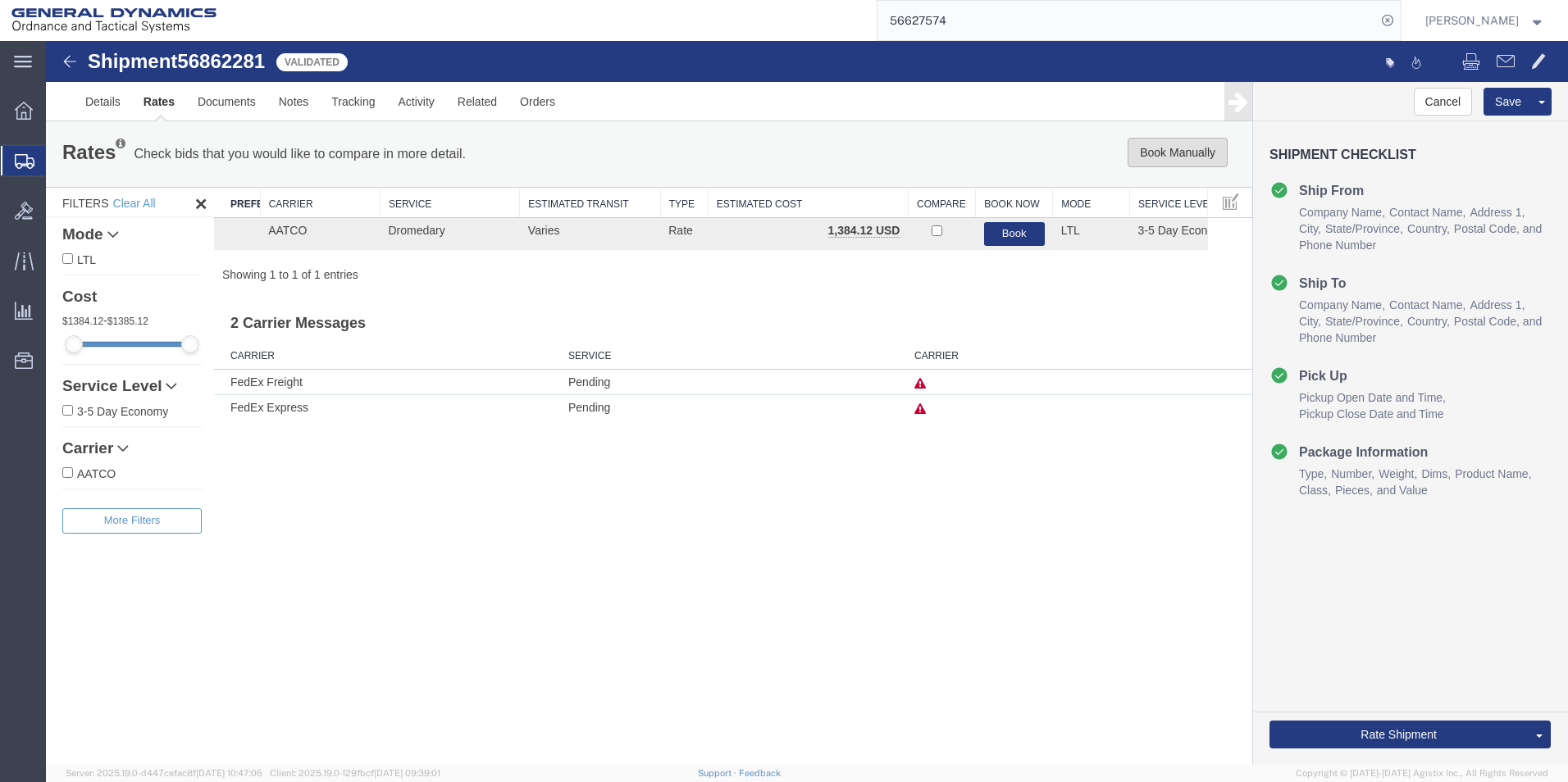
click at [1181, 153] on button "Book Manually" at bounding box center [1177, 153] width 100 height 29
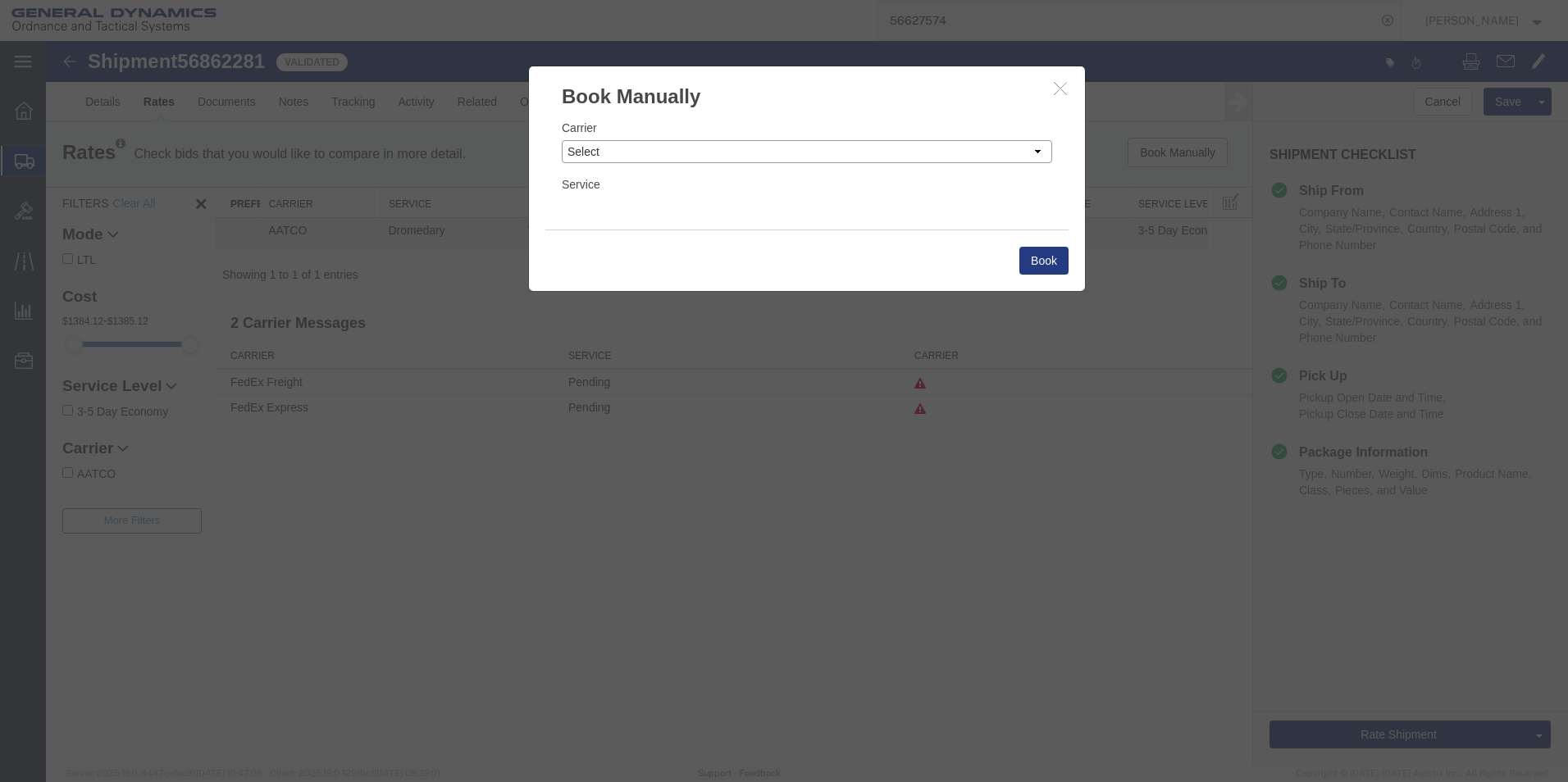
click at [922, 140] on select "Select Add New Carrier (and default service) AATCO Advanced Fluid Systems Airga…" at bounding box center [807, 151] width 491 height 23
select select "16394"
click at [562, 140] on select "Select Add New Carrier (and default service) AATCO Advanced Fluid Systems Airga…" at bounding box center [807, 151] width 491 height 23
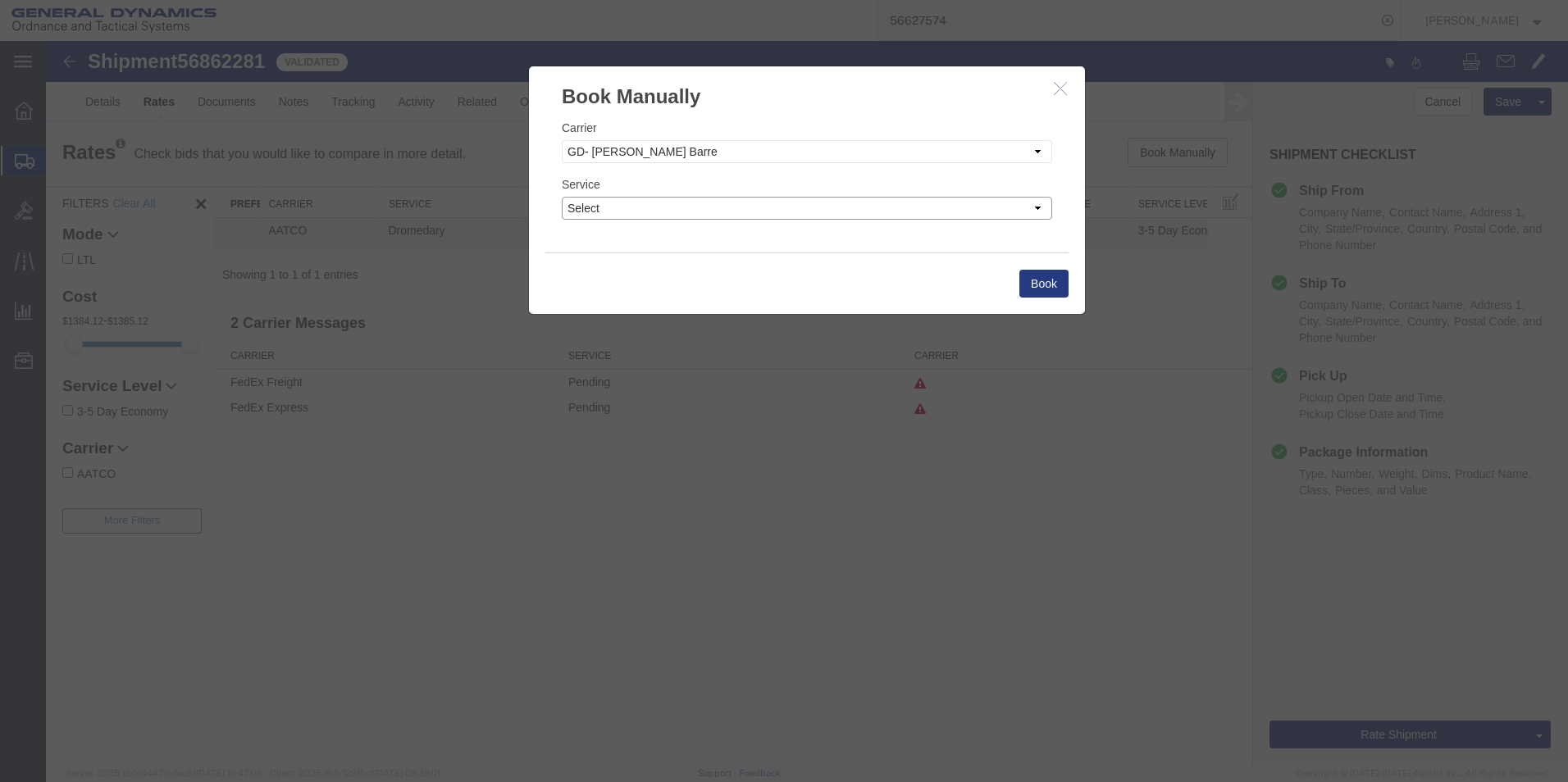
click at [956, 209] on select "Select" at bounding box center [807, 208] width 491 height 23
select select "32203"
click at [562, 196] on select "Select" at bounding box center [807, 208] width 491 height 23
click at [1038, 285] on button "Book" at bounding box center [1043, 283] width 49 height 28
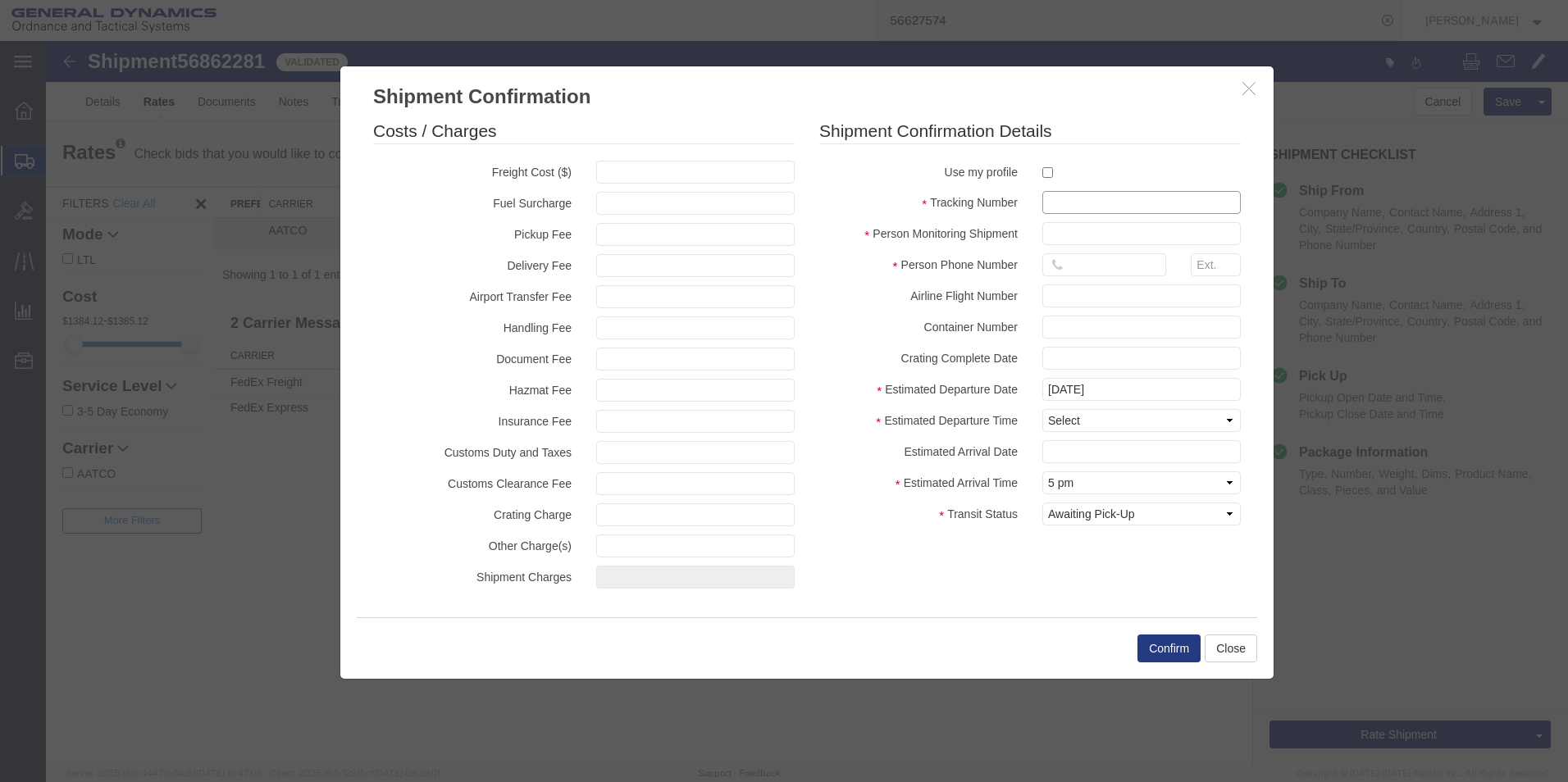
click at [1127, 202] on input "text" at bounding box center [1141, 202] width 198 height 23
type input "56862281"
type input "Britney Atkins"
type input "5703401140"
click at [1027, 457] on label "Estimated Arrival Date" at bounding box center [919, 449] width 223 height 20
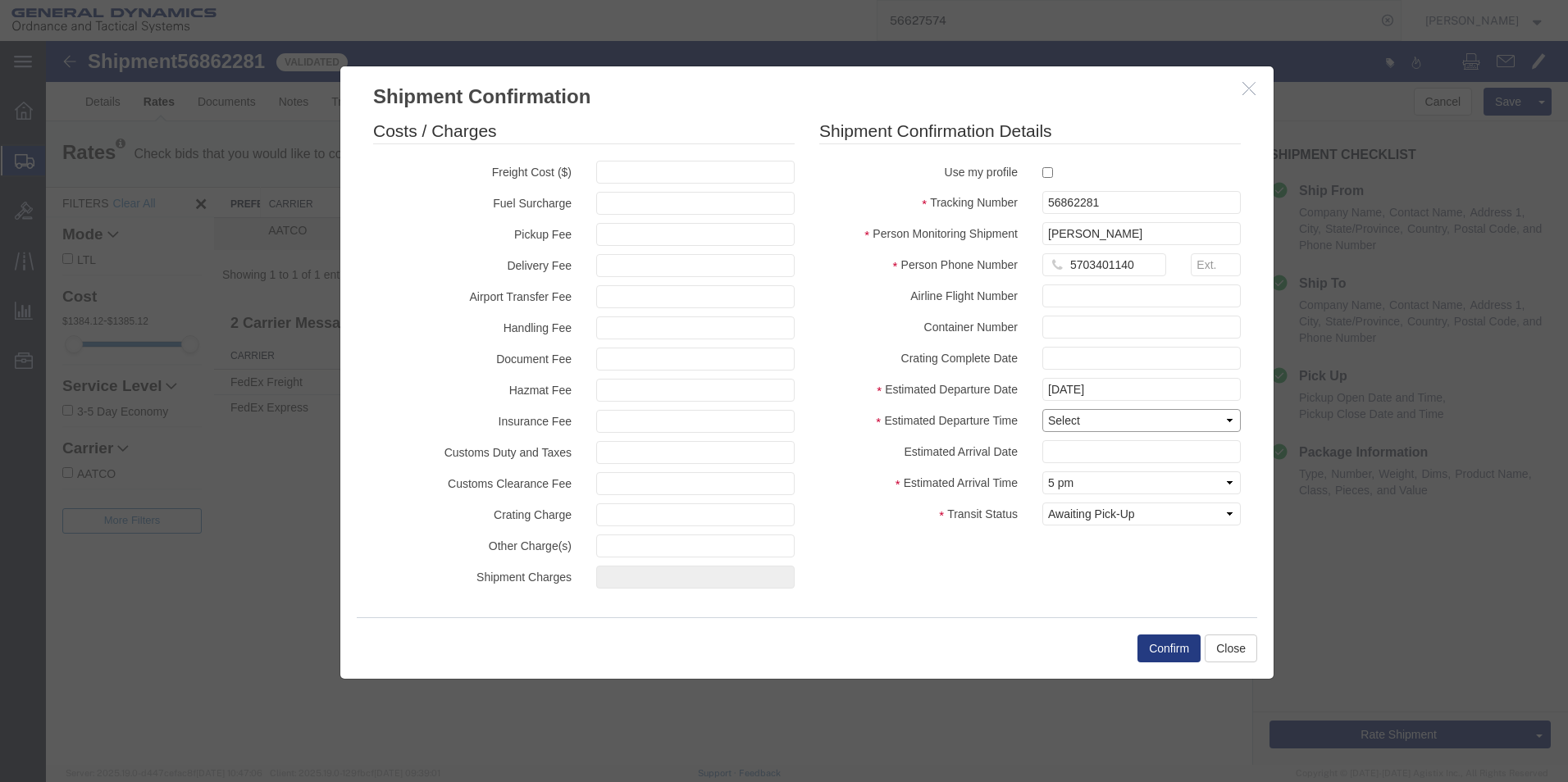
drag, startPoint x: 1065, startPoint y: 418, endPoint x: 1074, endPoint y: 442, distance: 25.6
click at [1065, 418] on select "Select Midnight 1 am 2 am 3 am 4 am 5 am 6 am 7 am 8 am 9 am 10 am 11 am 12 Noo…" at bounding box center [1141, 420] width 198 height 23
select select "1100"
click at [1042, 409] on select "Select Midnight 1 am 2 am 3 am 4 am 5 am 6 am 7 am 8 am 9 am 10 am 11 am 12 Noo…" at bounding box center [1141, 420] width 198 height 23
click at [1134, 510] on select "Select Arrival Notice Available Arrival Notice Imported Arrive at Delivery Loca…" at bounding box center [1141, 514] width 198 height 23
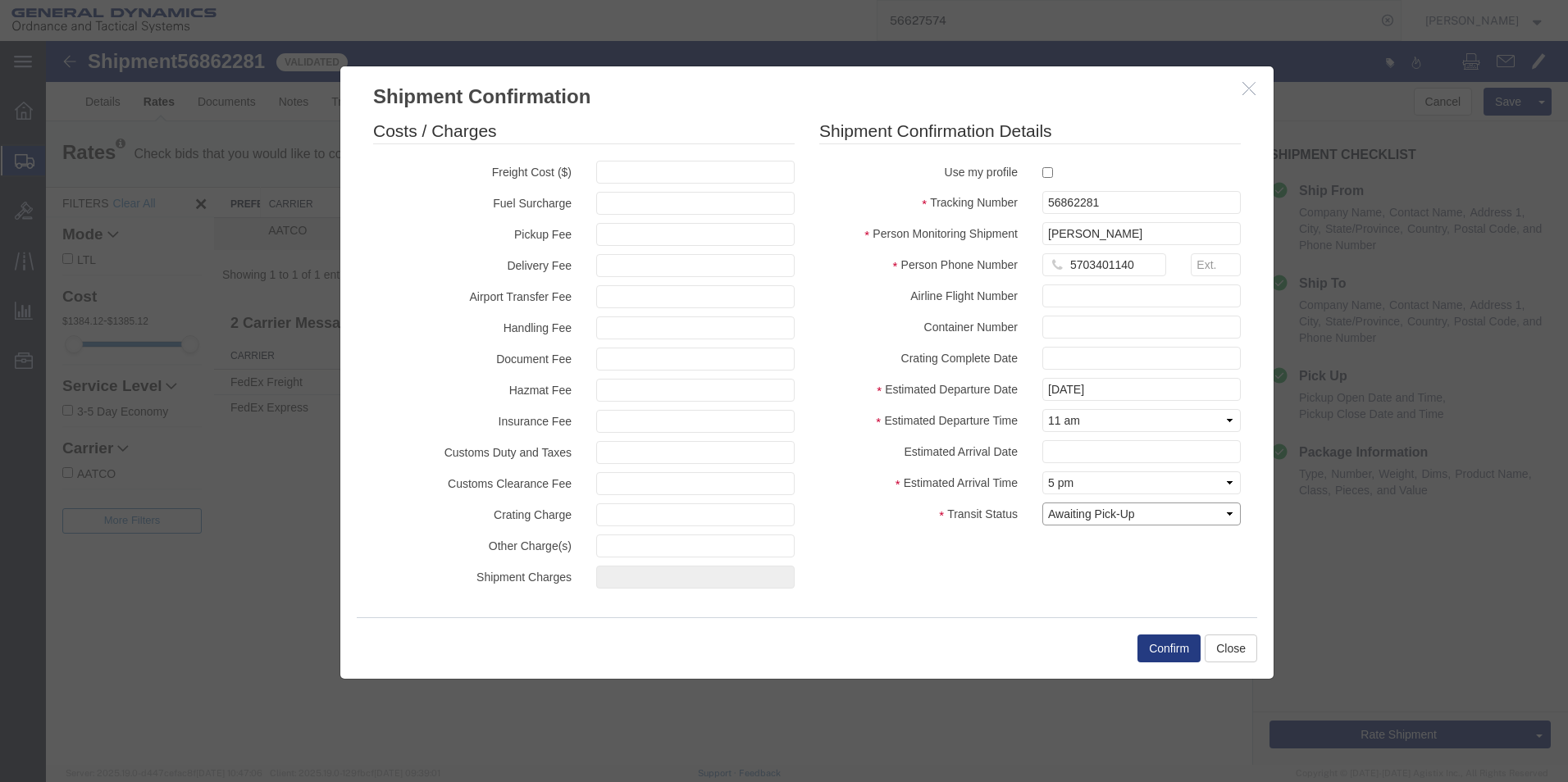
select select "PICKEDUP"
click at [1042, 502] on select "Select Arrival Notice Available Arrival Notice Imported Arrive at Delivery Loca…" at bounding box center [1141, 514] width 198 height 23
click at [1179, 658] on button "Confirm" at bounding box center [1169, 648] width 63 height 28
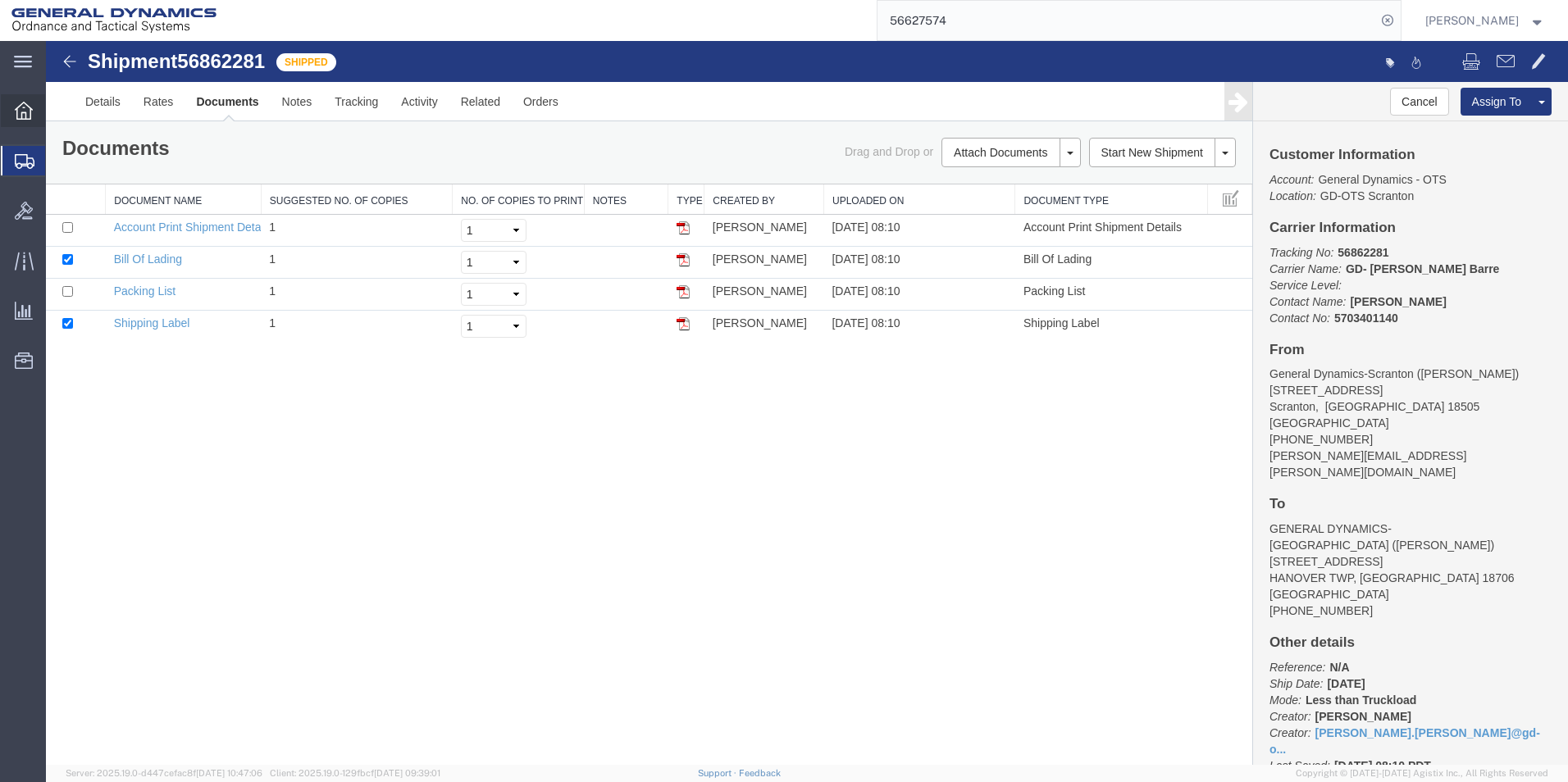
click at [27, 105] on icon at bounding box center [23, 111] width 18 height 18
